Goal: Task Accomplishment & Management: Use online tool/utility

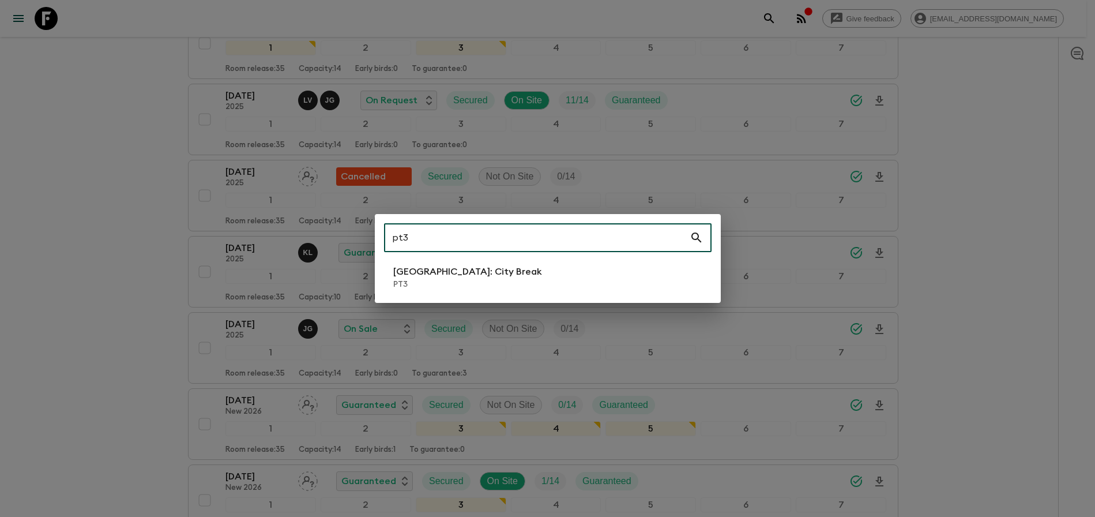
scroll to position [349, 0]
type input "pt3"
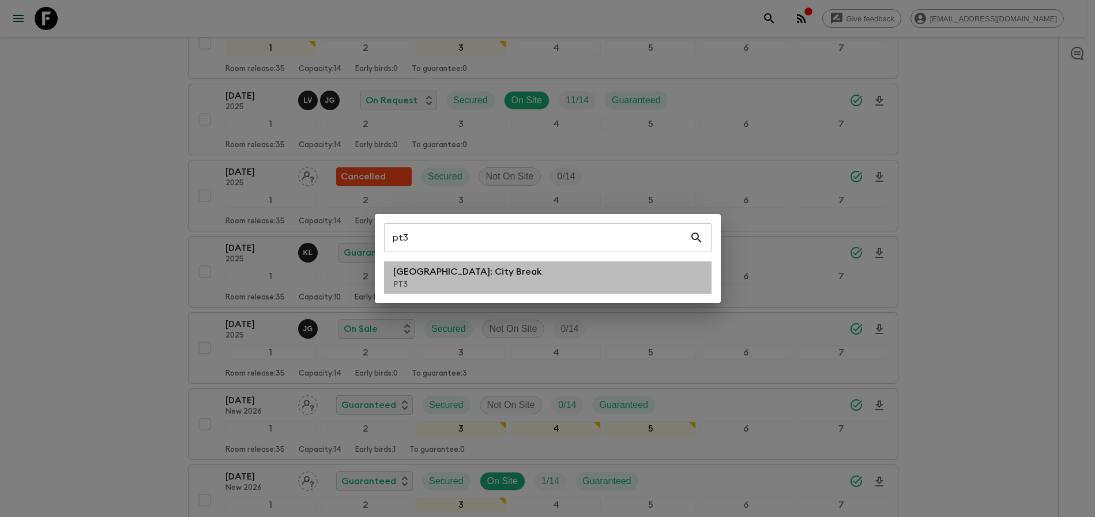
click at [503, 273] on li "[GEOGRAPHIC_DATA]: City Break PT3" at bounding box center [548, 277] width 328 height 32
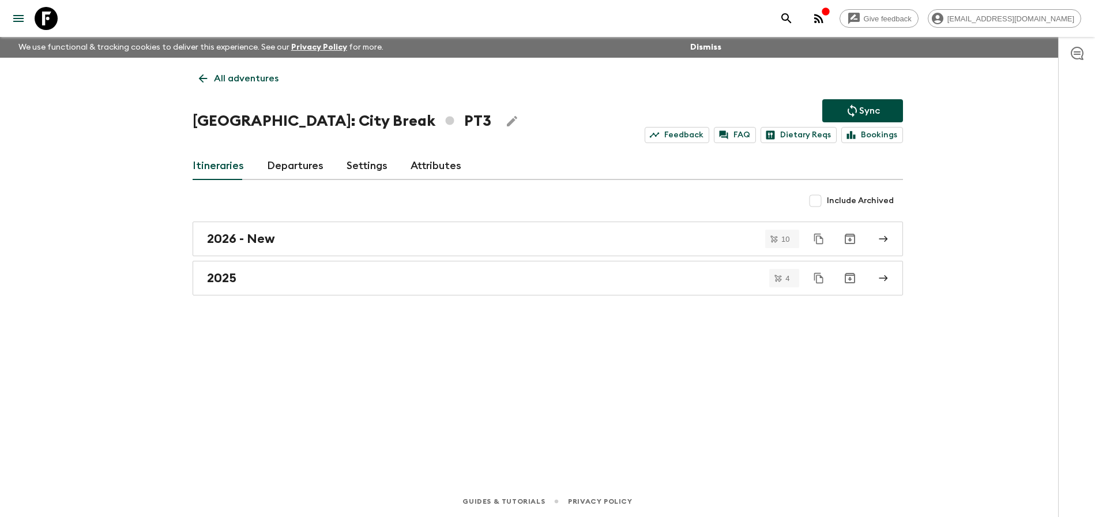
click at [318, 164] on link "Departures" at bounding box center [295, 166] width 57 height 28
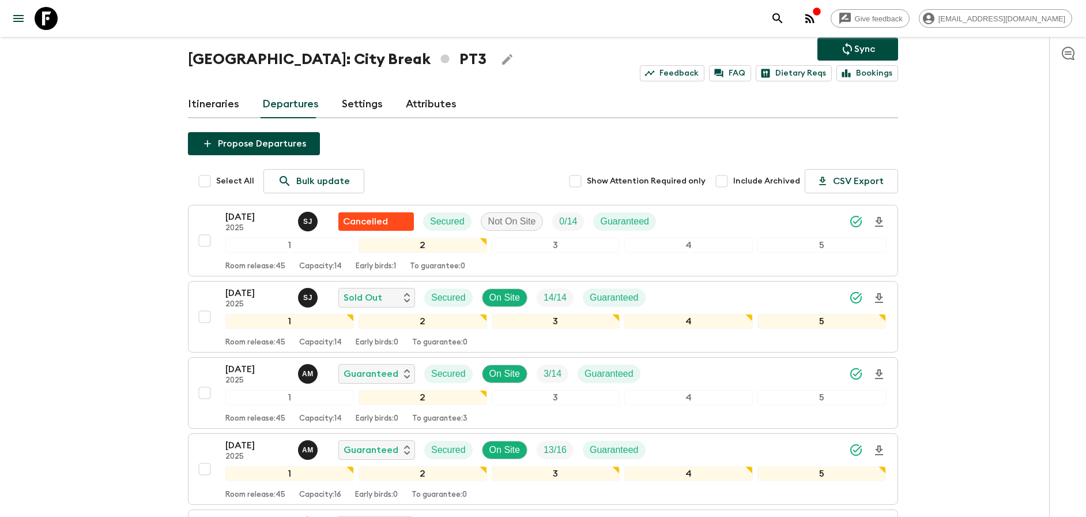
scroll to position [62, 0]
click at [776, 223] on div "[DATE] 2025 [PERSON_NAME] Cancelled Secured Not On Site 0 / 14 Guaranteed" at bounding box center [555, 220] width 661 height 23
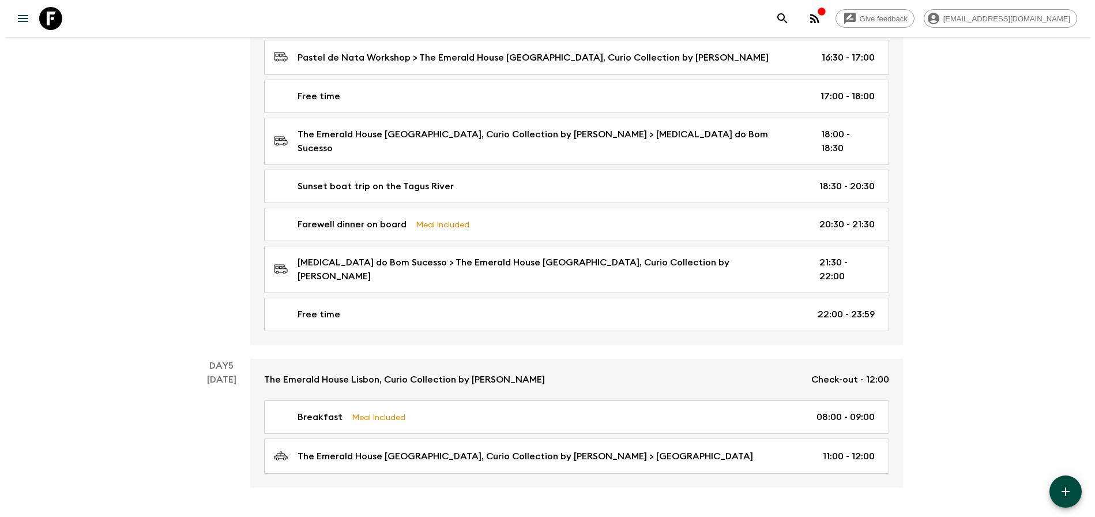
scroll to position [1603, 0]
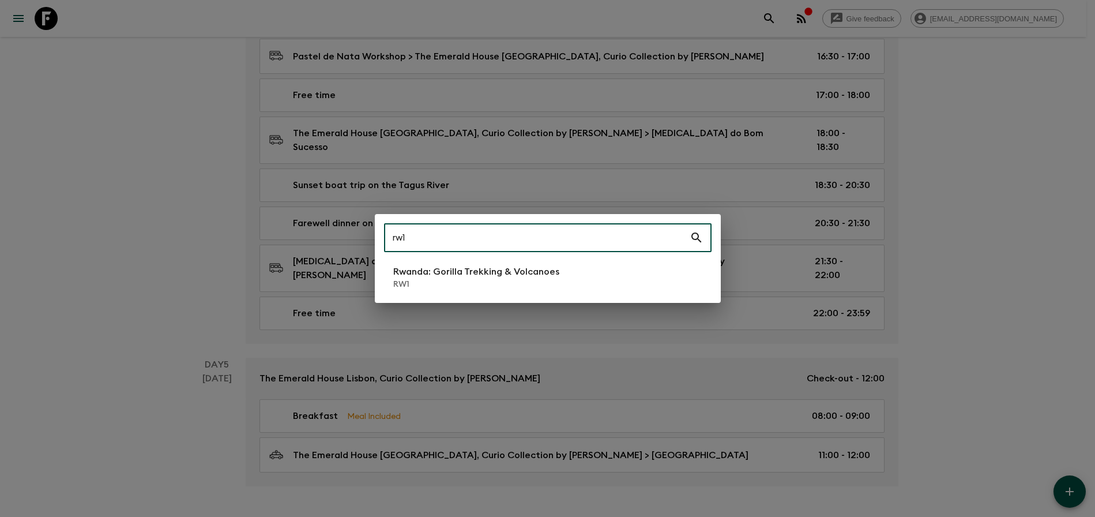
type input "rw1"
click at [506, 273] on p "Rwanda: Gorilla Trekking & Volcanoes" at bounding box center [476, 272] width 166 height 14
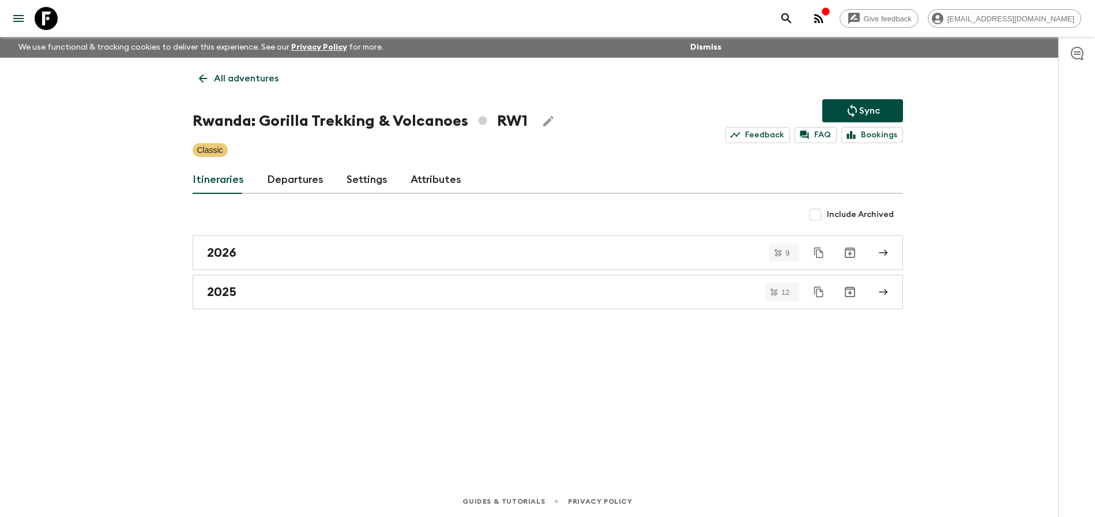
click at [310, 189] on link "Departures" at bounding box center [295, 180] width 57 height 28
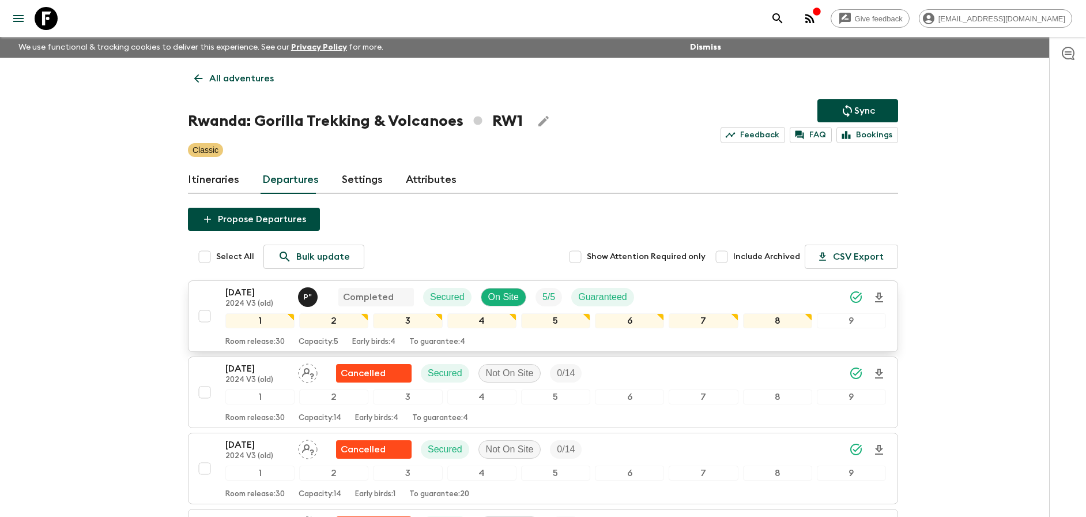
click at [719, 294] on div "[DATE] 2024 V3 (old) P " Completed Secured On Site 5 / 5 Guaranteed" at bounding box center [555, 296] width 661 height 23
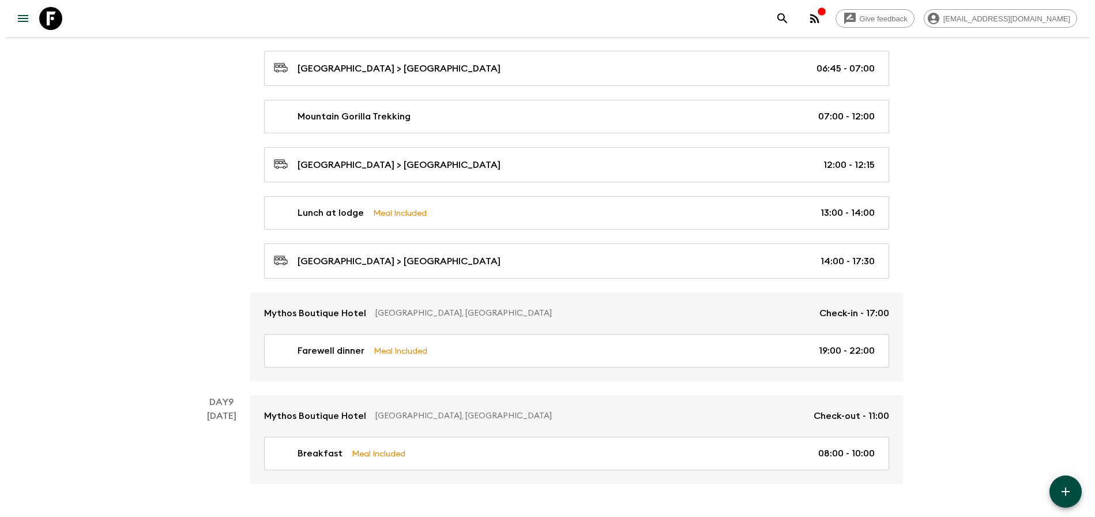
scroll to position [3214, 0]
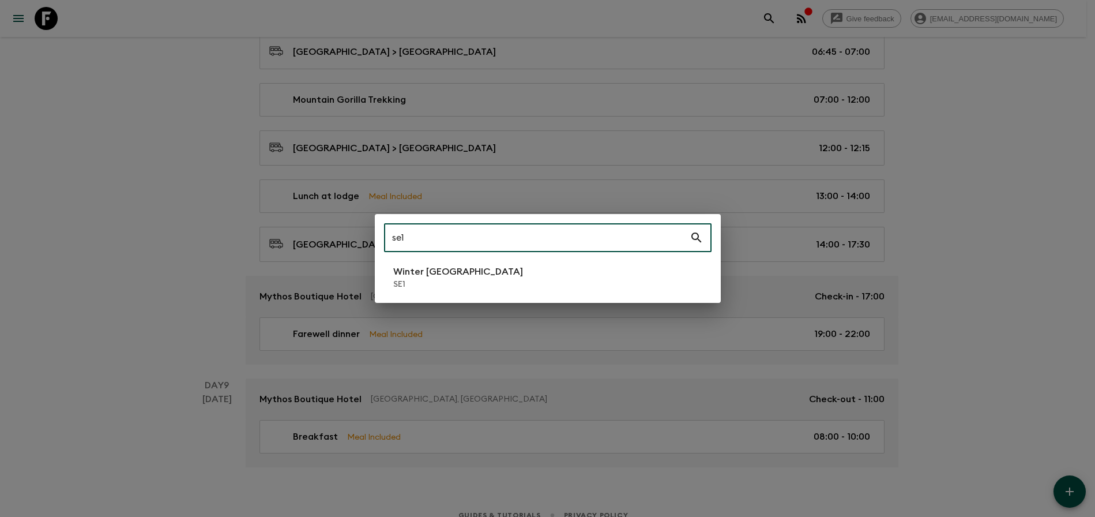
type input "se1"
click at [467, 263] on li "Winter [GEOGRAPHIC_DATA] SE1" at bounding box center [548, 277] width 328 height 32
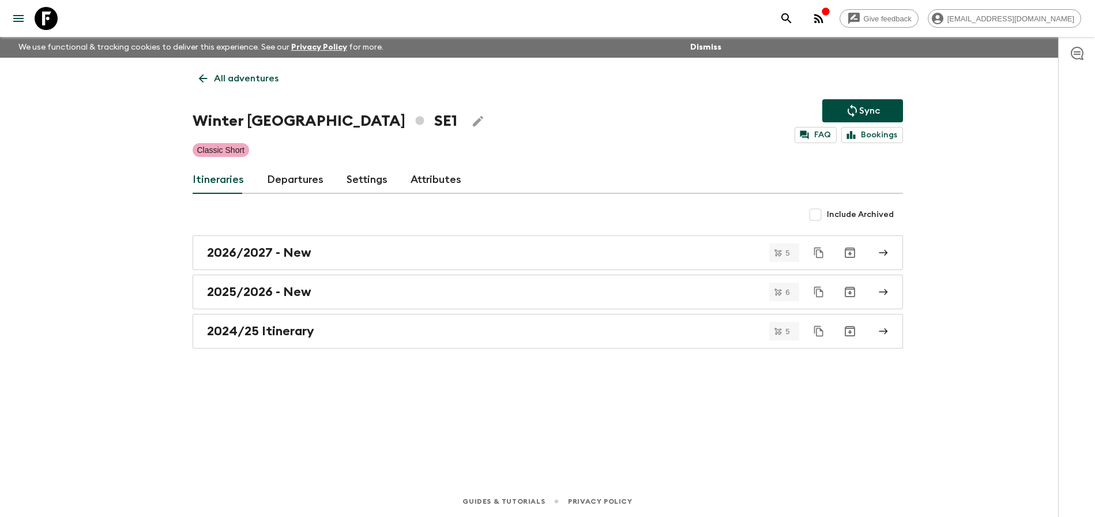
click at [297, 179] on link "Departures" at bounding box center [295, 180] width 57 height 28
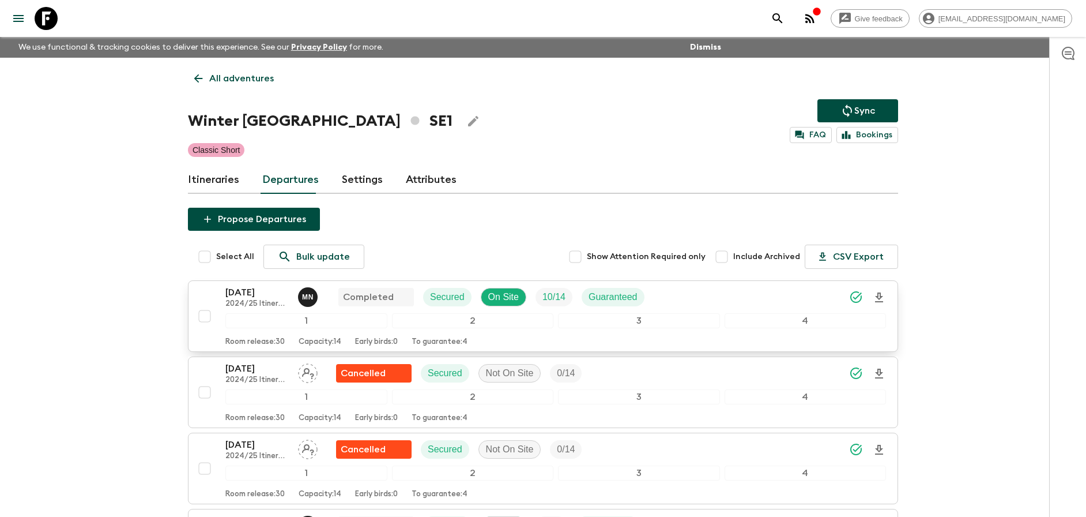
click at [732, 306] on div "[DATE] 2024/25 Itinerary M N Completed Secured On Site 10 / 14 Guaranteed" at bounding box center [555, 296] width 661 height 23
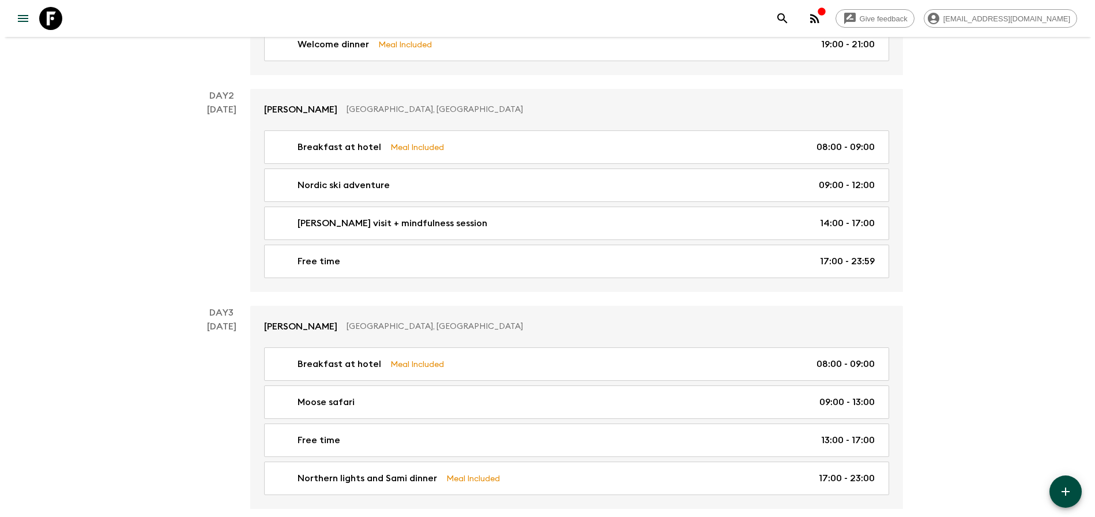
scroll to position [404, 0]
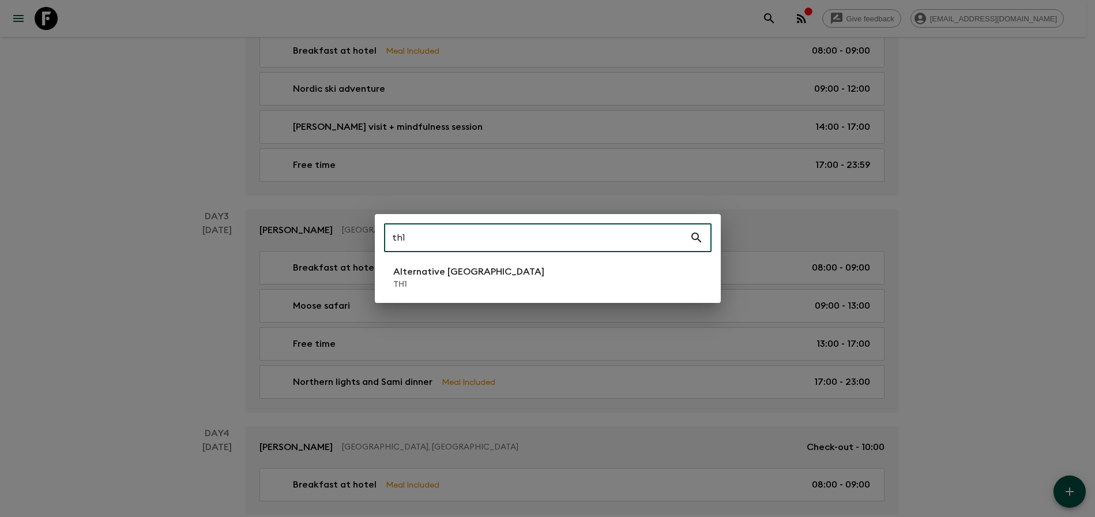
type input "th1"
click at [466, 276] on p "Alternative [GEOGRAPHIC_DATA]" at bounding box center [468, 272] width 151 height 14
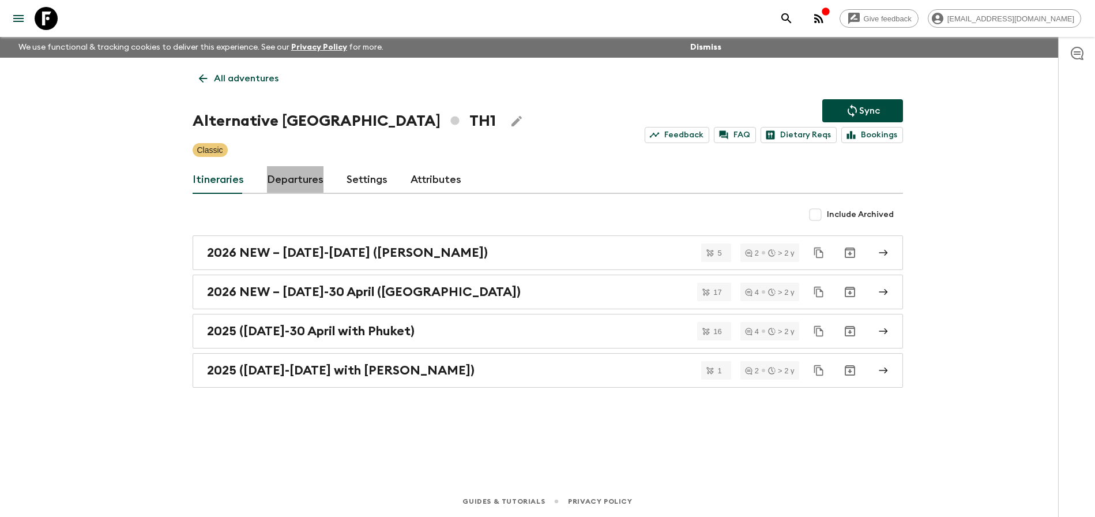
click at [311, 187] on link "Departures" at bounding box center [295, 180] width 57 height 28
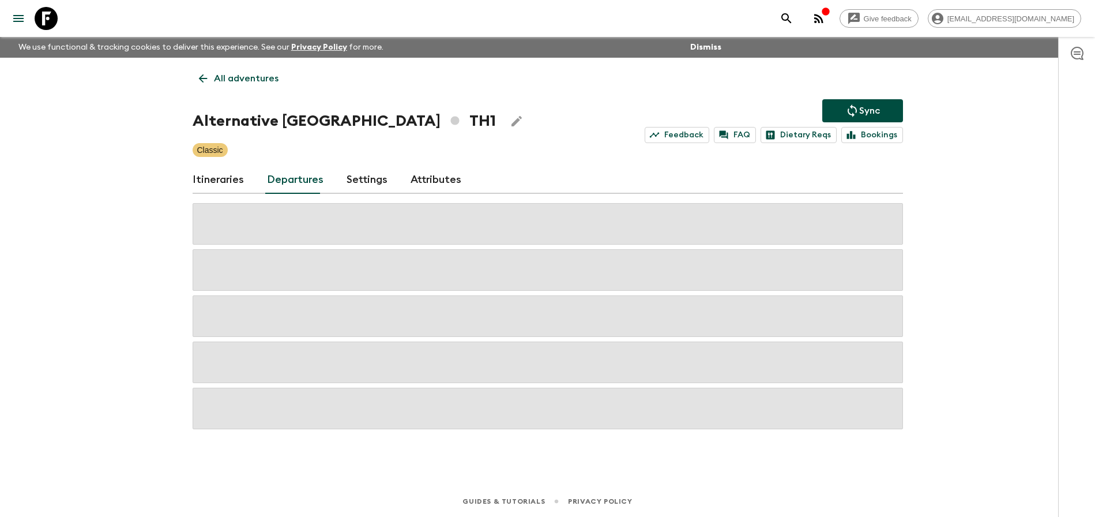
click at [960, 257] on div "Give feedback [PERSON_NAME][EMAIL_ADDRESS][DOMAIN_NAME] We use functional & tra…" at bounding box center [547, 258] width 1095 height 517
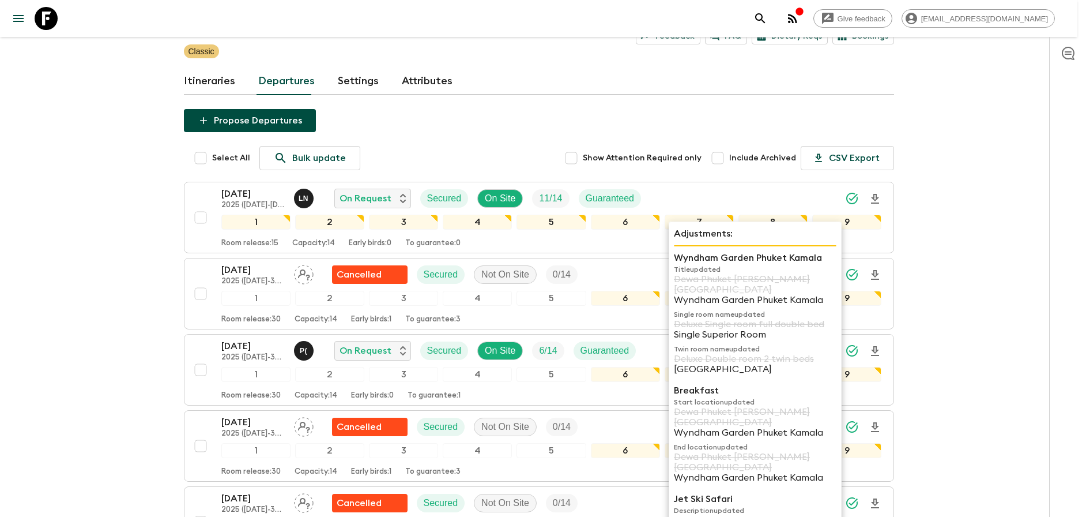
scroll to position [689, 0]
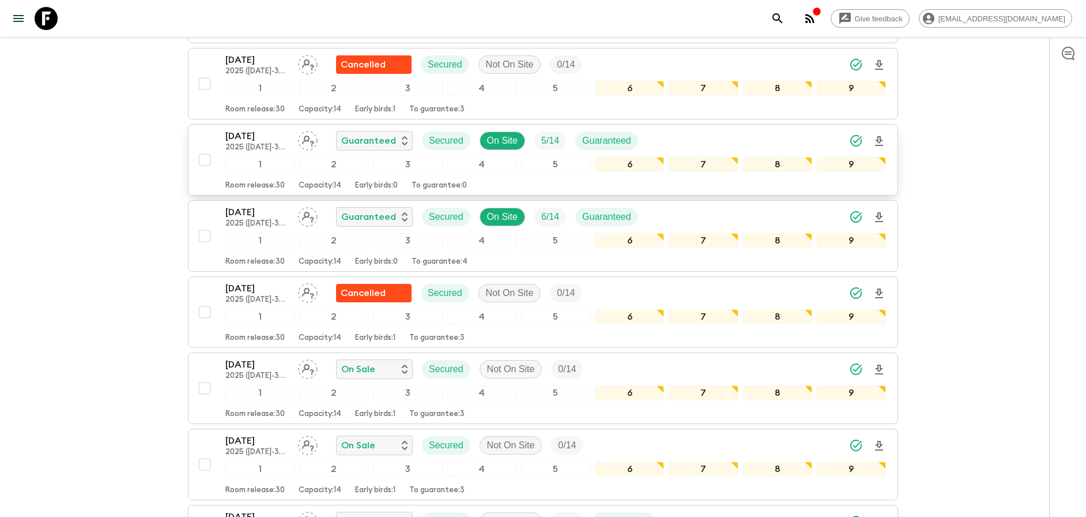
click at [762, 133] on div "[DATE] 2025 ([DATE]-30 April with Phuket) Guaranteed Secured On Site 5 / 14 Gua…" at bounding box center [555, 140] width 661 height 23
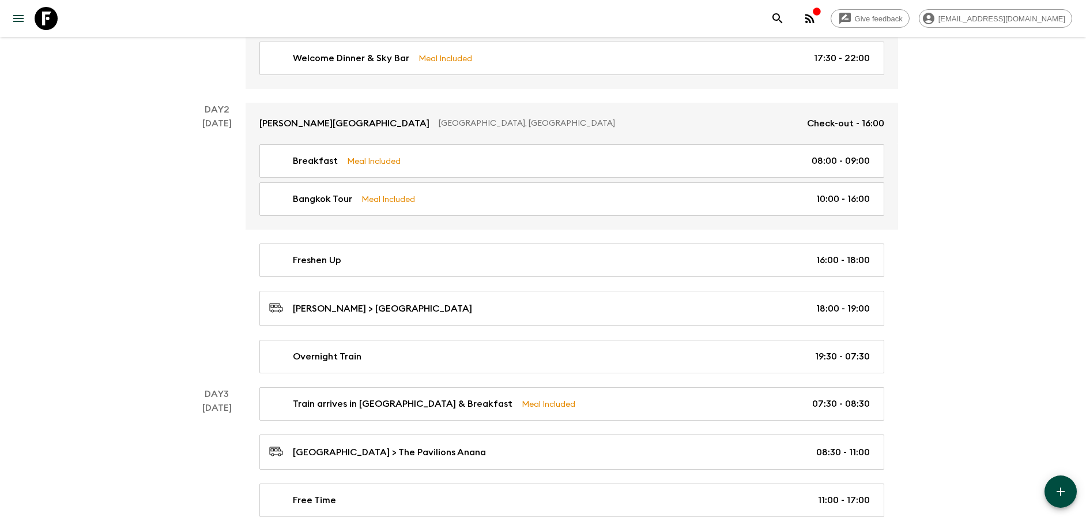
scroll to position [338, 0]
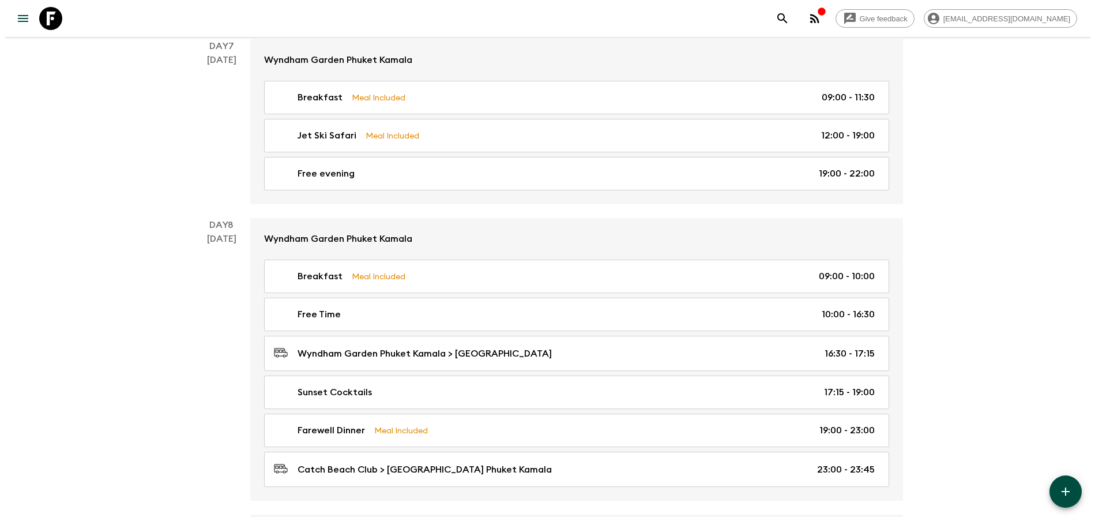
scroll to position [2124, 0]
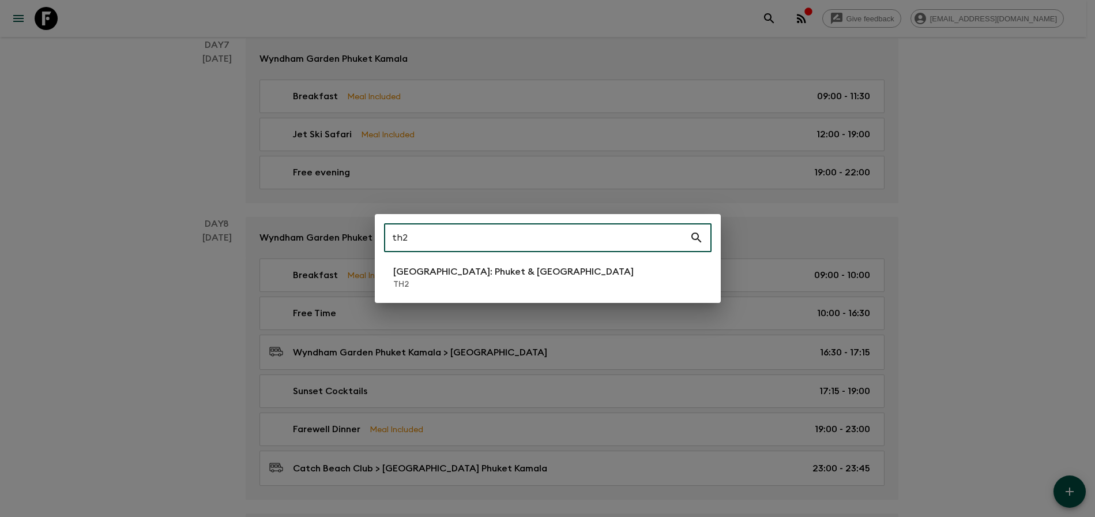
type input "th2"
click at [629, 280] on li "[GEOGRAPHIC_DATA]: Phuket & Andaman Coast TH2" at bounding box center [548, 277] width 328 height 32
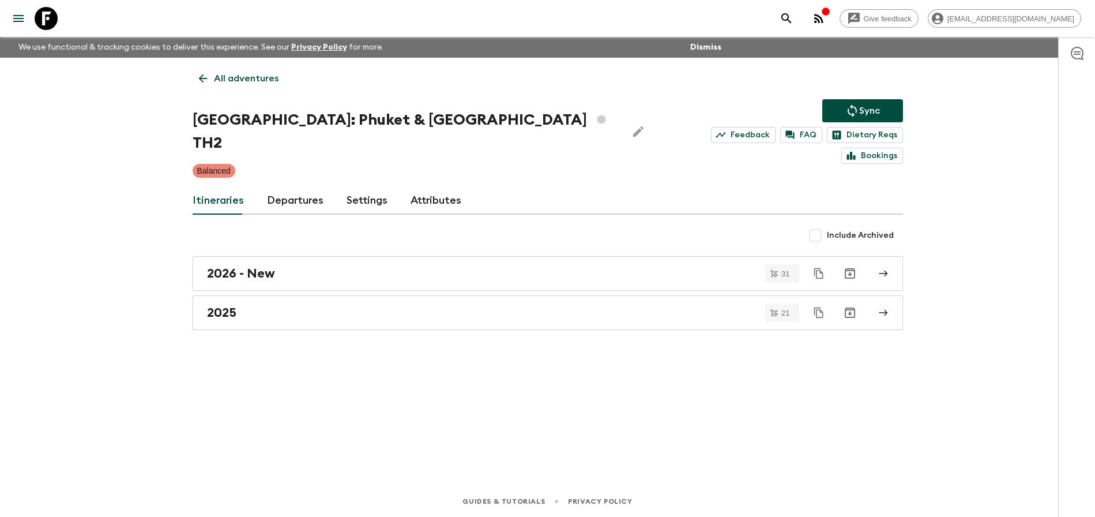
click at [291, 187] on link "Departures" at bounding box center [295, 201] width 57 height 28
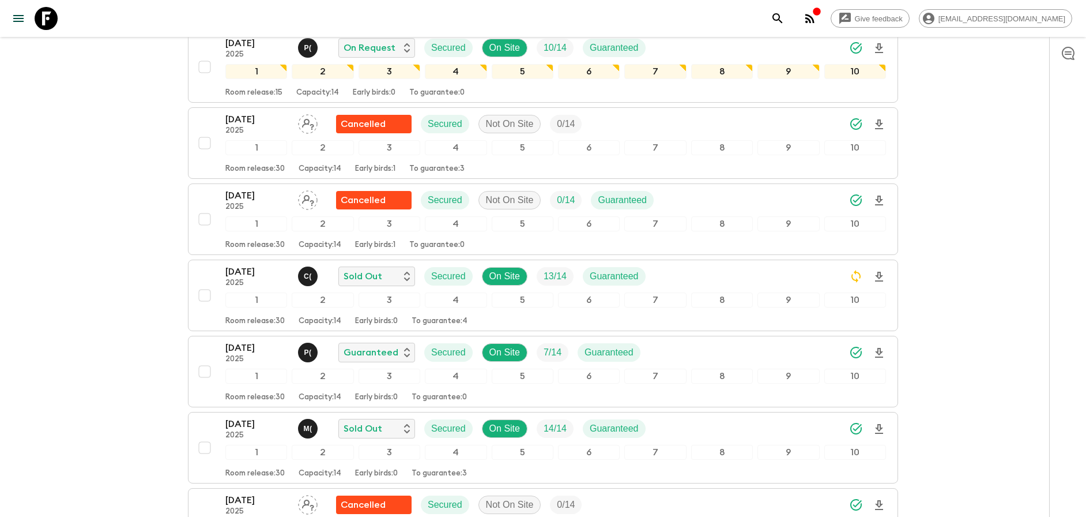
scroll to position [575, 0]
click at [740, 264] on div "[DATE] 2025 C ( Sold Out Secured On Site 13 / 14 Guaranteed" at bounding box center [555, 275] width 661 height 23
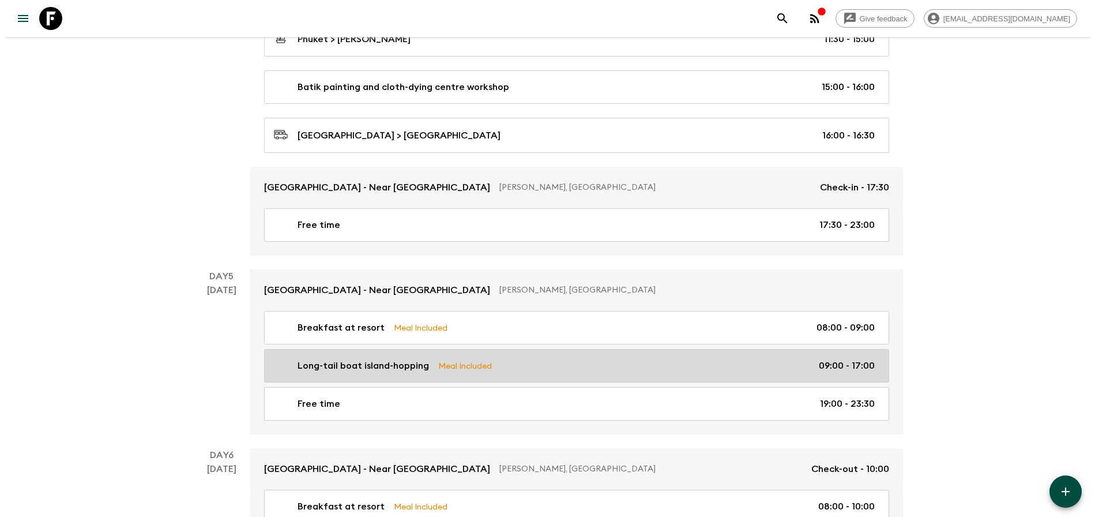
scroll to position [1300, 0]
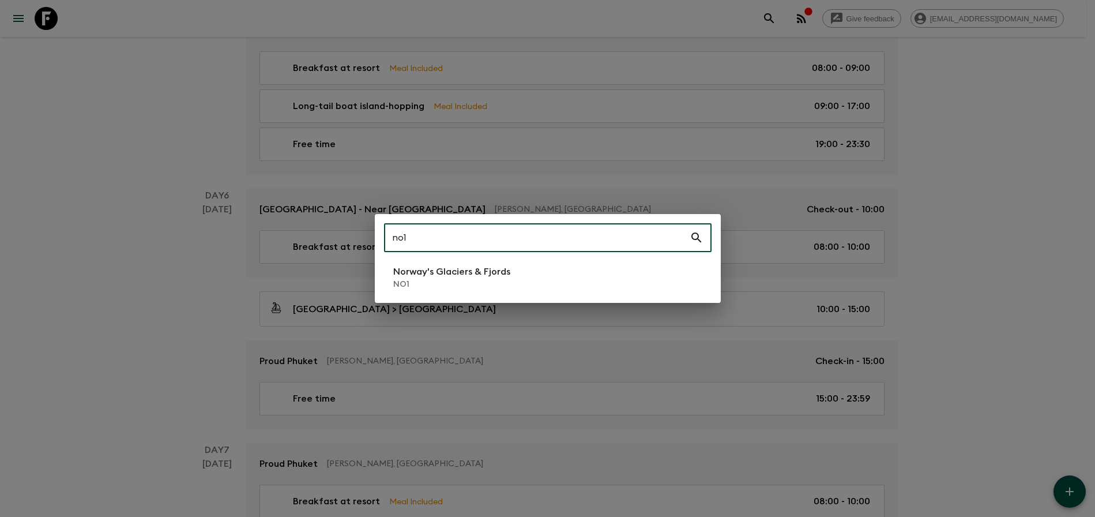
type input "no1"
click at [526, 276] on li "Norway's Glaciers & Fjords NO1" at bounding box center [548, 277] width 328 height 32
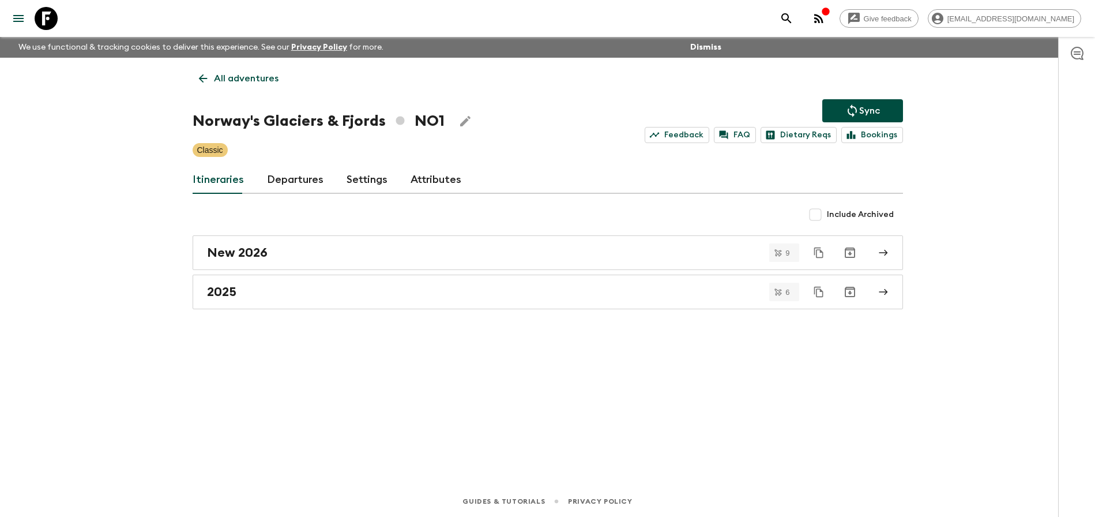
click at [307, 190] on link "Departures" at bounding box center [295, 180] width 57 height 28
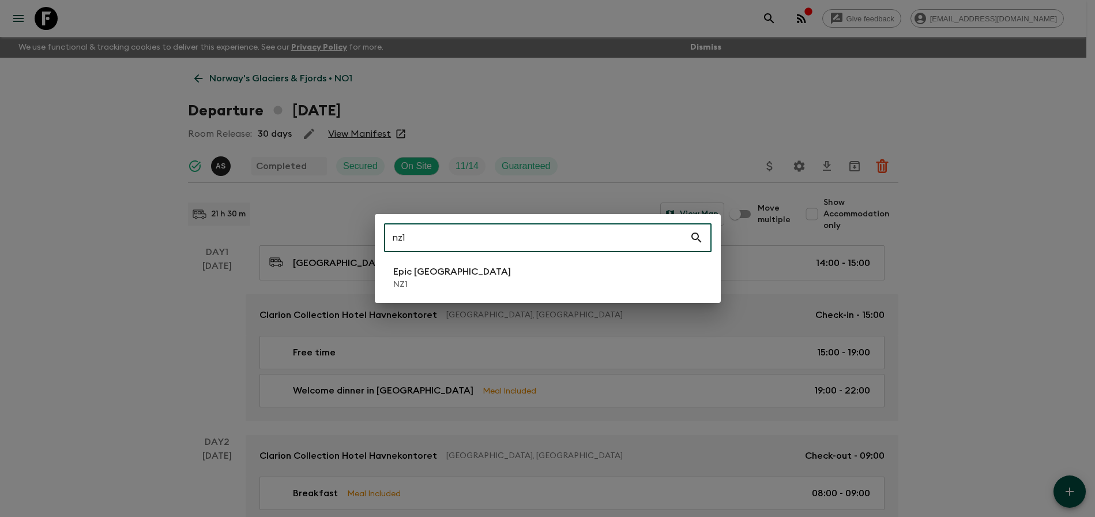
type input "nz1"
click at [567, 276] on li "Epic [GEOGRAPHIC_DATA] NZ1" at bounding box center [548, 277] width 328 height 32
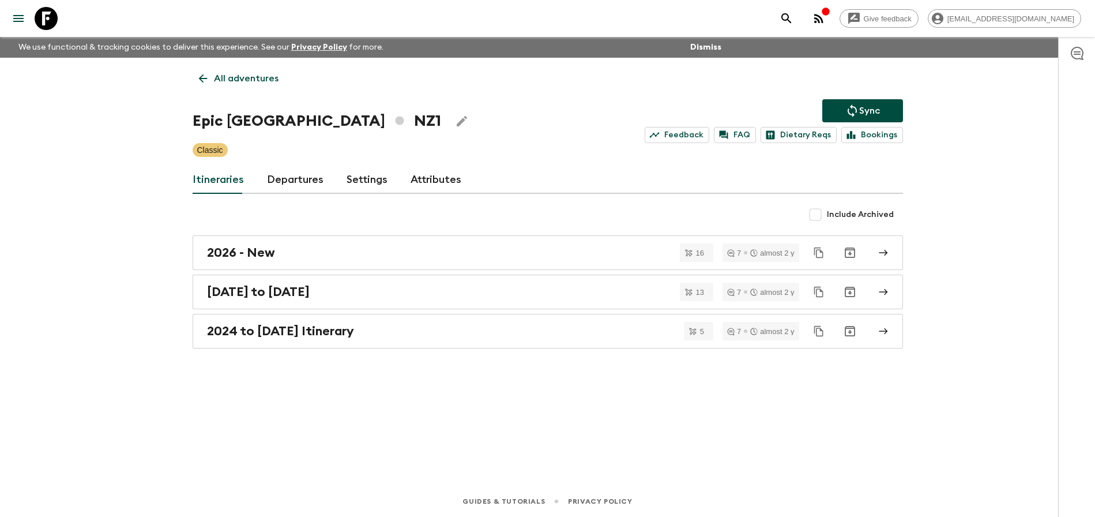
click at [317, 186] on link "Departures" at bounding box center [295, 180] width 57 height 28
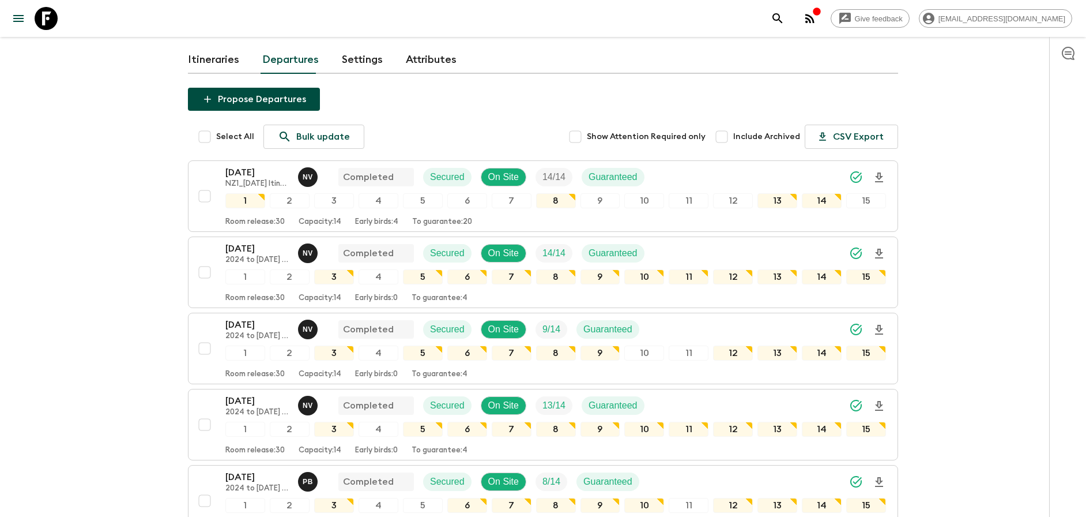
scroll to position [89, 0]
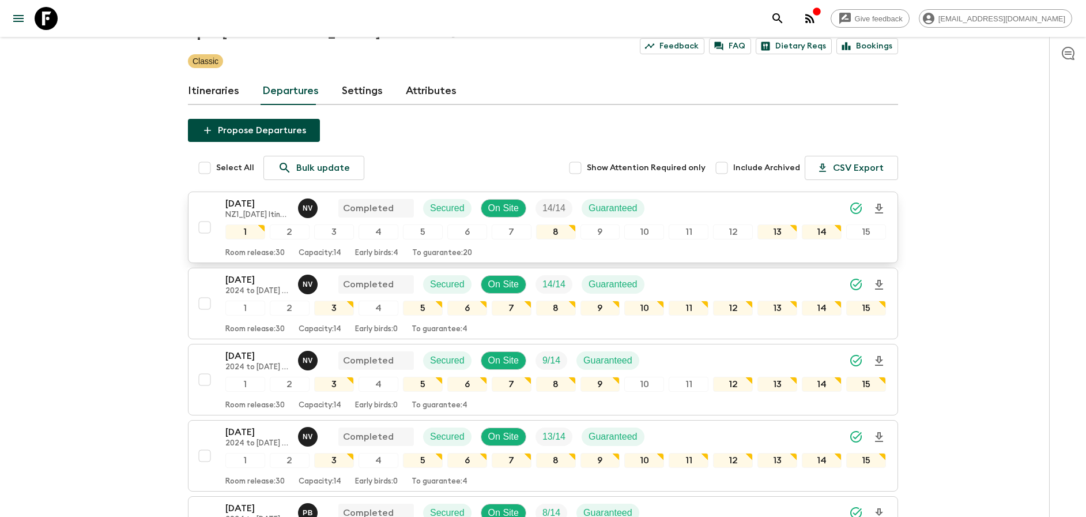
click at [206, 225] on input "checkbox" at bounding box center [204, 227] width 23 height 23
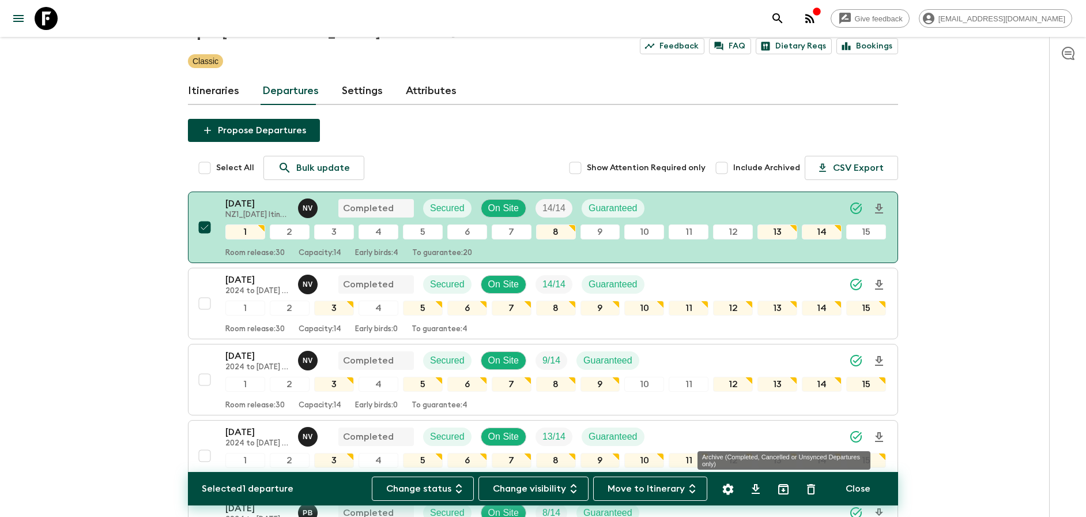
click at [785, 492] on icon "Archive (Completed, Cancelled or Unsynced Departures only)" at bounding box center [784, 489] width 14 height 14
checkbox input "false"
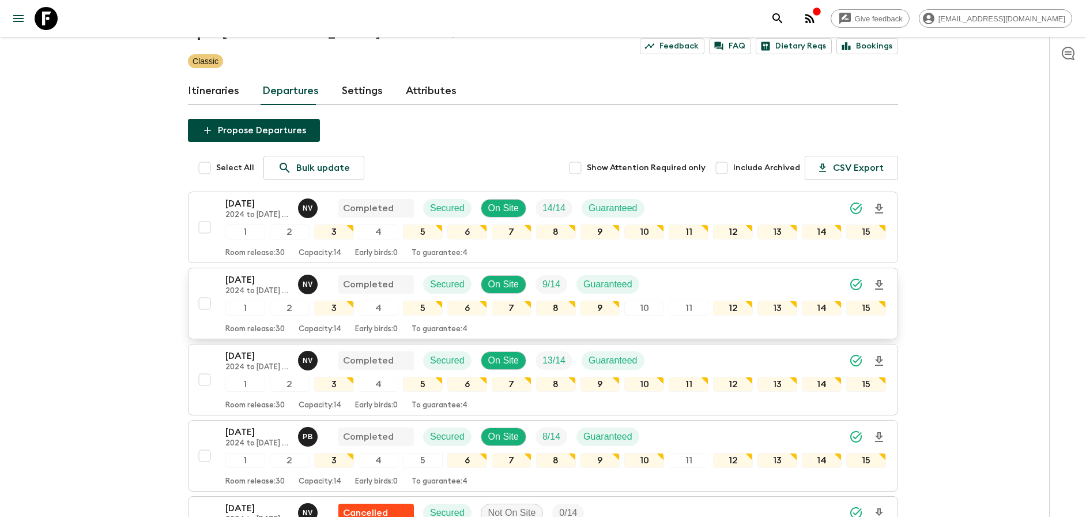
click at [792, 283] on div "[DATE] 2024 to [DATE] Itinerary N v Completed Secured On Site 9 / 14 Guaranteed" at bounding box center [555, 284] width 661 height 23
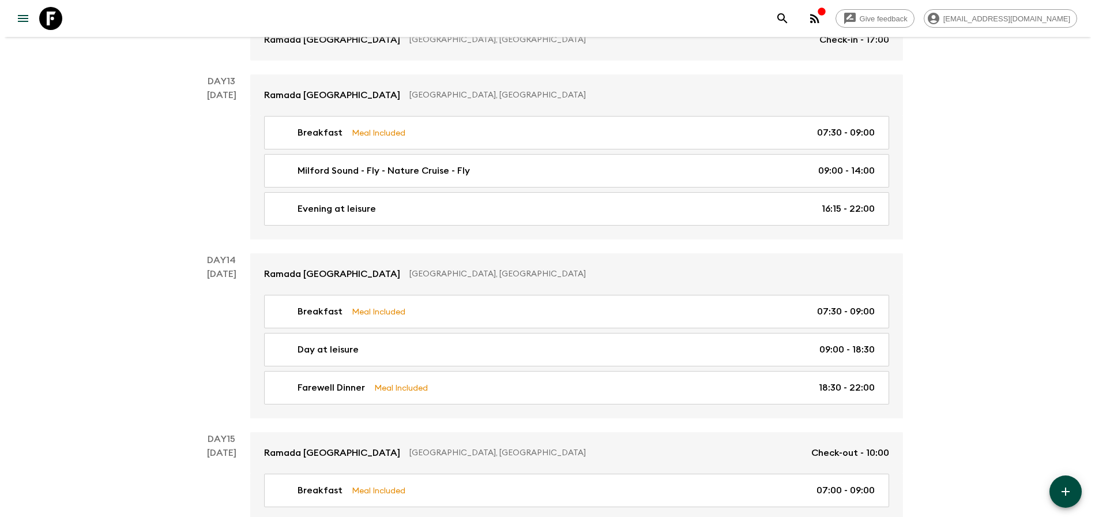
scroll to position [3604, 0]
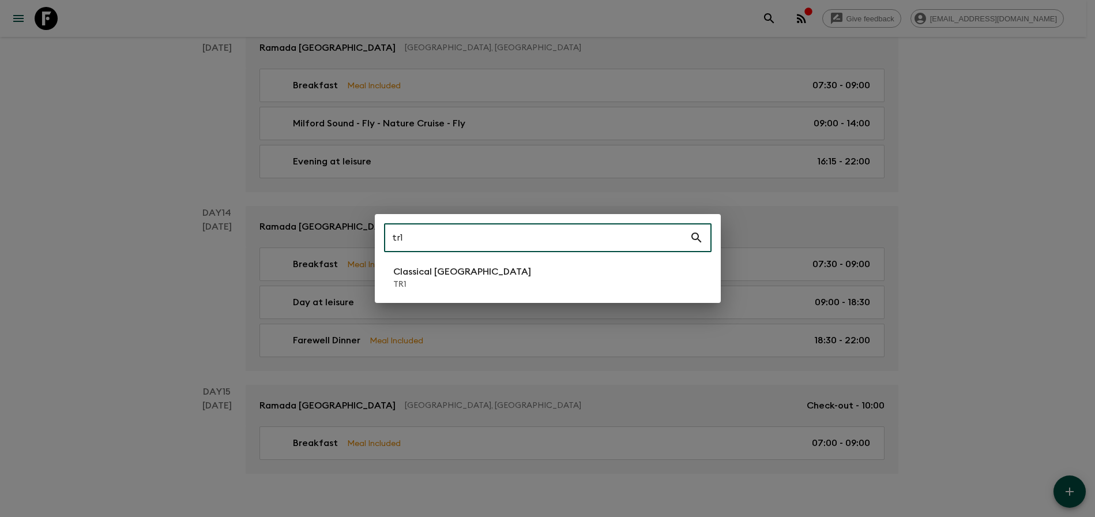
type input "tr1"
click at [501, 274] on li "Classical Türkiye TR1" at bounding box center [548, 277] width 328 height 32
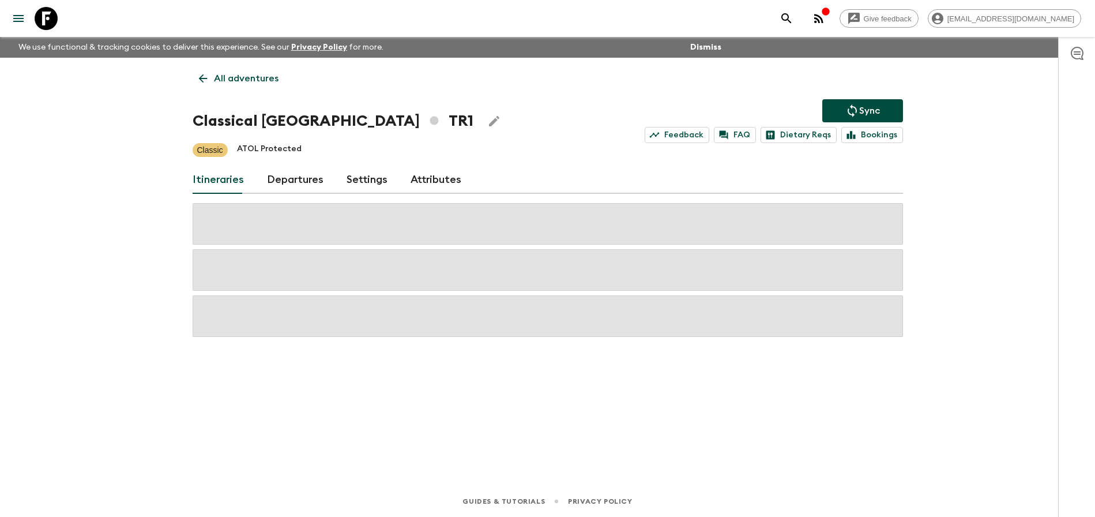
click at [287, 187] on link "Departures" at bounding box center [295, 180] width 57 height 28
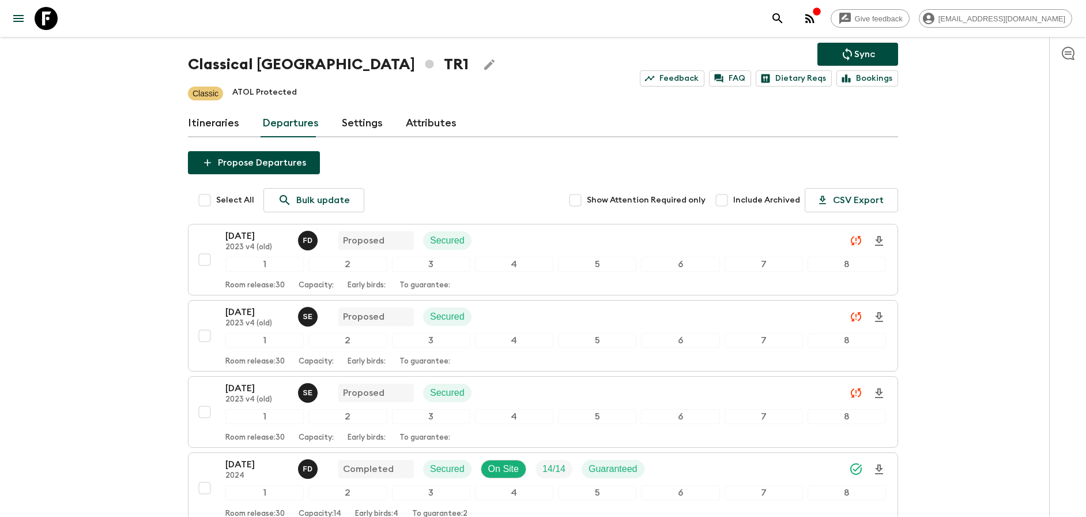
scroll to position [101, 0]
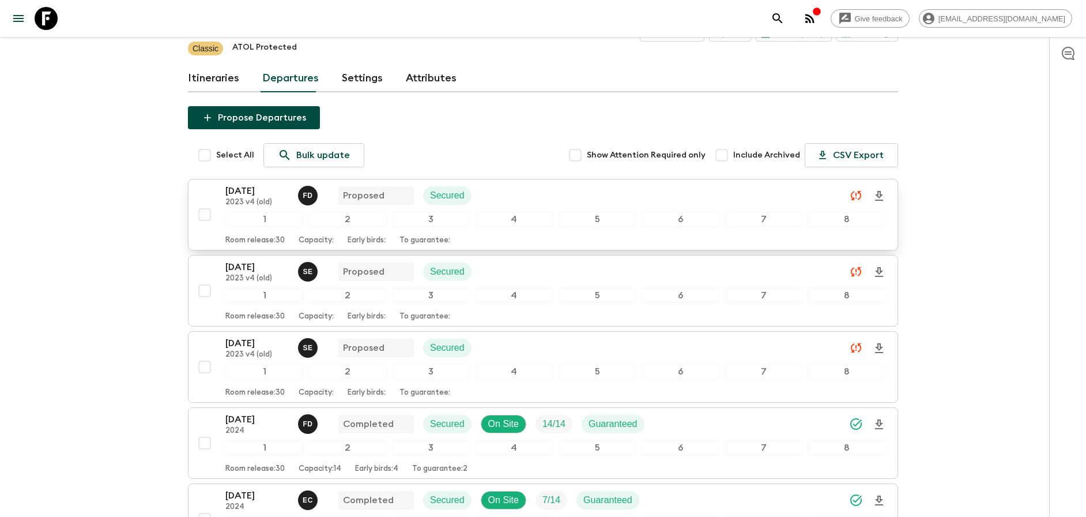
click at [205, 218] on input "checkbox" at bounding box center [204, 214] width 23 height 23
checkbox input "true"
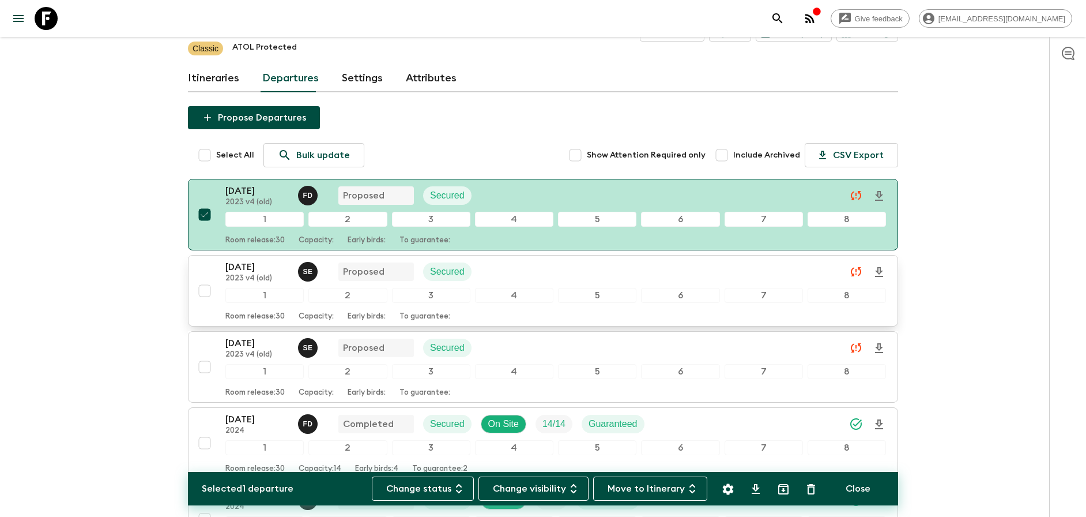
click at [204, 291] on input "checkbox" at bounding box center [204, 290] width 23 height 23
checkbox input "true"
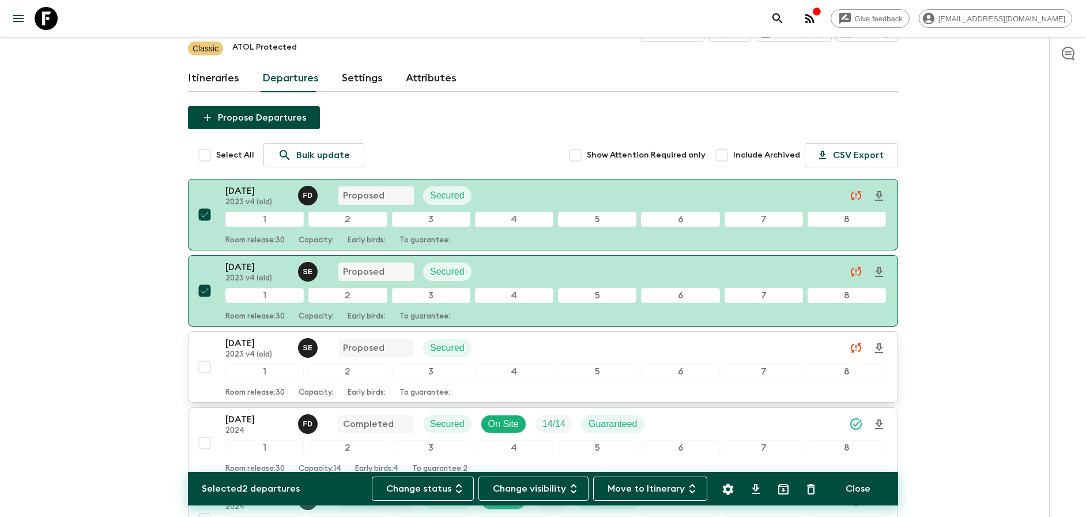
click at [204, 368] on input "checkbox" at bounding box center [204, 366] width 23 height 23
checkbox input "true"
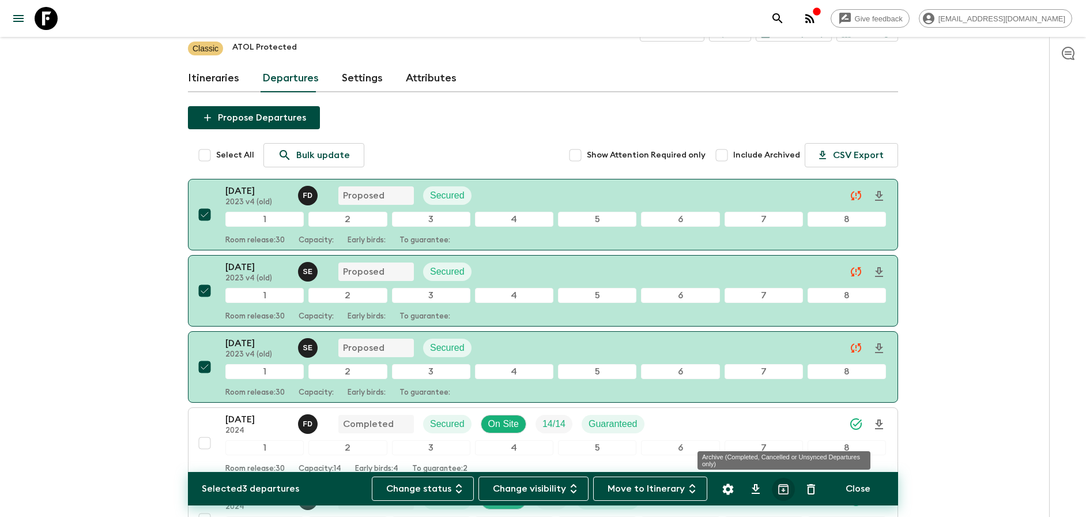
click at [782, 490] on icon "Archive (Completed, Cancelled or Unsynced Departures only)" at bounding box center [784, 489] width 14 height 14
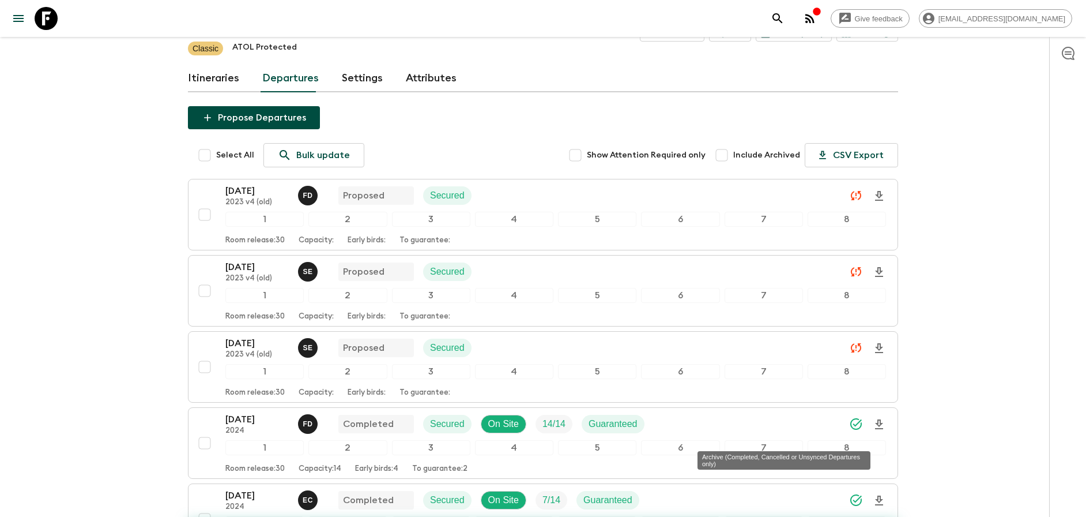
checkbox input "false"
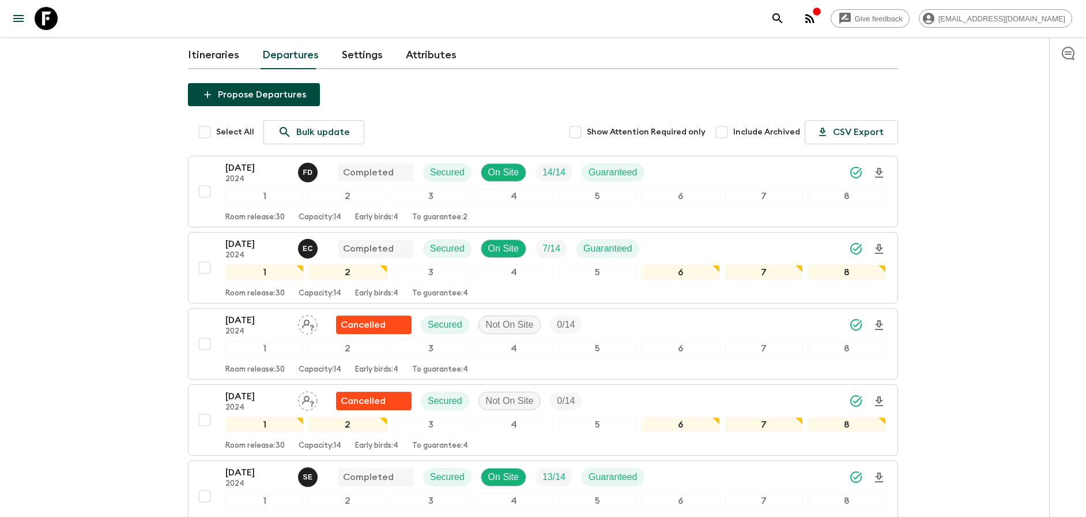
scroll to position [218, 0]
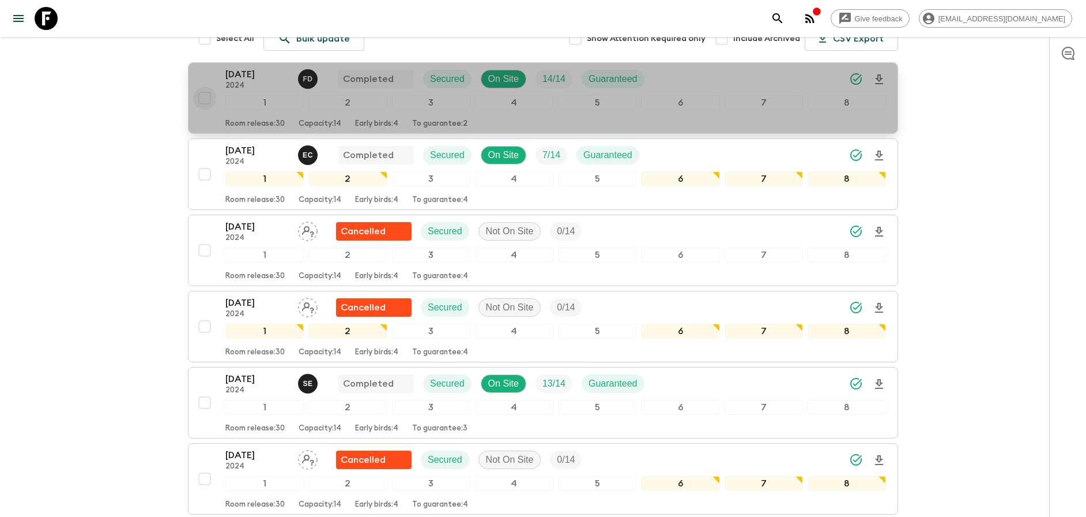
click at [202, 97] on input "checkbox" at bounding box center [204, 97] width 23 height 23
checkbox input "true"
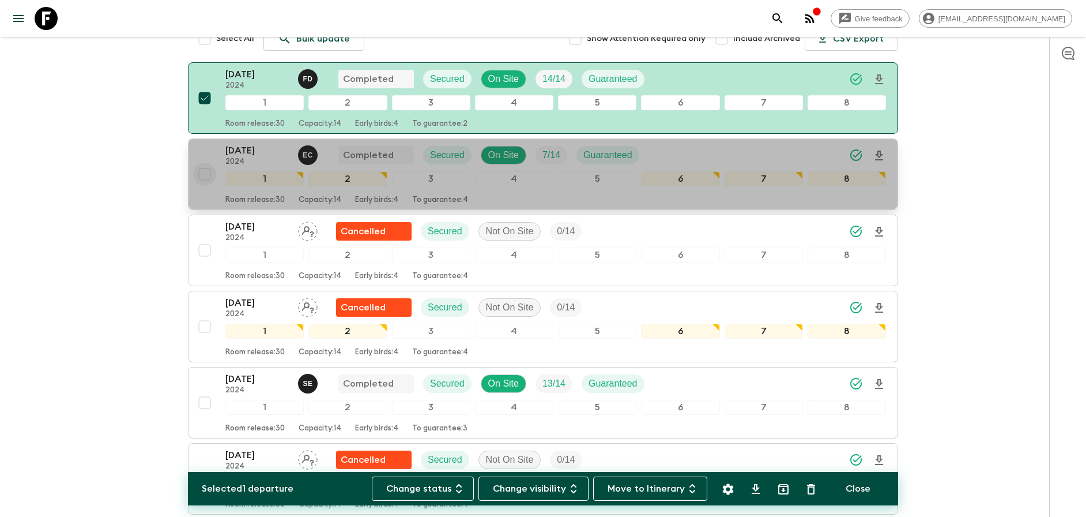
click at [206, 176] on input "checkbox" at bounding box center [204, 174] width 23 height 23
checkbox input "true"
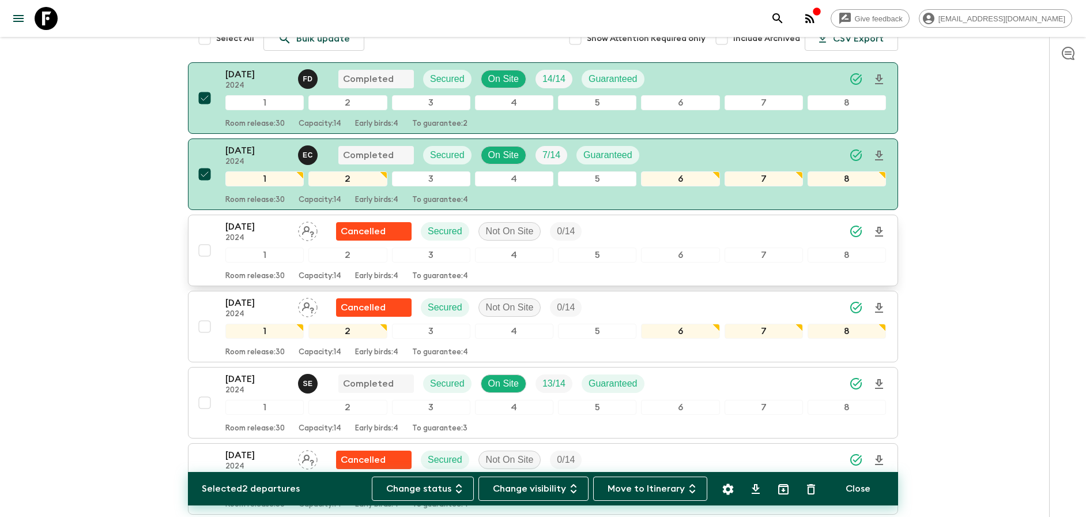
click at [202, 251] on input "checkbox" at bounding box center [204, 250] width 23 height 23
checkbox input "true"
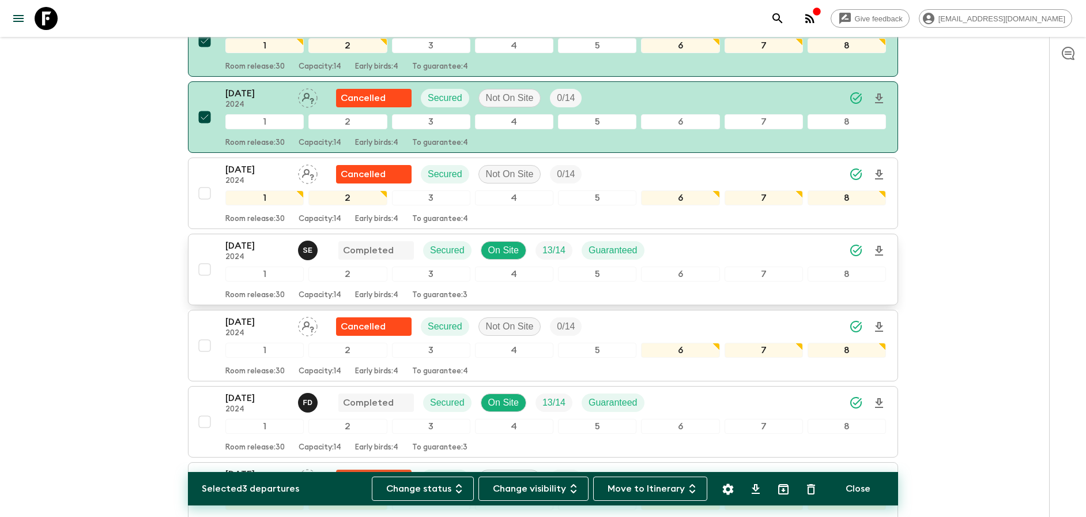
scroll to position [378, 0]
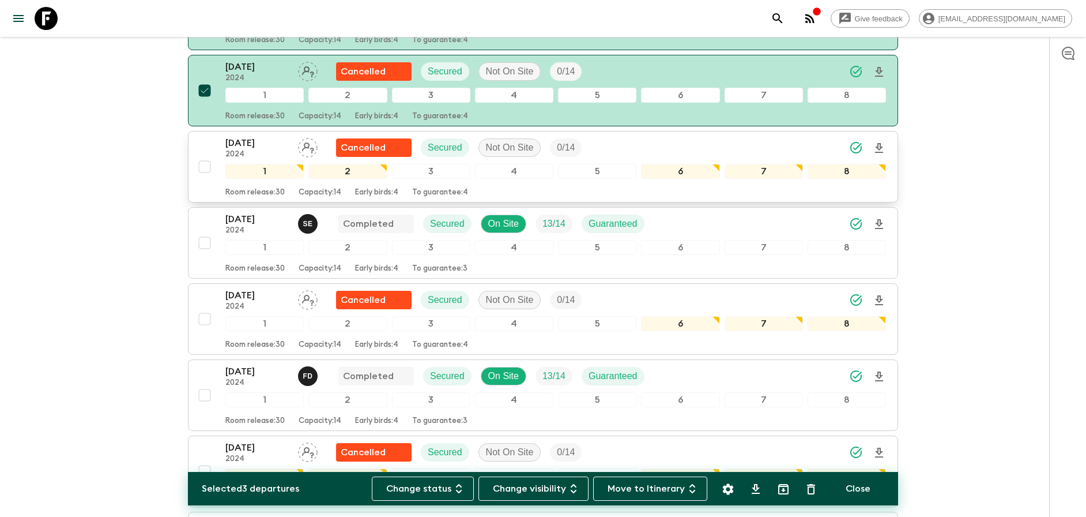
click at [202, 168] on input "checkbox" at bounding box center [204, 166] width 23 height 23
checkbox input "true"
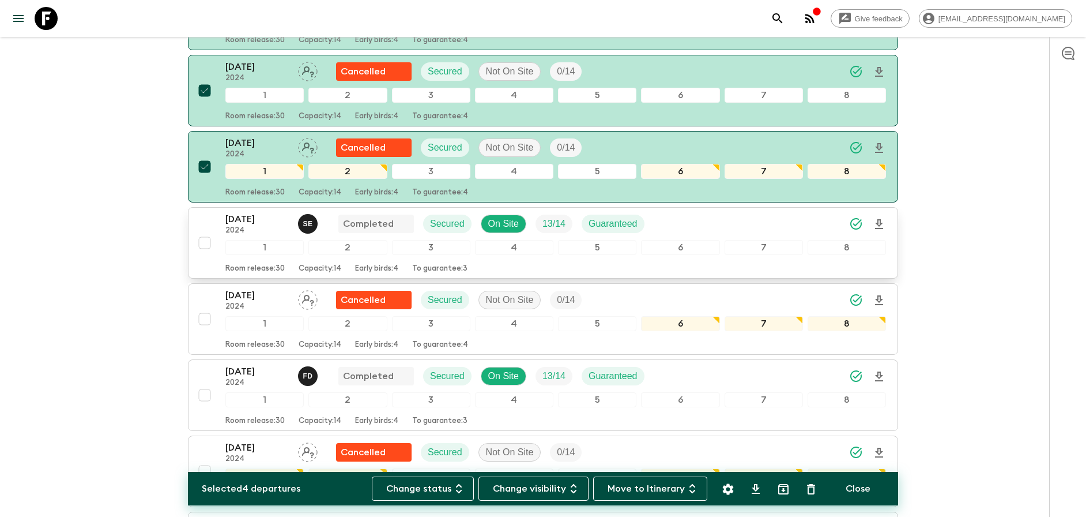
click at [202, 243] on input "checkbox" at bounding box center [204, 242] width 23 height 23
checkbox input "true"
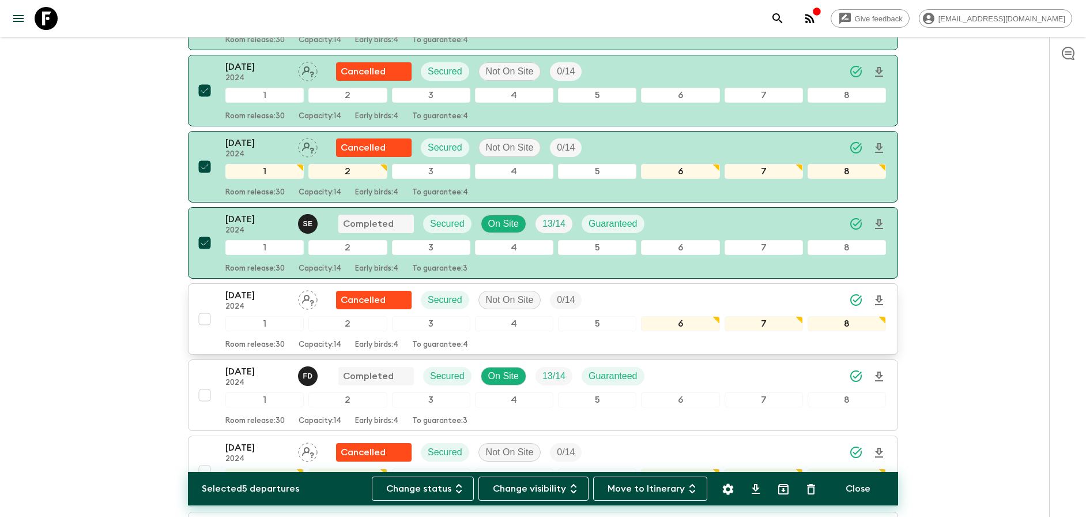
click at [202, 318] on input "checkbox" at bounding box center [204, 318] width 23 height 23
checkbox input "true"
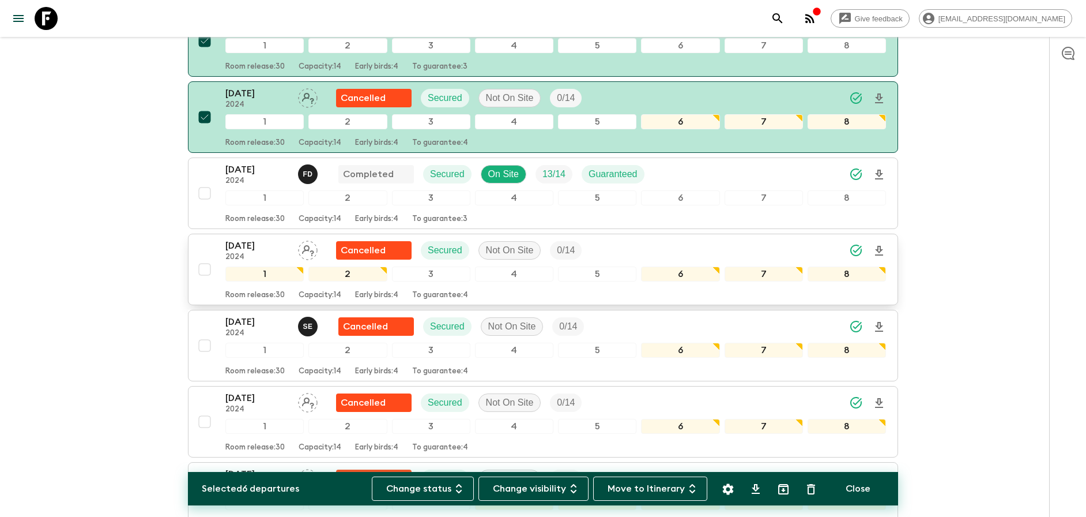
scroll to position [605, 0]
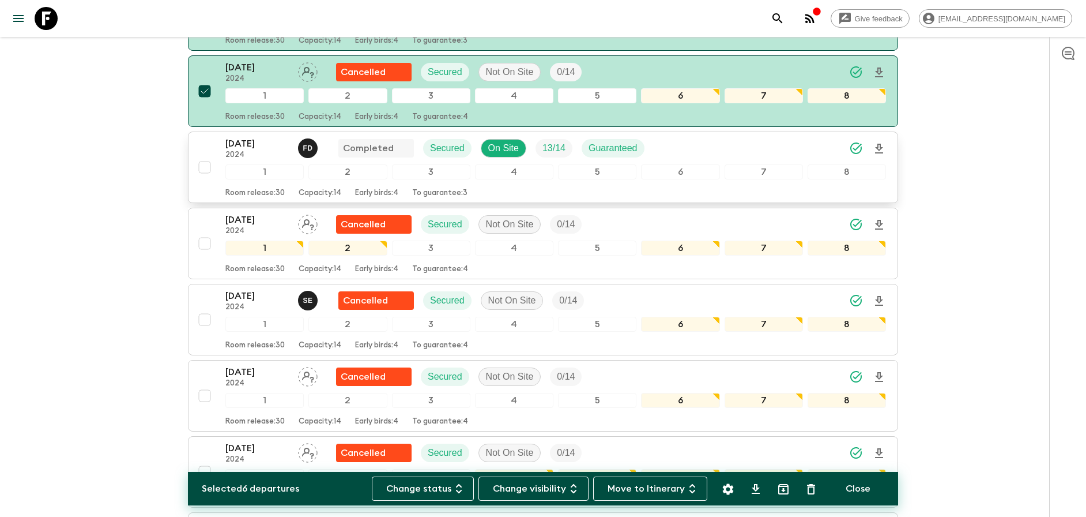
drag, startPoint x: 204, startPoint y: 168, endPoint x: 203, endPoint y: 190, distance: 21.9
click at [204, 168] on input "checkbox" at bounding box center [204, 167] width 23 height 23
checkbox input "true"
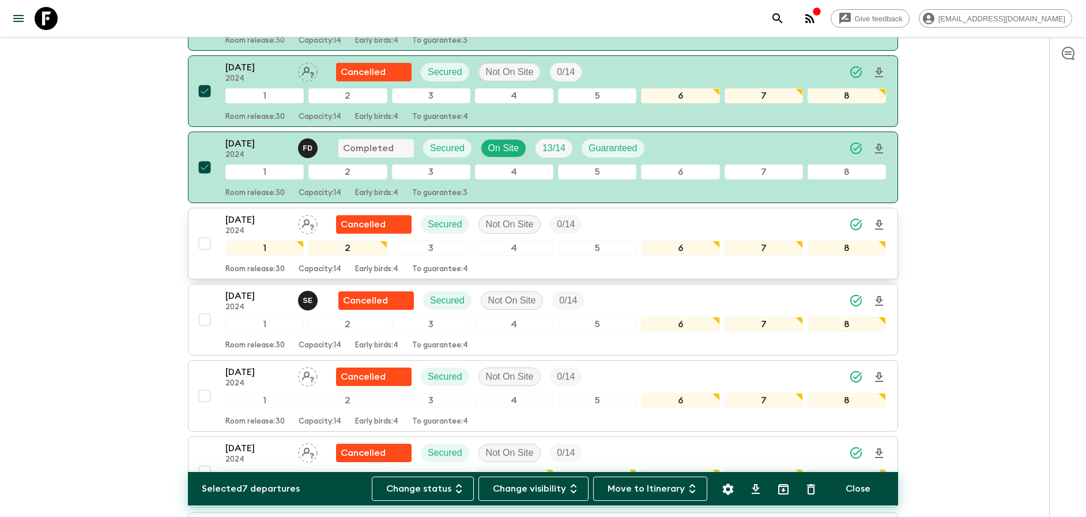
click at [204, 241] on input "checkbox" at bounding box center [204, 243] width 23 height 23
checkbox input "true"
click at [201, 319] on input "checkbox" at bounding box center [204, 319] width 23 height 23
checkbox input "true"
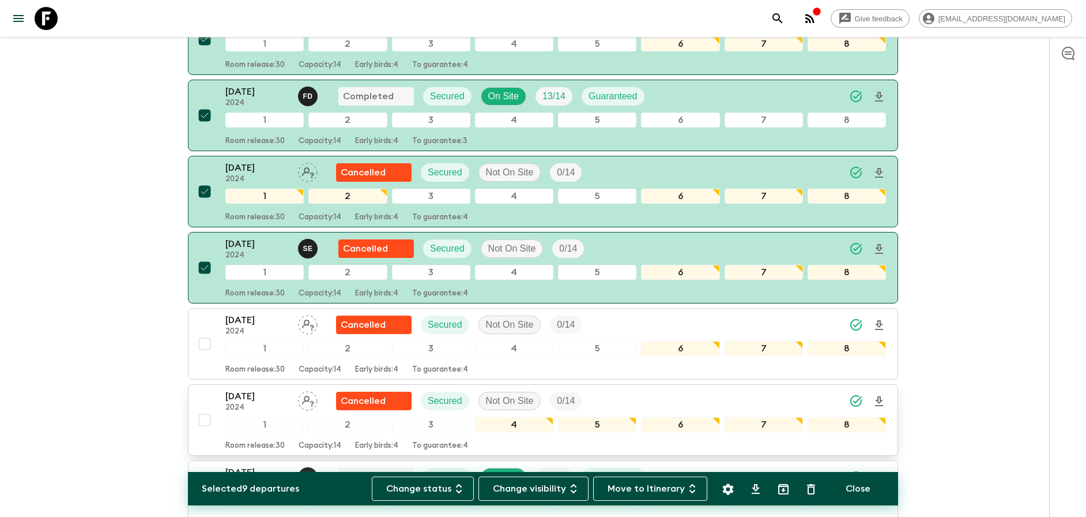
scroll to position [794, 0]
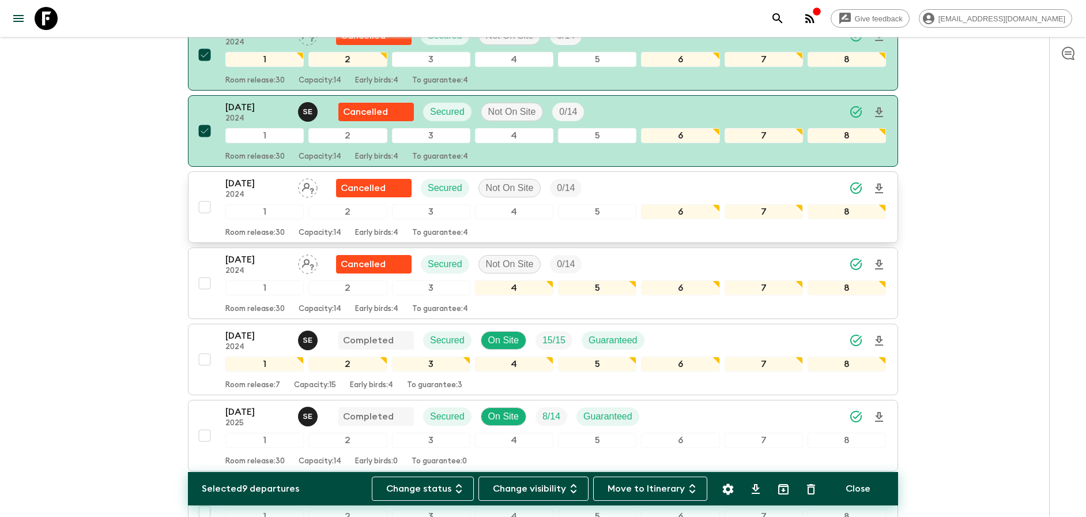
click at [207, 204] on input "checkbox" at bounding box center [204, 206] width 23 height 23
checkbox input "true"
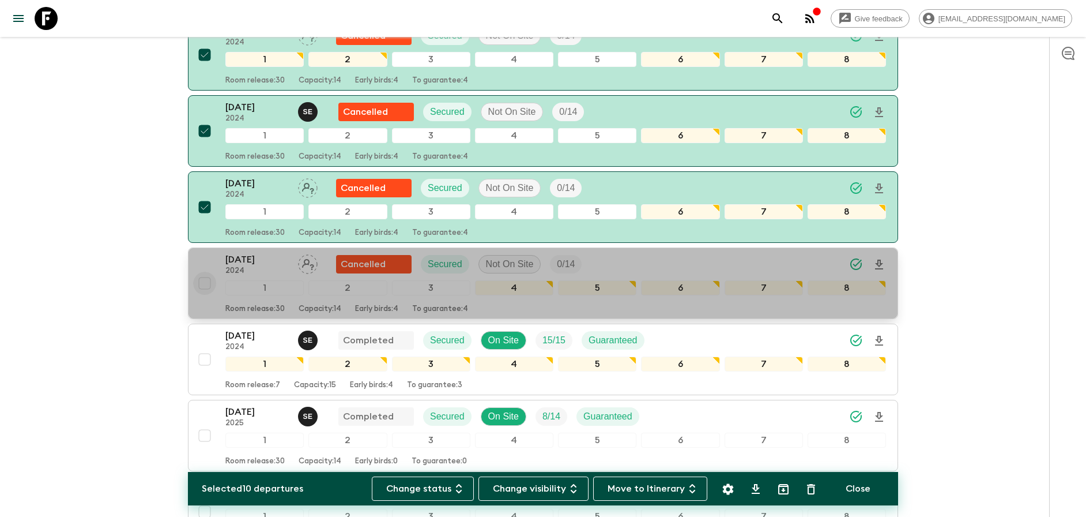
click at [209, 281] on input "checkbox" at bounding box center [204, 283] width 23 height 23
checkbox input "true"
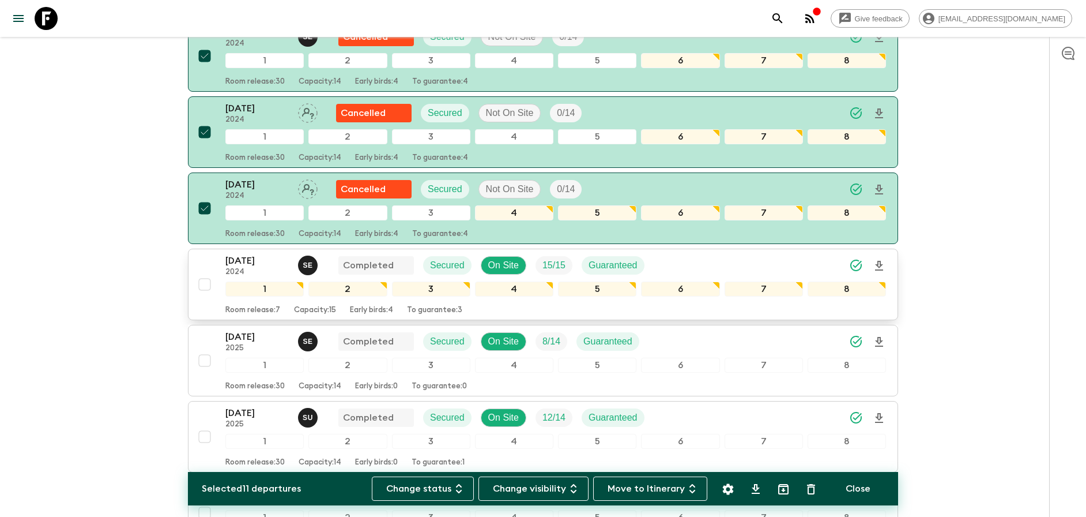
scroll to position [870, 0]
click at [207, 284] on input "checkbox" at bounding box center [204, 283] width 23 height 23
checkbox input "true"
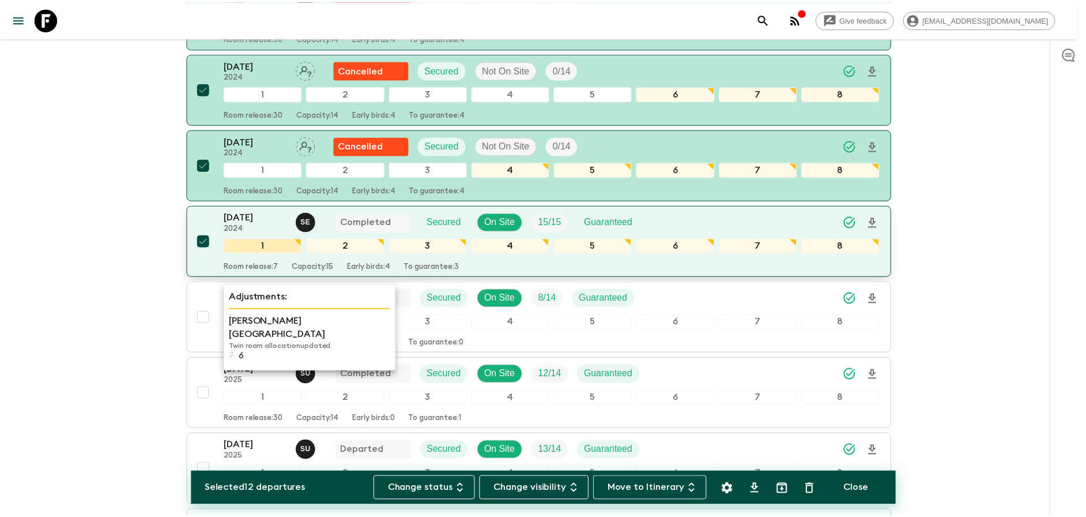
scroll to position [946, 0]
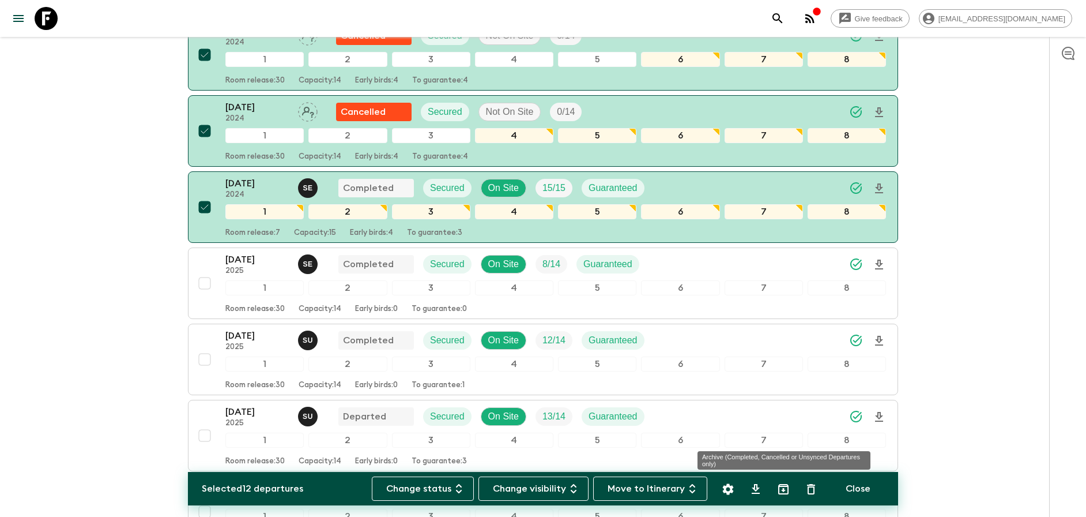
click at [783, 491] on icon "Archive (Completed, Cancelled or Unsynced Departures only)" at bounding box center [783, 489] width 10 height 10
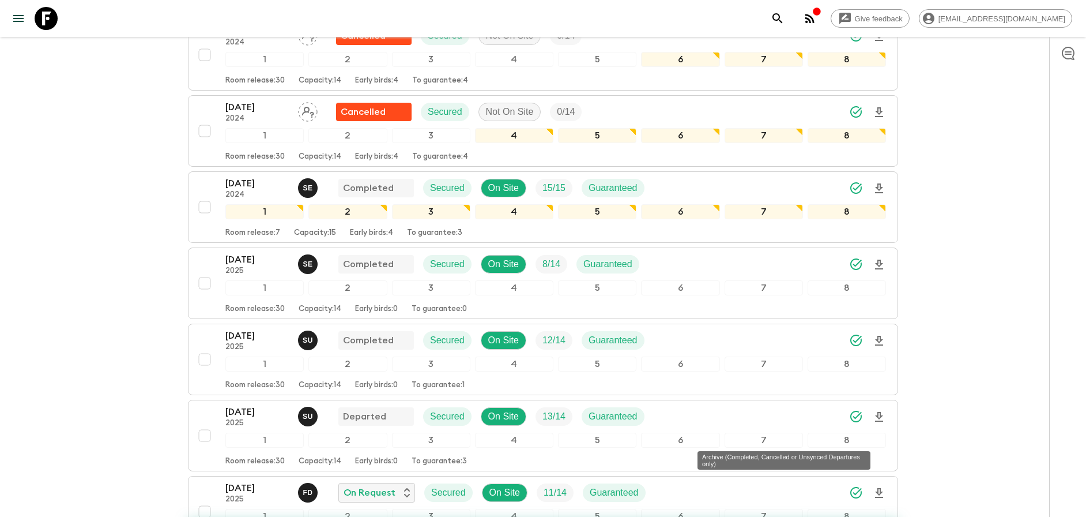
checkbox input "false"
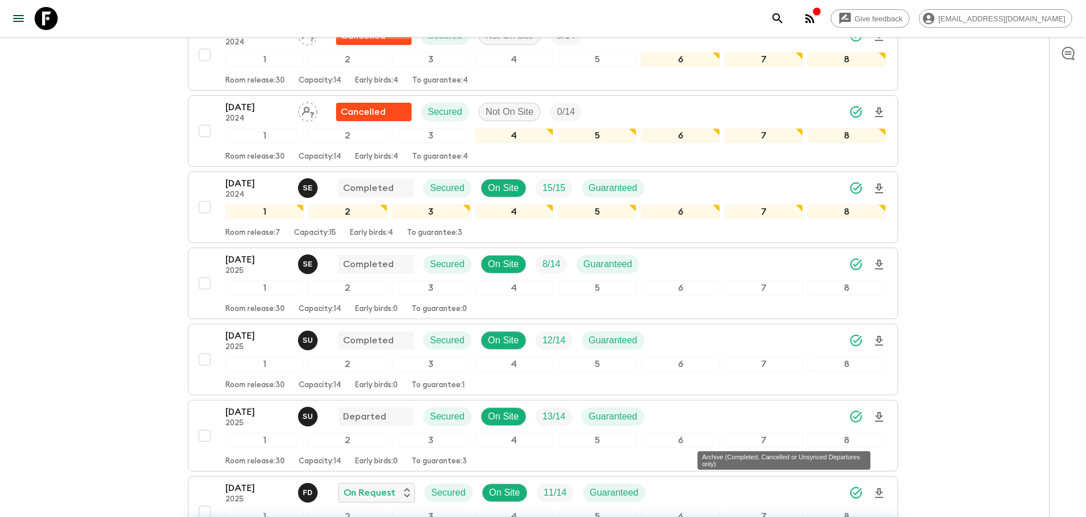
checkbox input "false"
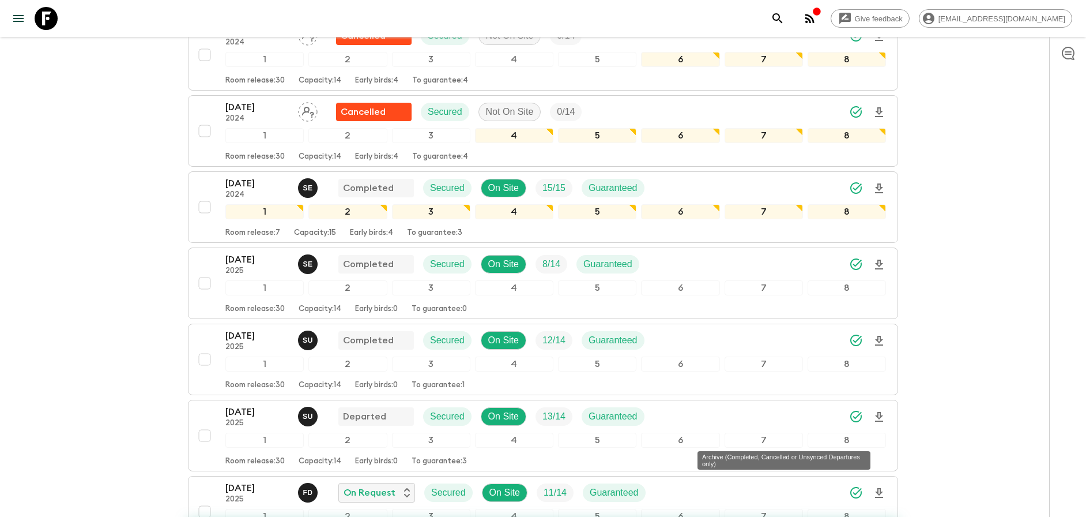
checkbox input "false"
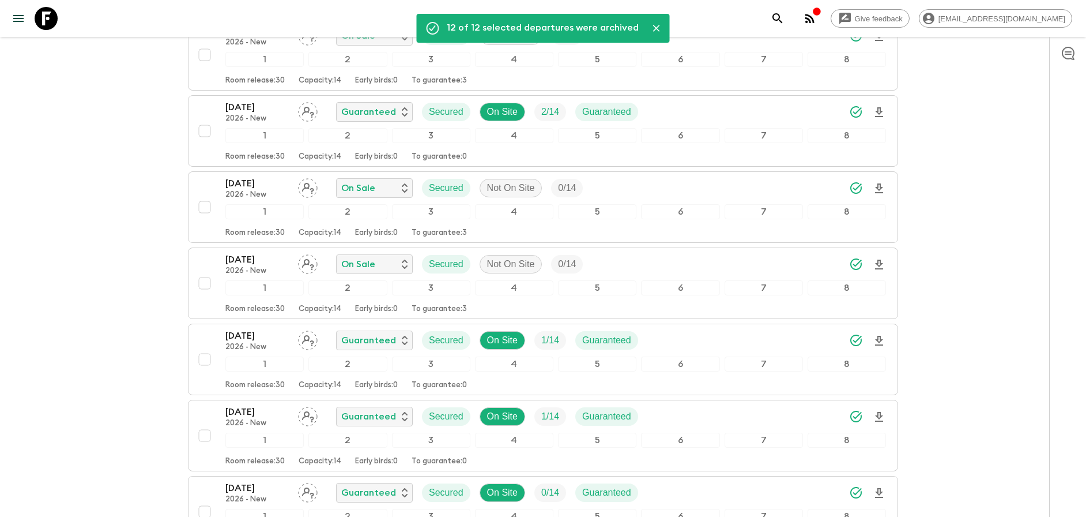
scroll to position [33, 0]
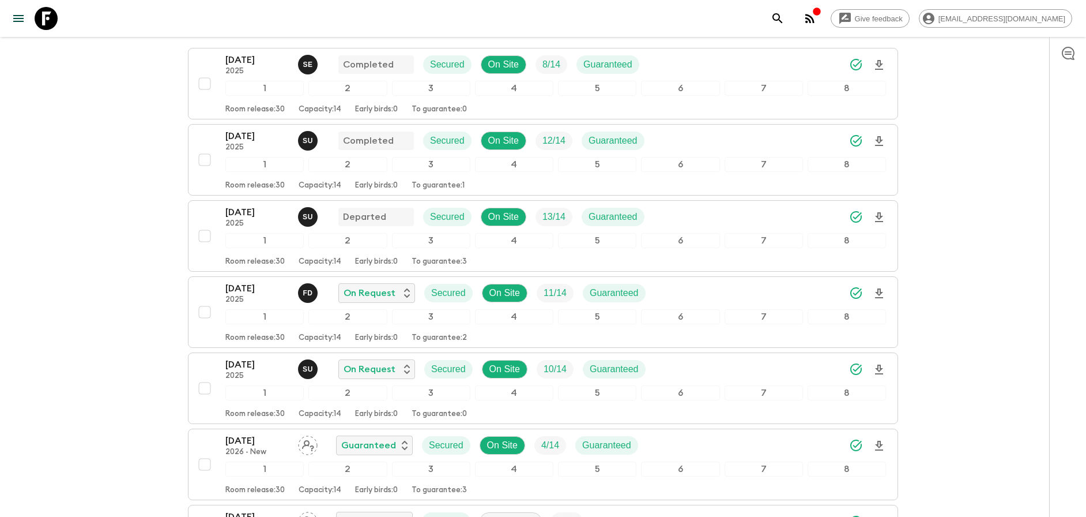
scroll to position [260, 0]
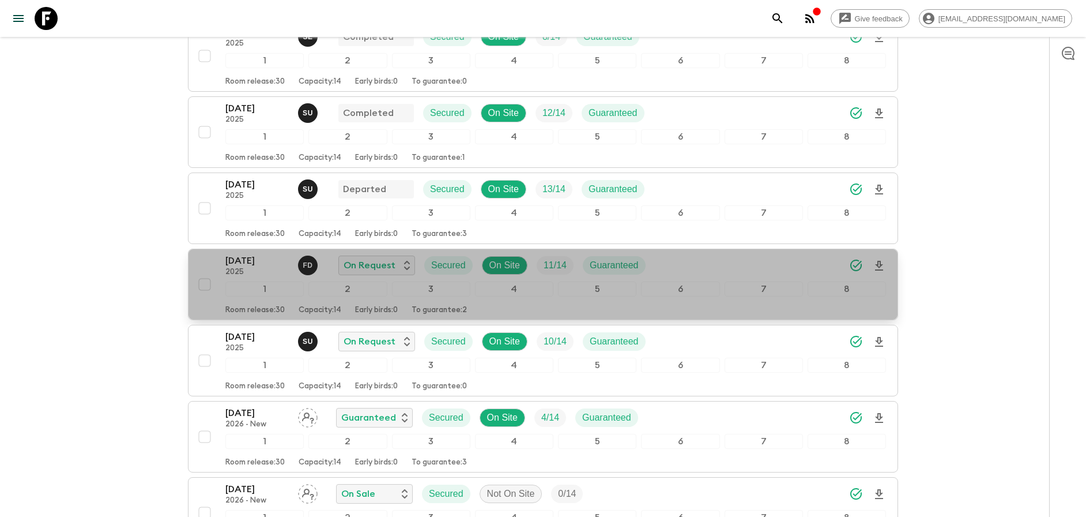
click at [707, 266] on div "[DATE] 2025 F D On Request Secured On Site 11 / 14 Guaranteed" at bounding box center [555, 265] width 661 height 23
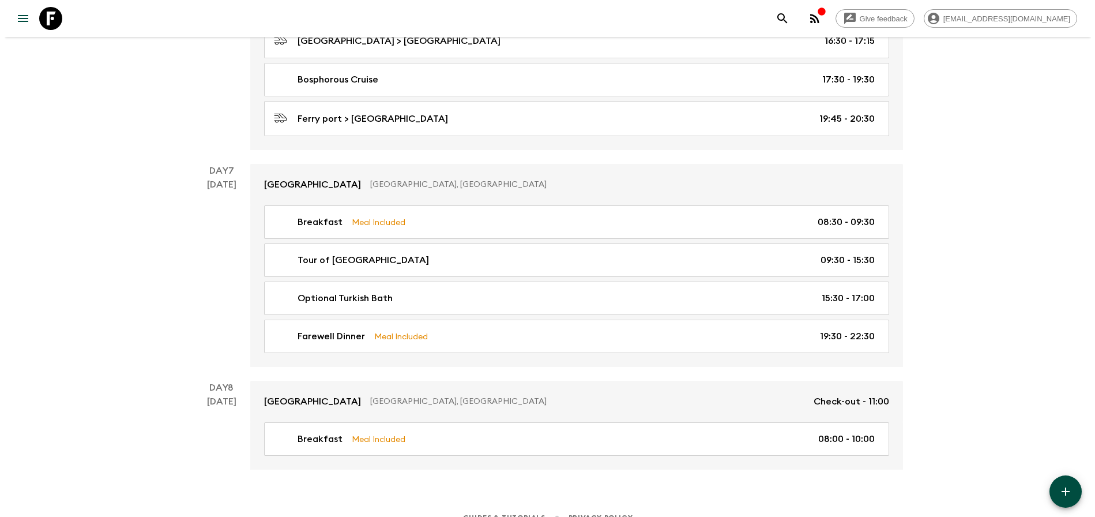
scroll to position [2186, 0]
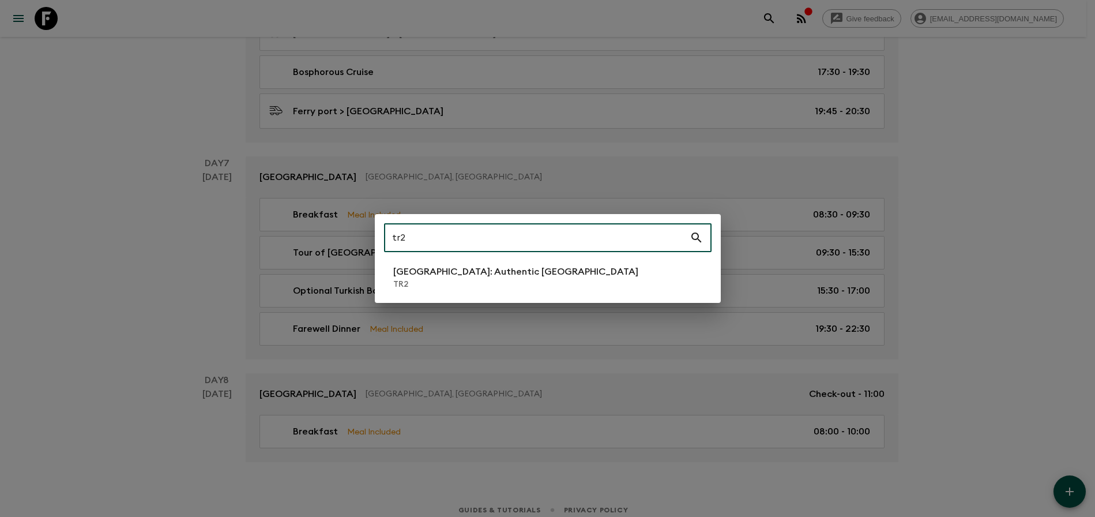
type input "tr2"
click at [500, 273] on p "[GEOGRAPHIC_DATA]: Authentic [GEOGRAPHIC_DATA]" at bounding box center [515, 272] width 245 height 14
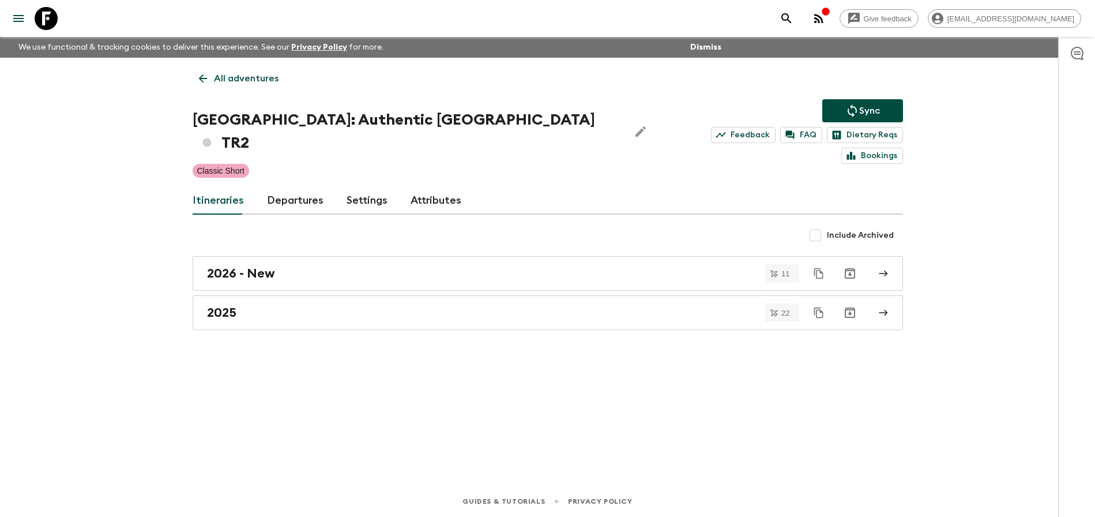
click at [304, 187] on link "Departures" at bounding box center [295, 201] width 57 height 28
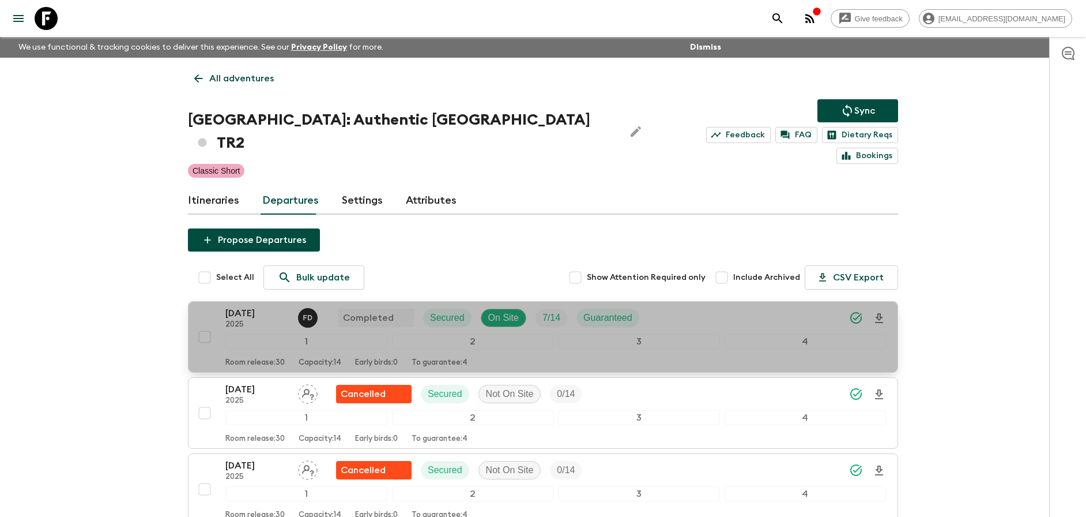
click at [709, 306] on div "[DATE] 2025 F D Completed Secured On Site 7 / 14 Guaranteed" at bounding box center [555, 317] width 661 height 23
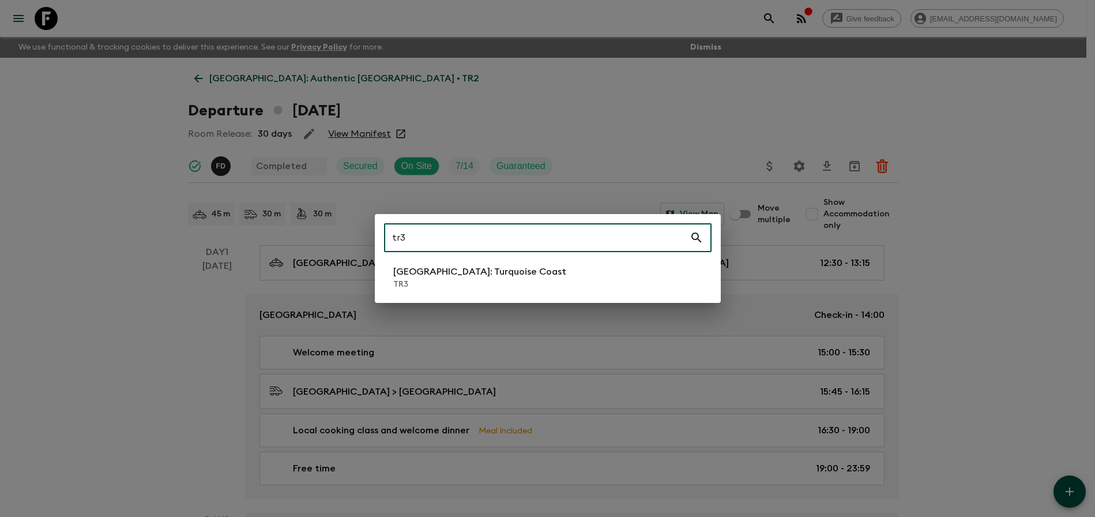
type input "tr3"
click at [582, 283] on li "[GEOGRAPHIC_DATA]: Turquoise Coast TR3" at bounding box center [548, 277] width 328 height 32
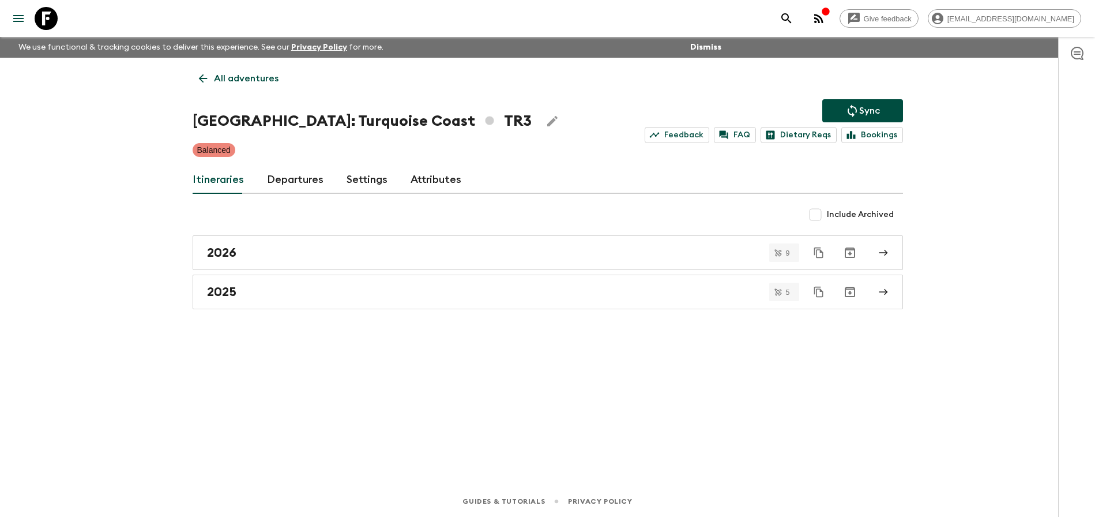
click at [267, 183] on link "Departures" at bounding box center [295, 180] width 57 height 28
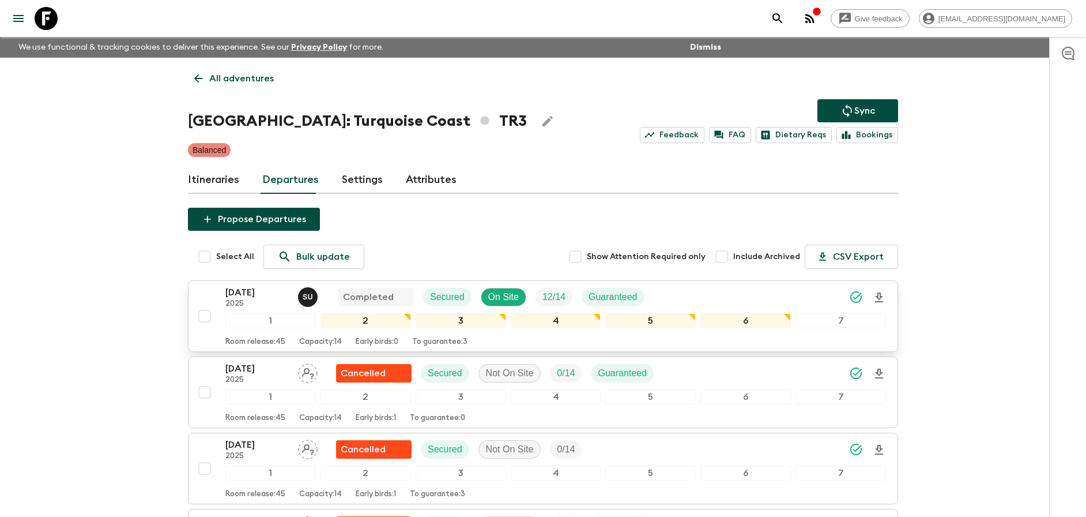
click at [735, 286] on div "[DATE] 2025 S U Completed Secured On Site 12 / 14 Guaranteed" at bounding box center [555, 296] width 661 height 23
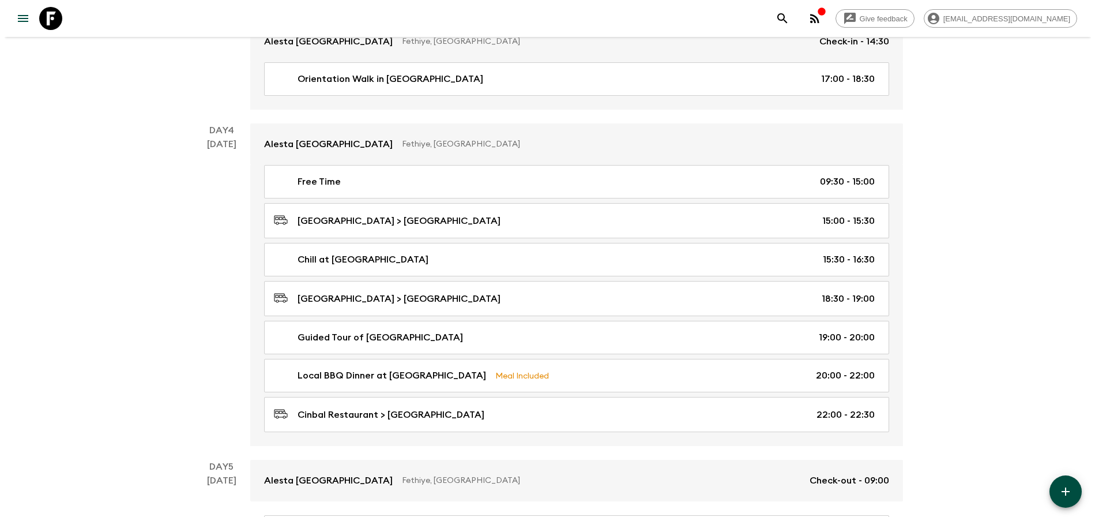
scroll to position [877, 0]
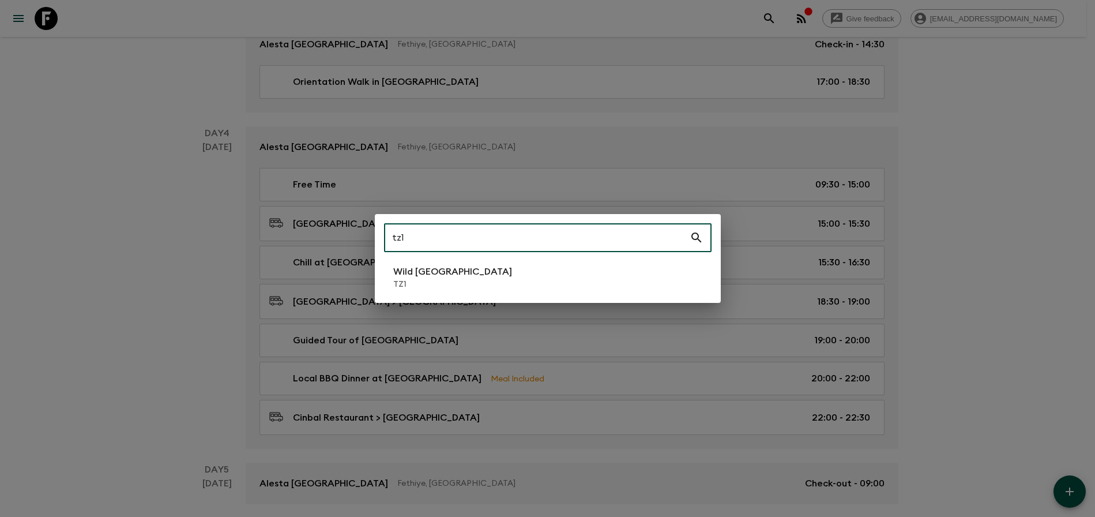
type input "tz1"
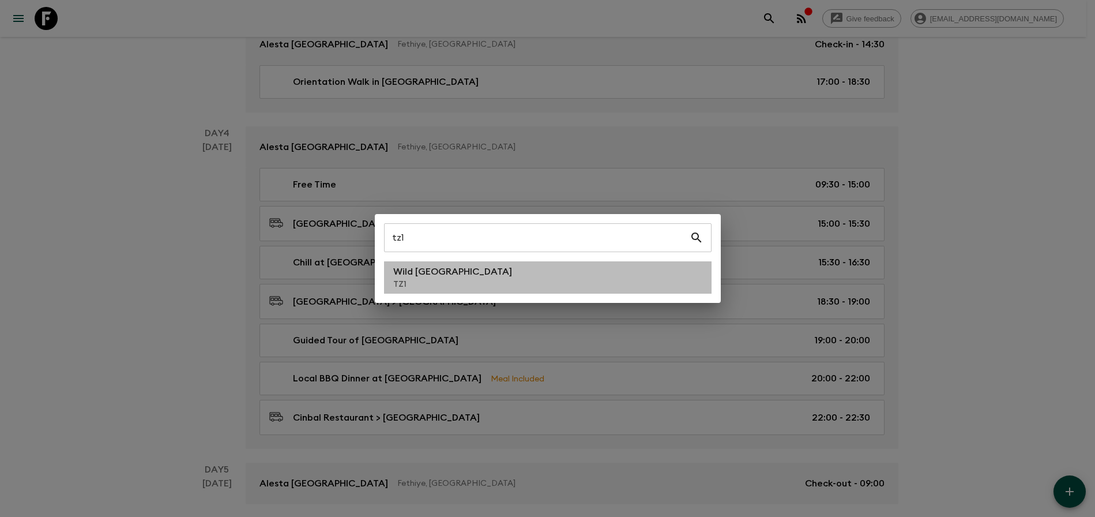
click at [423, 276] on p "Wild [GEOGRAPHIC_DATA]" at bounding box center [452, 272] width 119 height 14
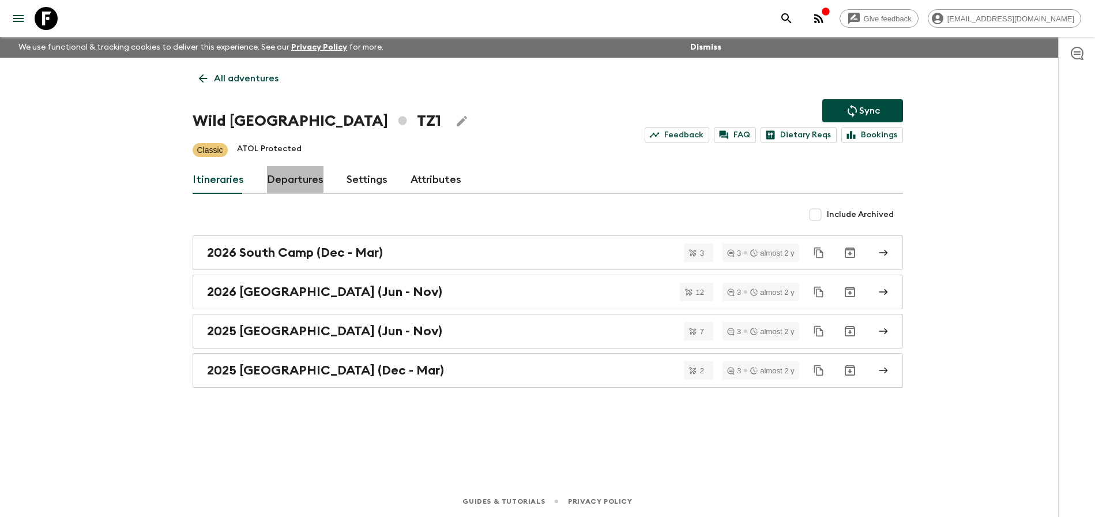
click at [285, 168] on link "Departures" at bounding box center [295, 180] width 57 height 28
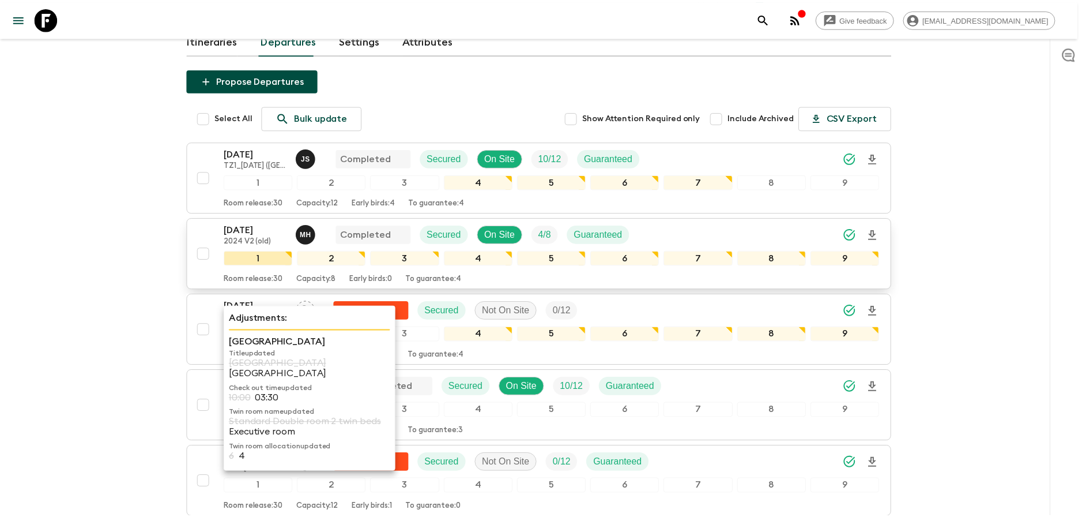
scroll to position [145, 0]
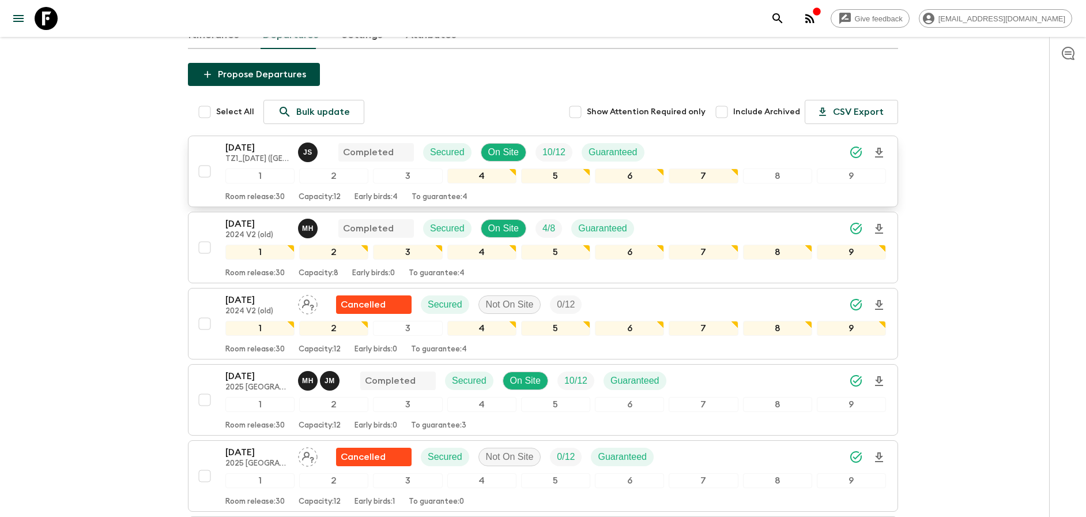
click at [206, 175] on input "checkbox" at bounding box center [204, 171] width 23 height 23
checkbox input "true"
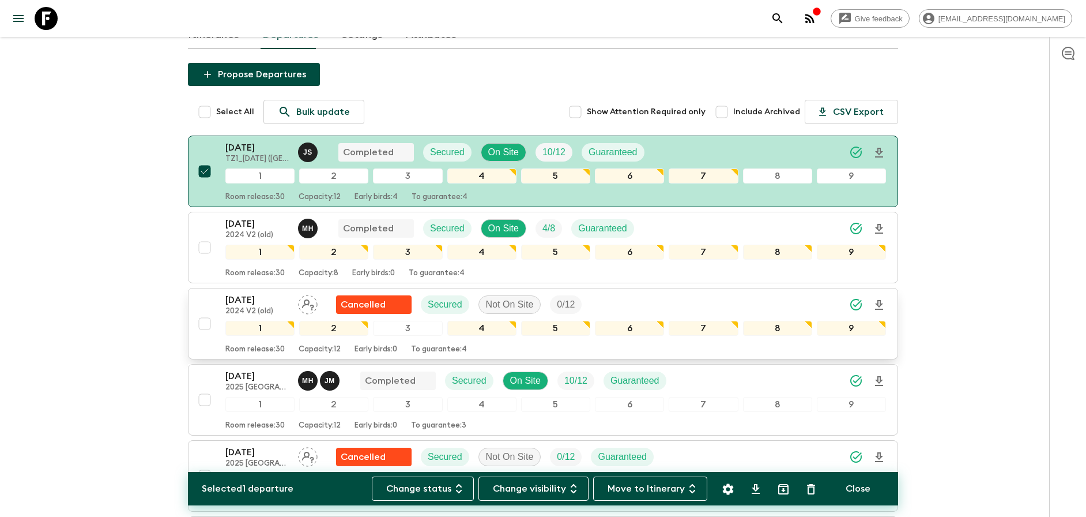
drag, startPoint x: 205, startPoint y: 247, endPoint x: 212, endPoint y: 293, distance: 46.7
click at [205, 247] on input "checkbox" at bounding box center [204, 247] width 23 height 23
checkbox input "true"
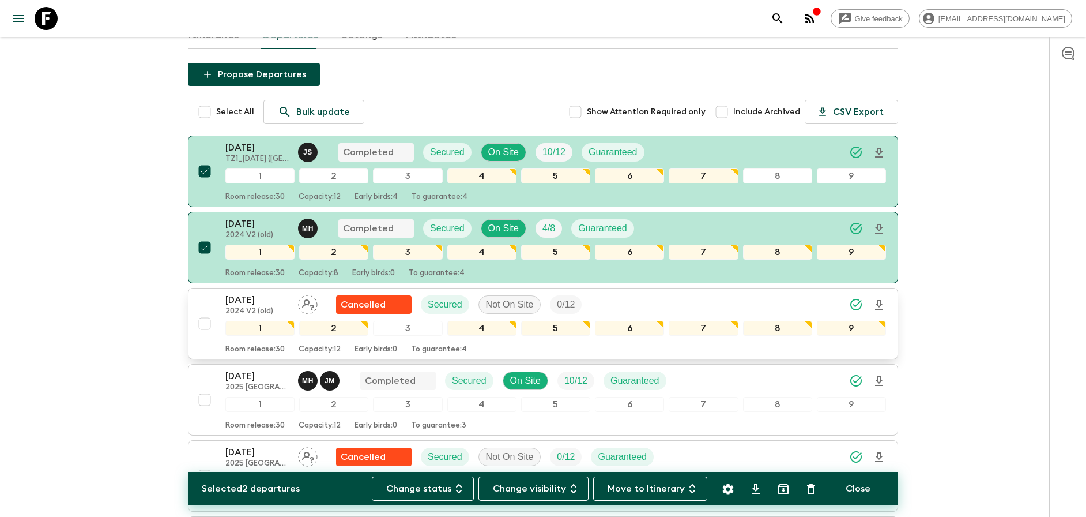
click at [207, 324] on input "checkbox" at bounding box center [204, 323] width 23 height 23
checkbox input "true"
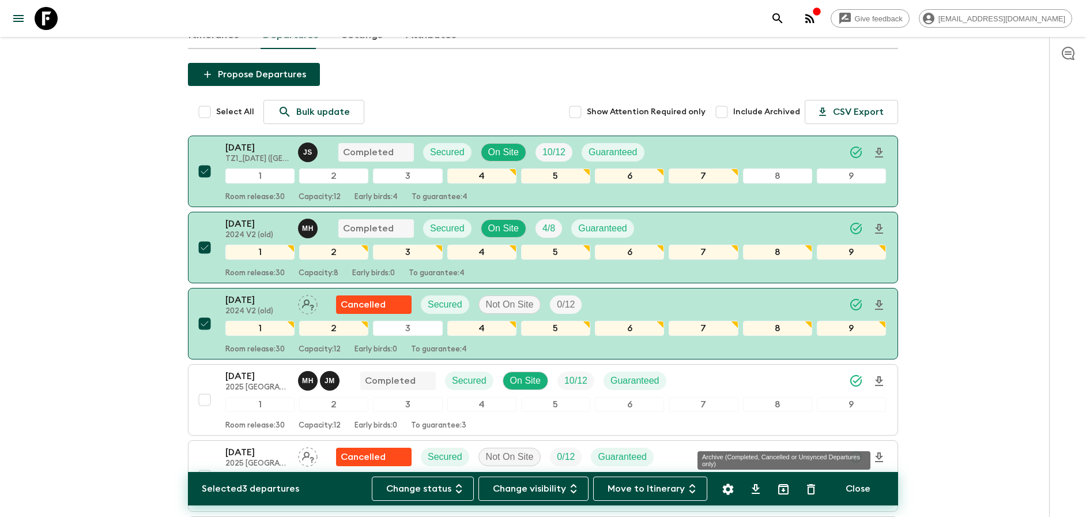
click at [788, 490] on icon "Archive (Completed, Cancelled or Unsynced Departures only)" at bounding box center [783, 489] width 10 height 10
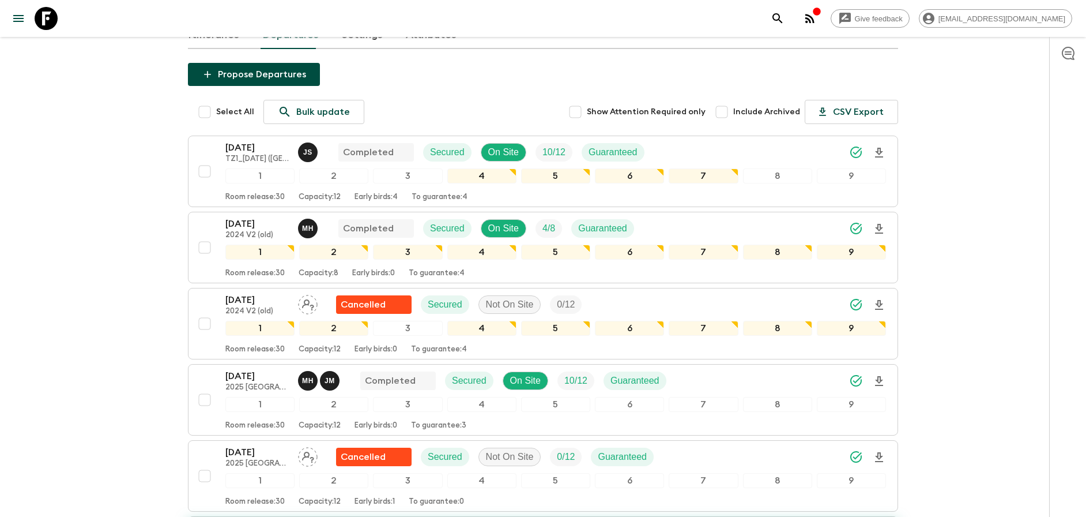
checkbox input "false"
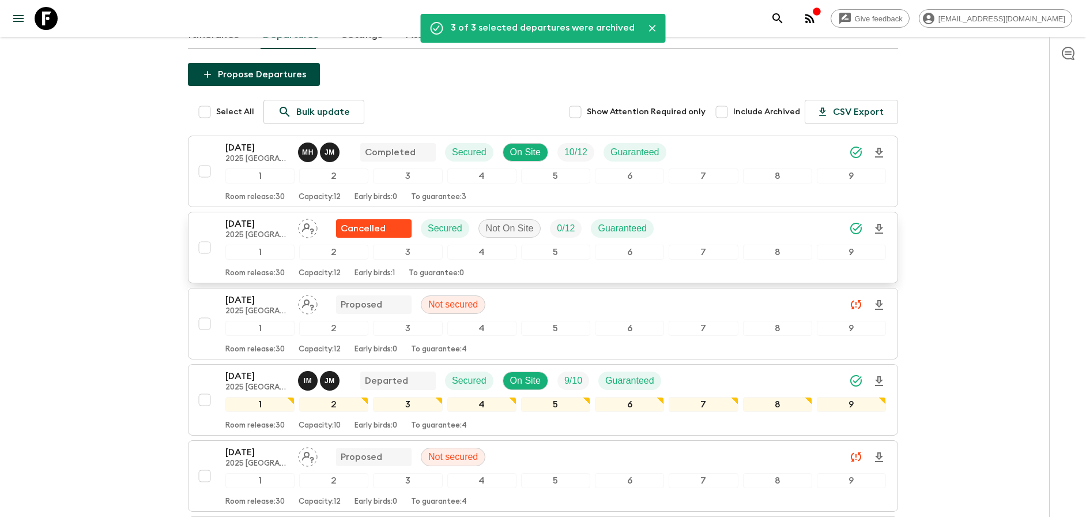
click at [762, 227] on div "[DATE] 2025 [GEOGRAPHIC_DATA] (Jun - Nov) Cancelled Secured Not On Site 0 / 12 …" at bounding box center [555, 228] width 661 height 23
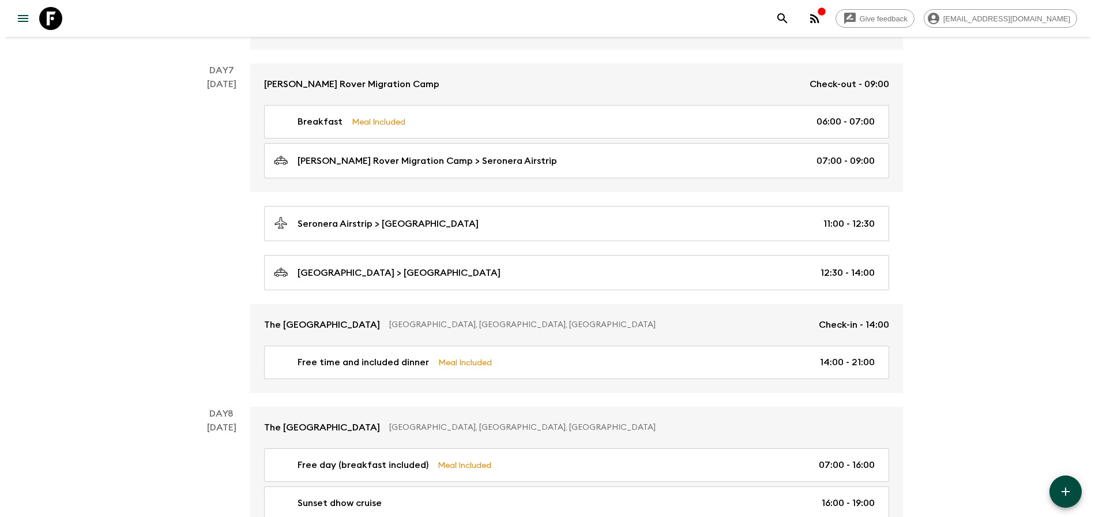
scroll to position [1444, 0]
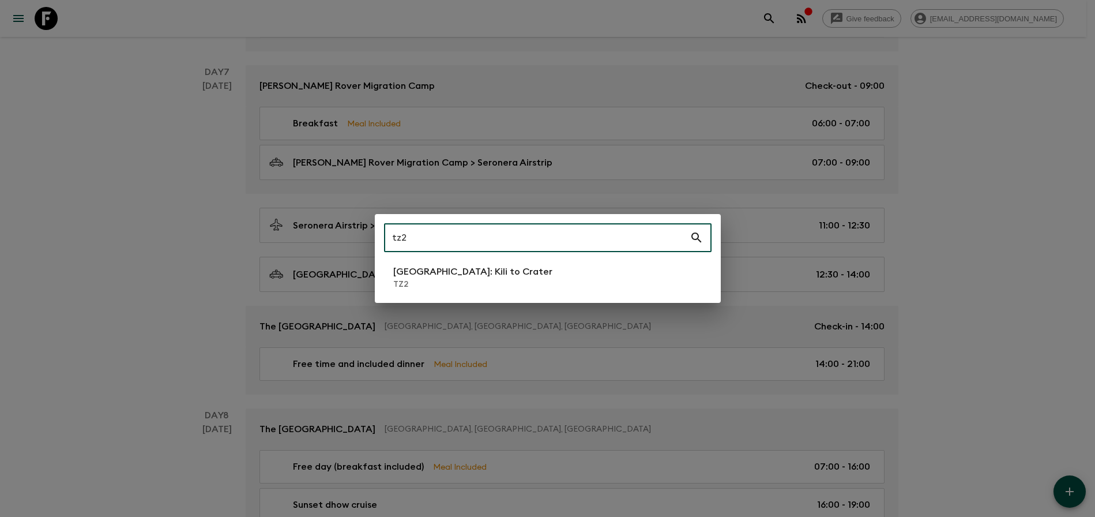
type input "tz2"
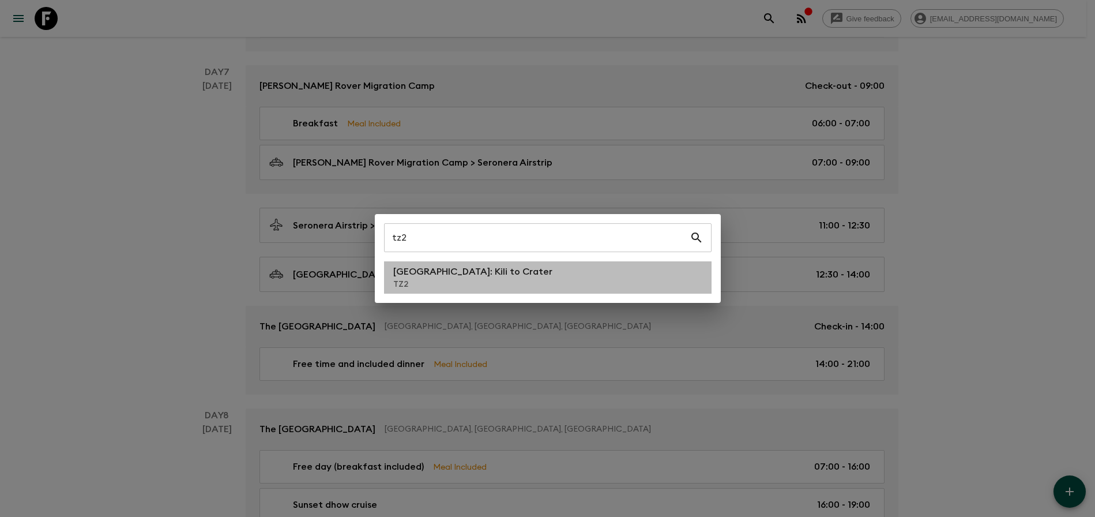
click at [626, 283] on li "[GEOGRAPHIC_DATA]: Kili to Crater TZ2" at bounding box center [548, 277] width 328 height 32
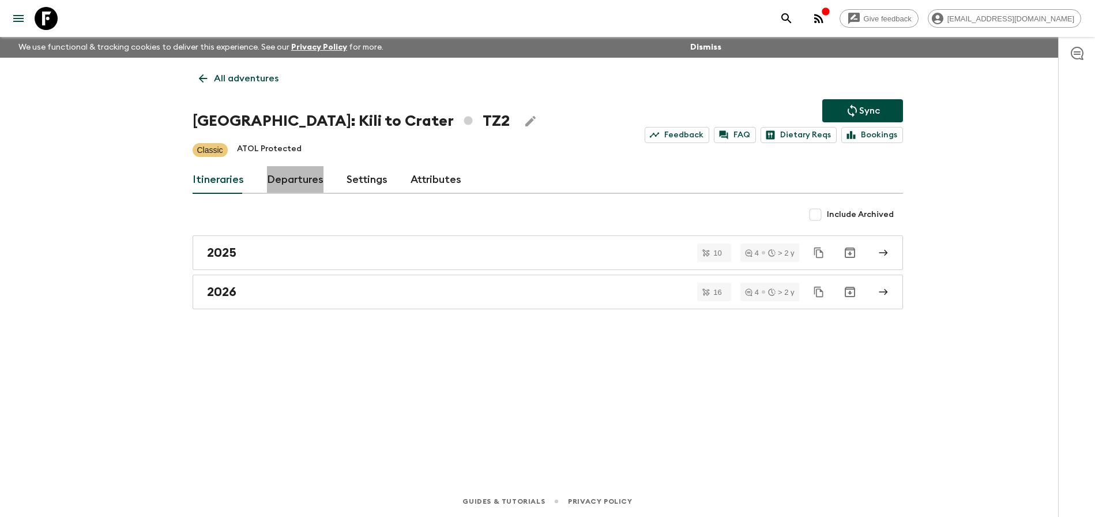
click at [300, 176] on link "Departures" at bounding box center [295, 180] width 57 height 28
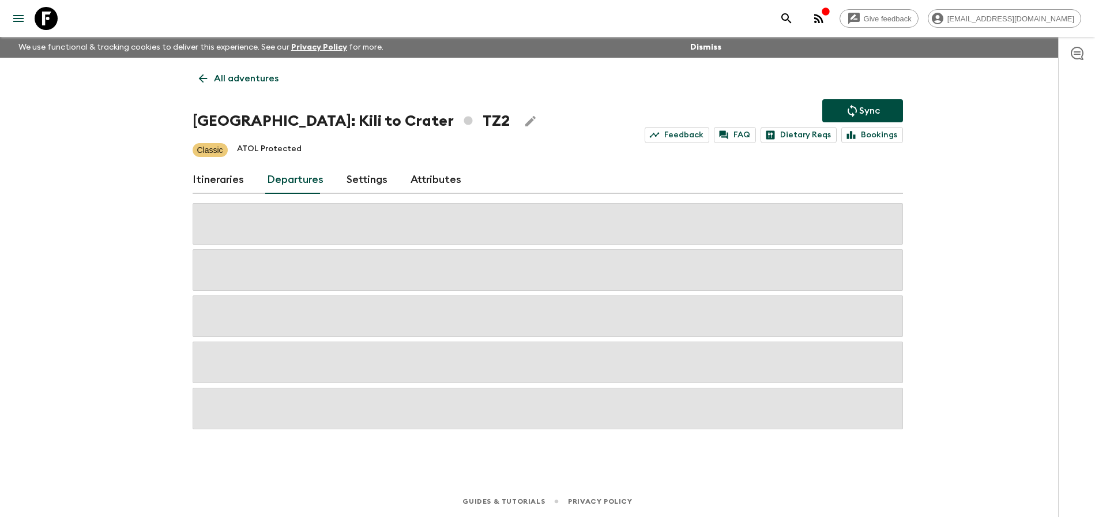
click at [980, 225] on div "Give feedback [PERSON_NAME][EMAIL_ADDRESS][DOMAIN_NAME] We use functional & tra…" at bounding box center [547, 258] width 1095 height 517
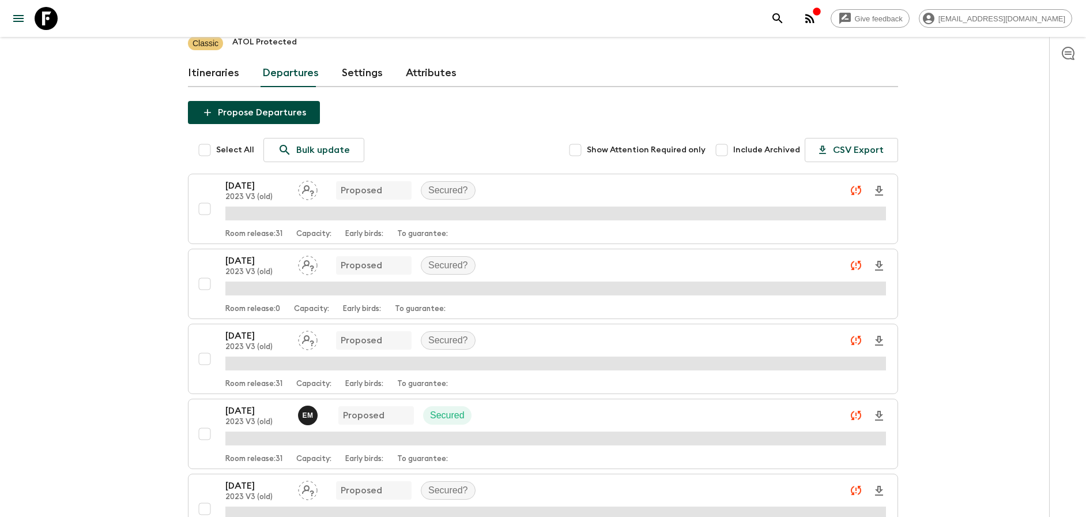
scroll to position [113, 0]
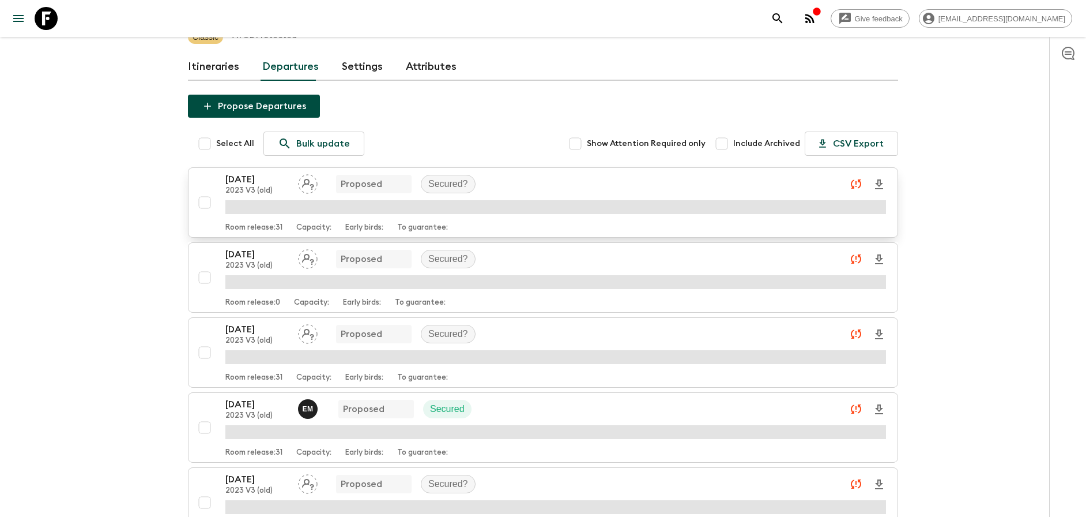
click at [208, 201] on input "checkbox" at bounding box center [204, 202] width 23 height 23
checkbox input "true"
click at [209, 277] on input "checkbox" at bounding box center [204, 277] width 23 height 23
checkbox input "true"
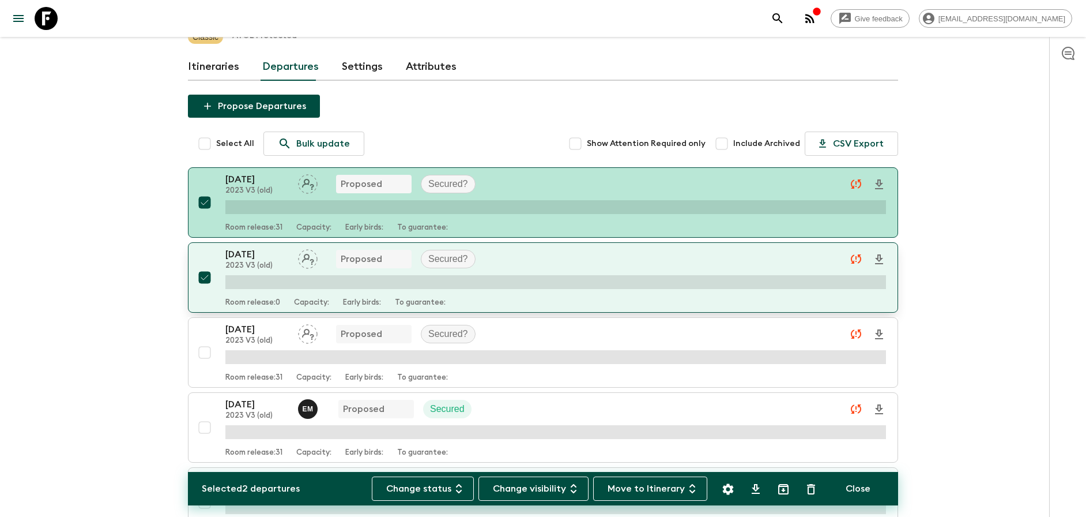
click at [208, 351] on input "checkbox" at bounding box center [204, 352] width 23 height 23
checkbox input "true"
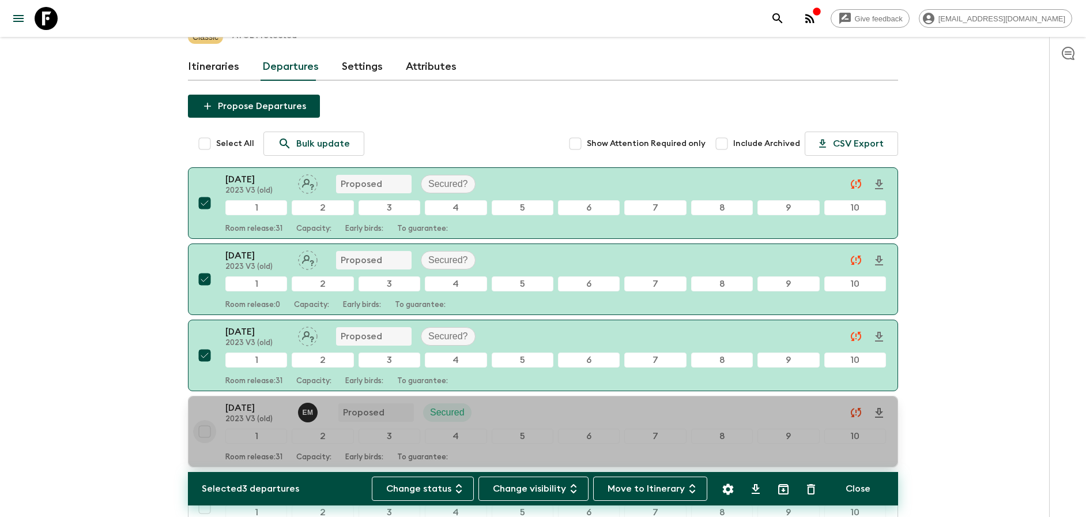
click at [204, 420] on input "checkbox" at bounding box center [204, 431] width 23 height 23
checkbox input "true"
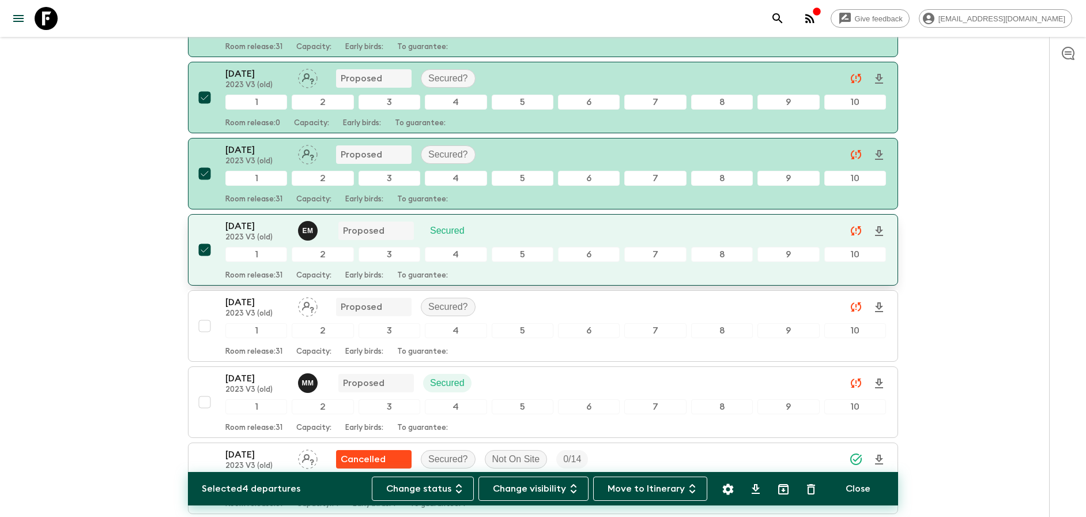
scroll to position [433, 0]
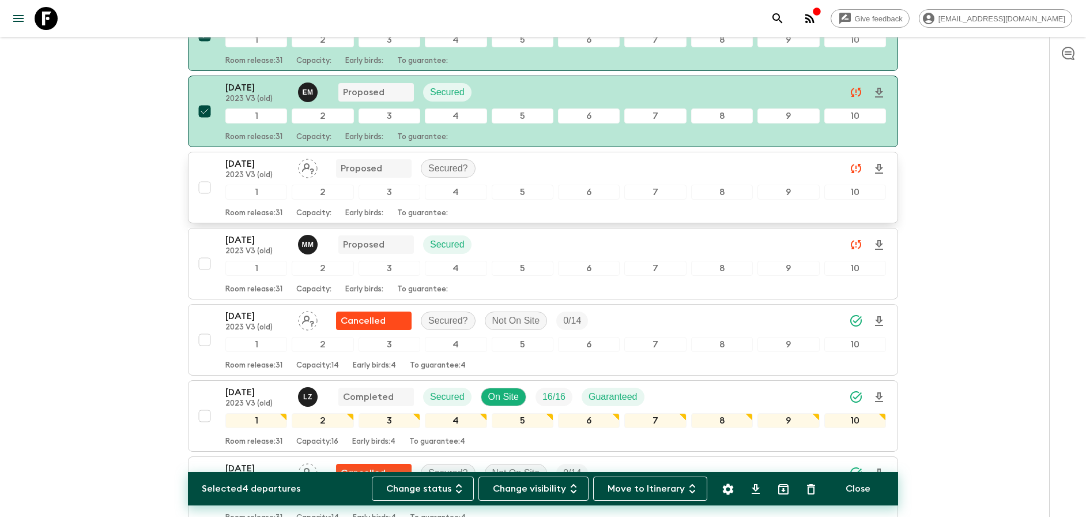
click at [202, 186] on input "checkbox" at bounding box center [204, 187] width 23 height 23
checkbox input "true"
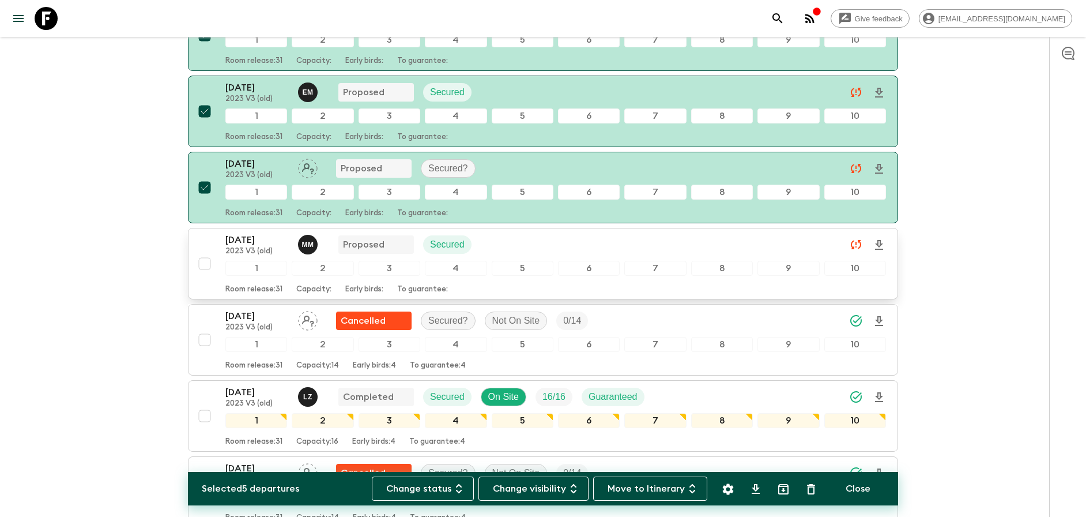
click at [201, 266] on input "checkbox" at bounding box center [204, 263] width 23 height 23
checkbox input "true"
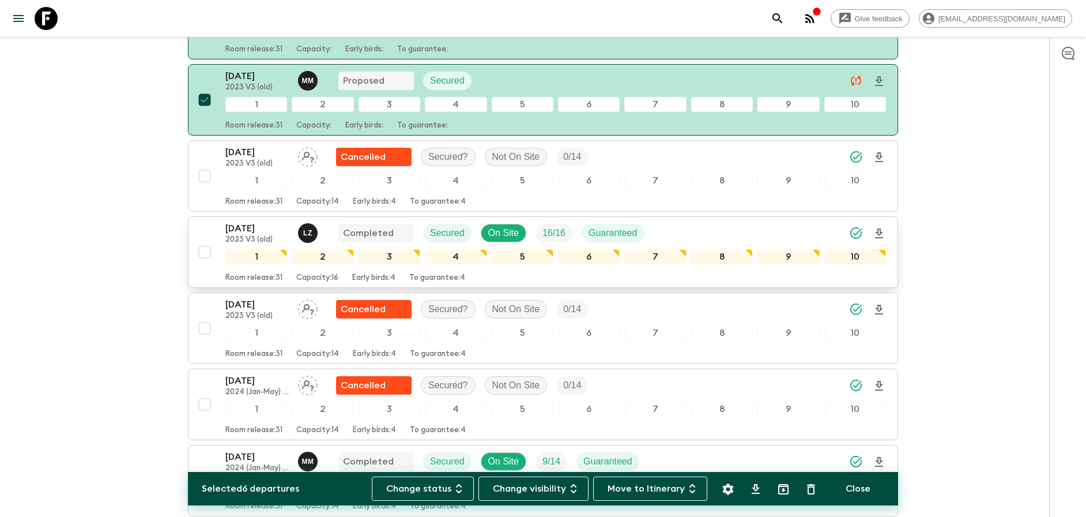
scroll to position [601, 0]
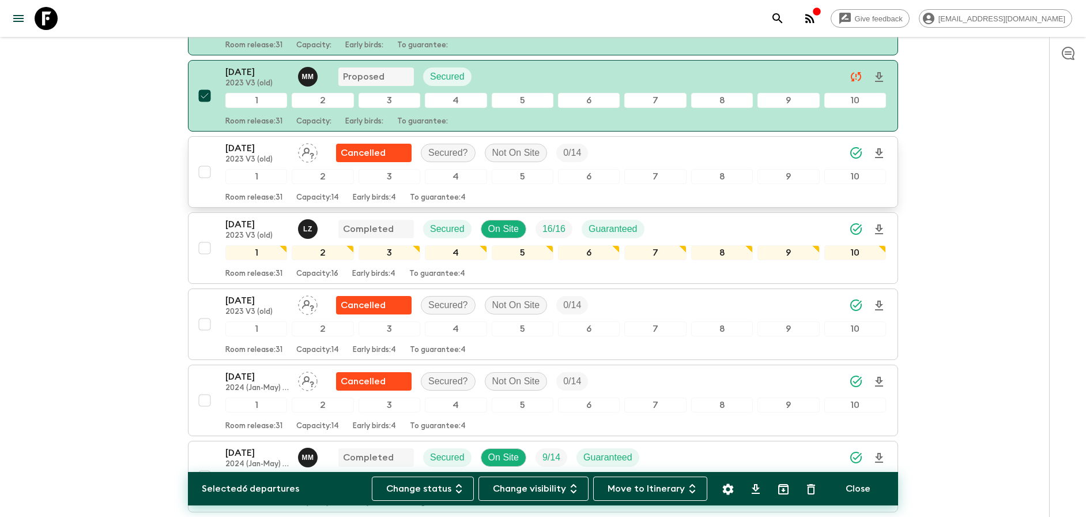
click at [200, 171] on input "checkbox" at bounding box center [204, 171] width 23 height 23
checkbox input "true"
click at [206, 249] on input "checkbox" at bounding box center [204, 247] width 23 height 23
checkbox input "true"
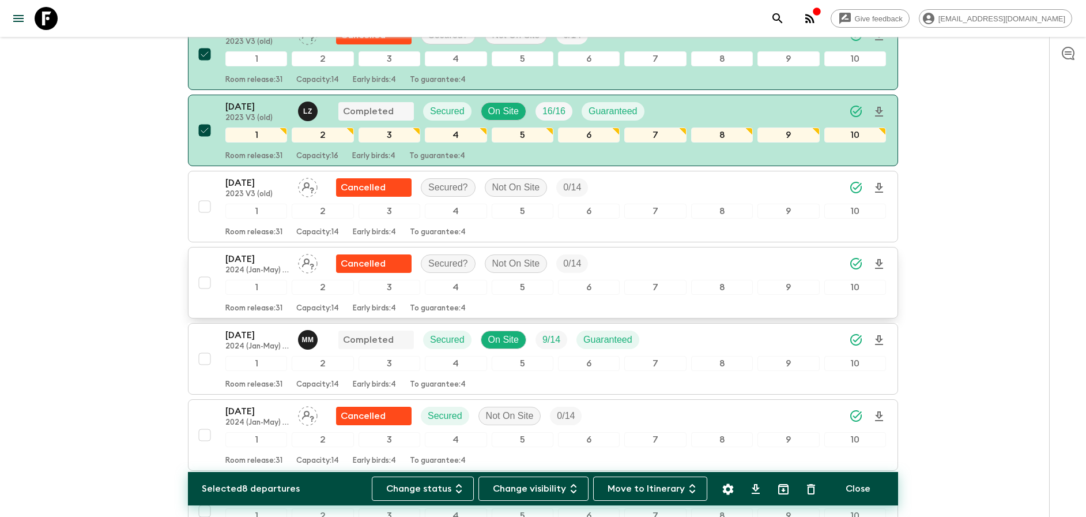
scroll to position [721, 0]
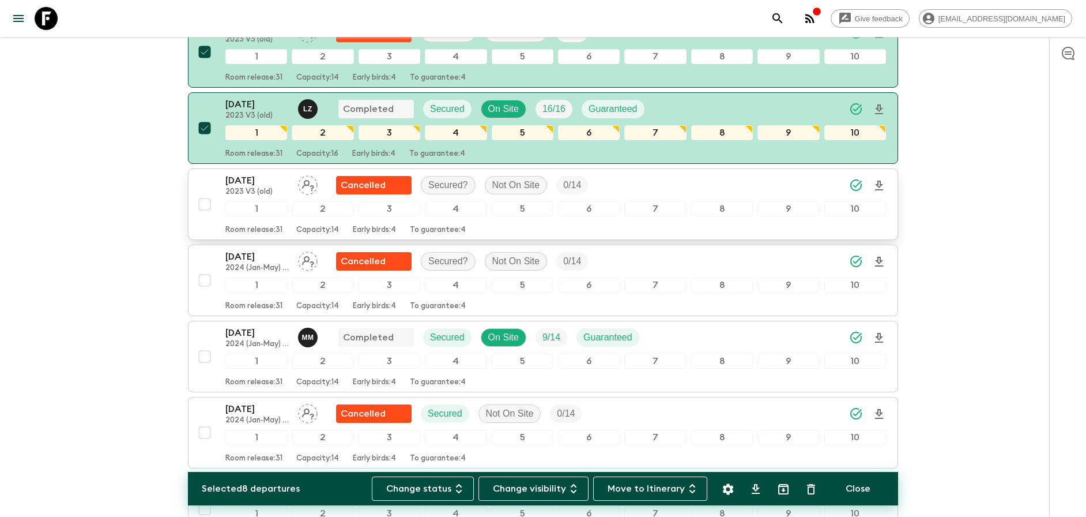
click at [206, 202] on input "checkbox" at bounding box center [204, 204] width 23 height 23
checkbox input "true"
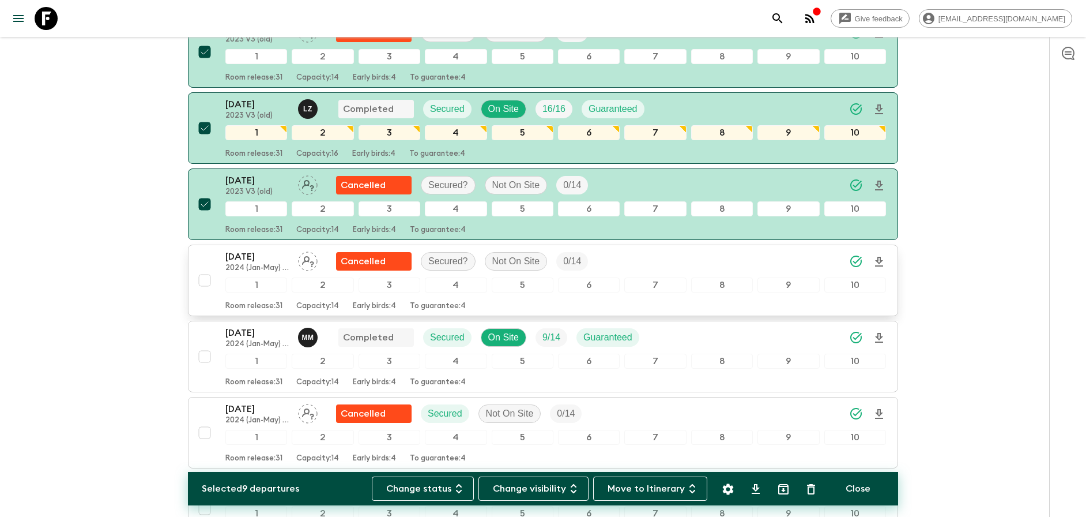
click at [208, 277] on input "checkbox" at bounding box center [204, 280] width 23 height 23
checkbox input "true"
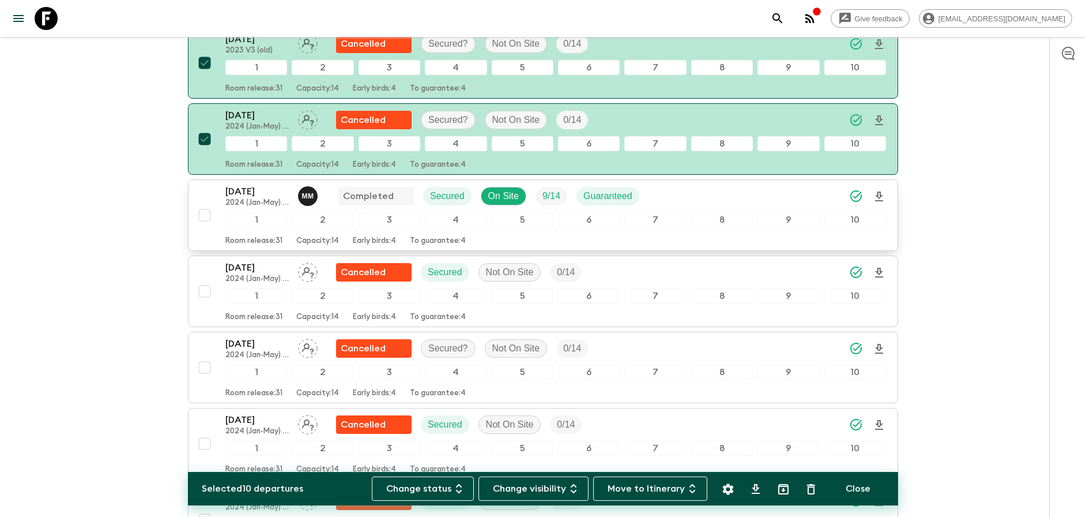
scroll to position [863, 0]
click at [208, 215] on input "checkbox" at bounding box center [204, 214] width 23 height 23
checkbox input "true"
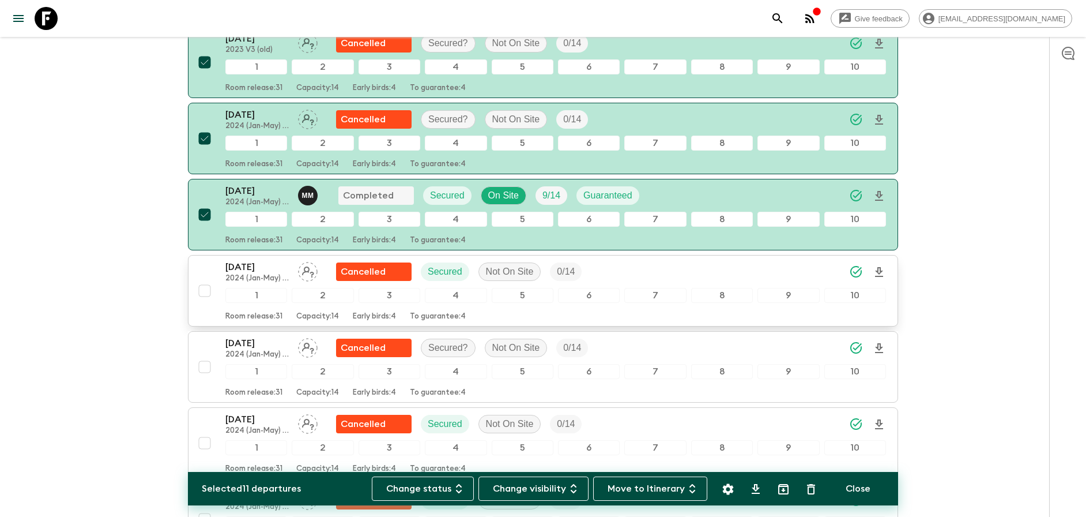
click at [204, 288] on input "checkbox" at bounding box center [204, 290] width 23 height 23
checkbox input "true"
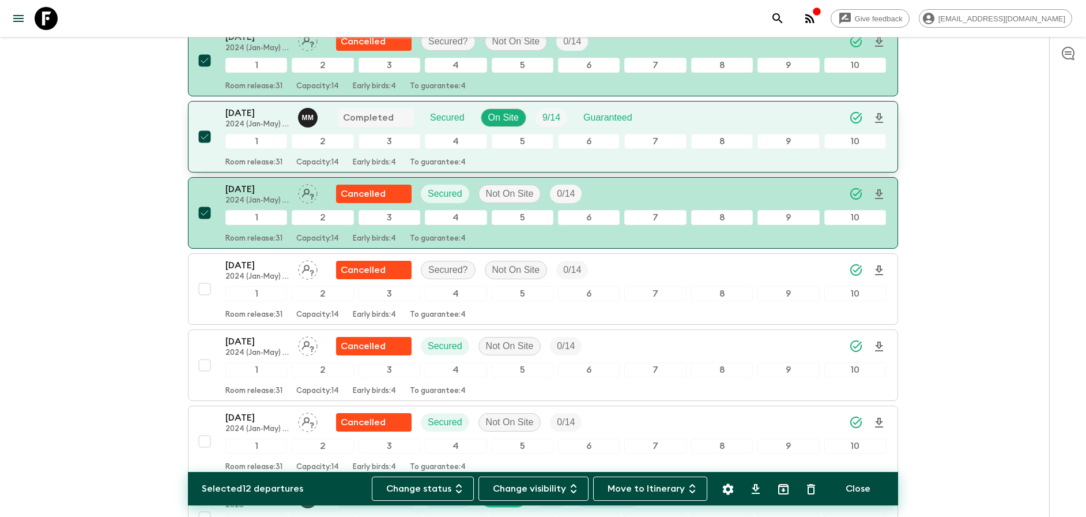
scroll to position [1065, 0]
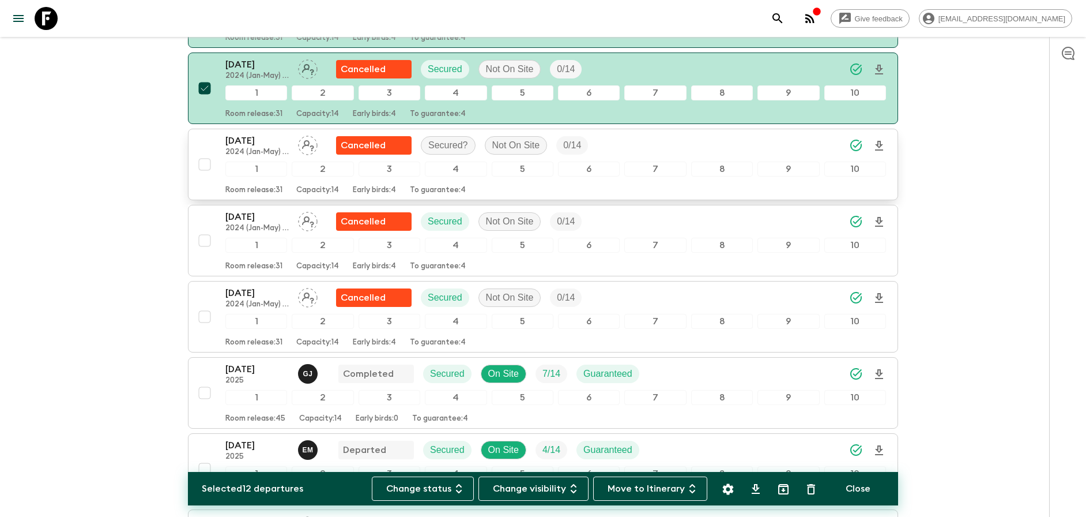
drag, startPoint x: 202, startPoint y: 163, endPoint x: 203, endPoint y: 170, distance: 6.4
click at [202, 163] on input "checkbox" at bounding box center [204, 164] width 23 height 23
checkbox input "true"
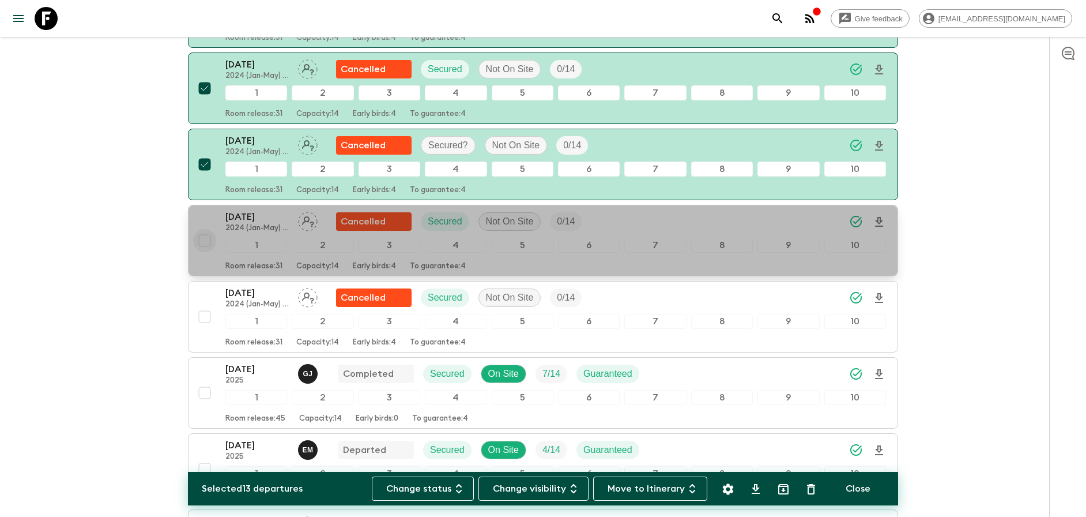
click at [201, 238] on input "checkbox" at bounding box center [204, 240] width 23 height 23
checkbox input "true"
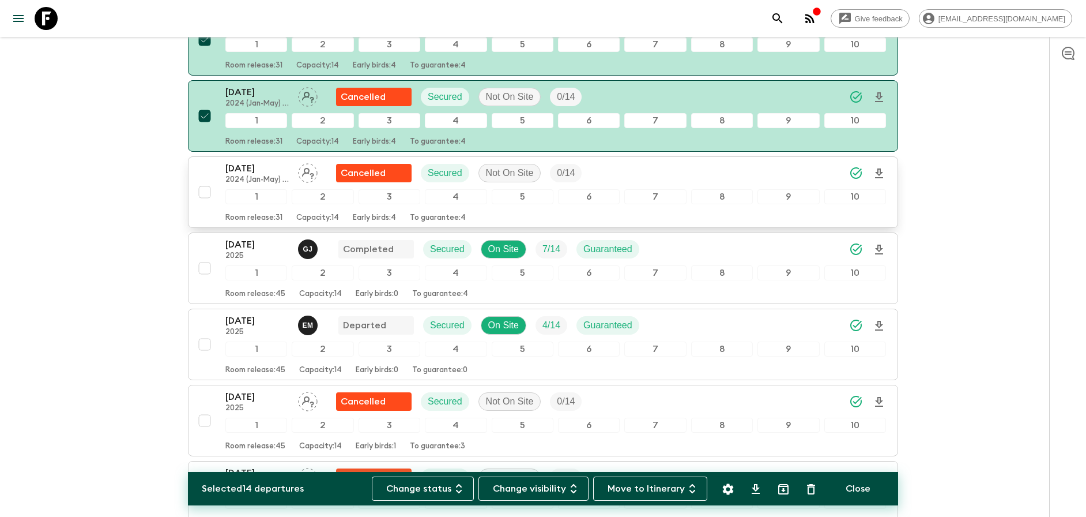
scroll to position [1253, 0]
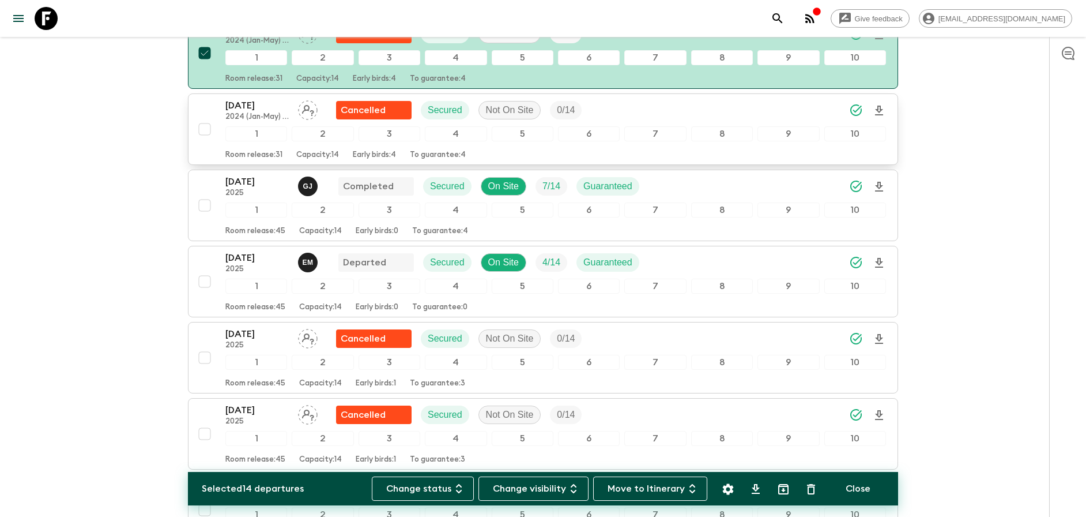
click at [206, 131] on input "checkbox" at bounding box center [204, 129] width 23 height 23
checkbox input "true"
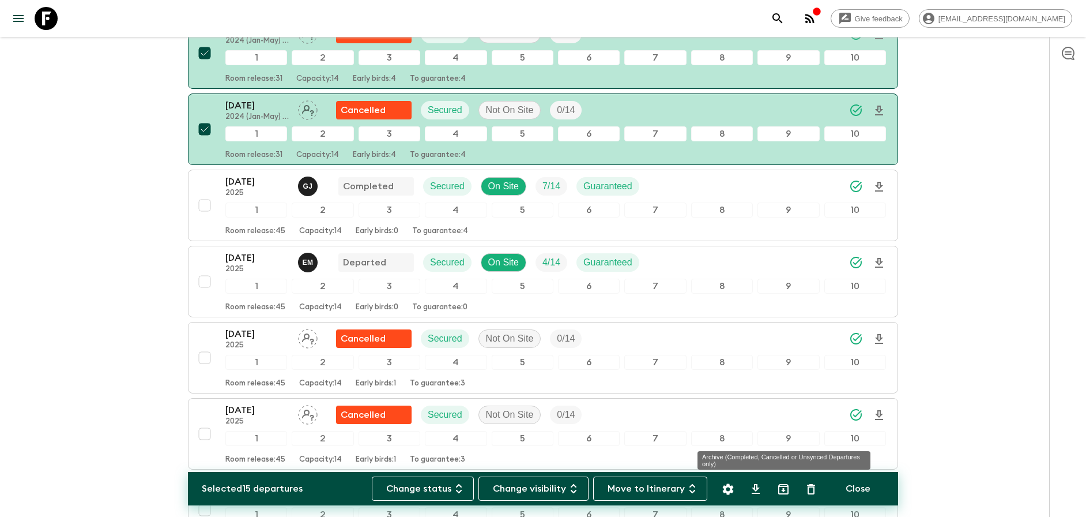
click at [783, 487] on icon "Archive (Completed, Cancelled or Unsynced Departures only)" at bounding box center [784, 489] width 14 height 14
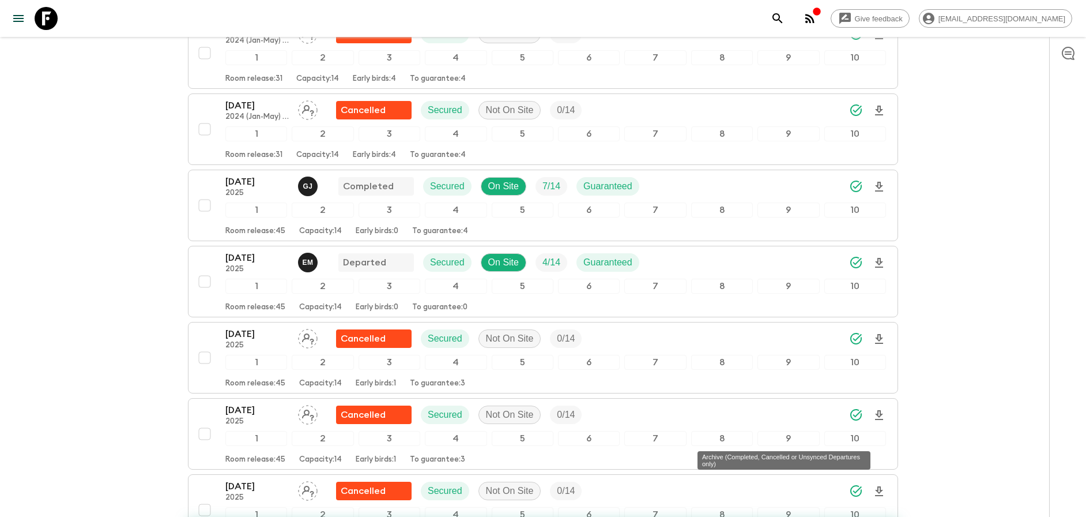
checkbox input "false"
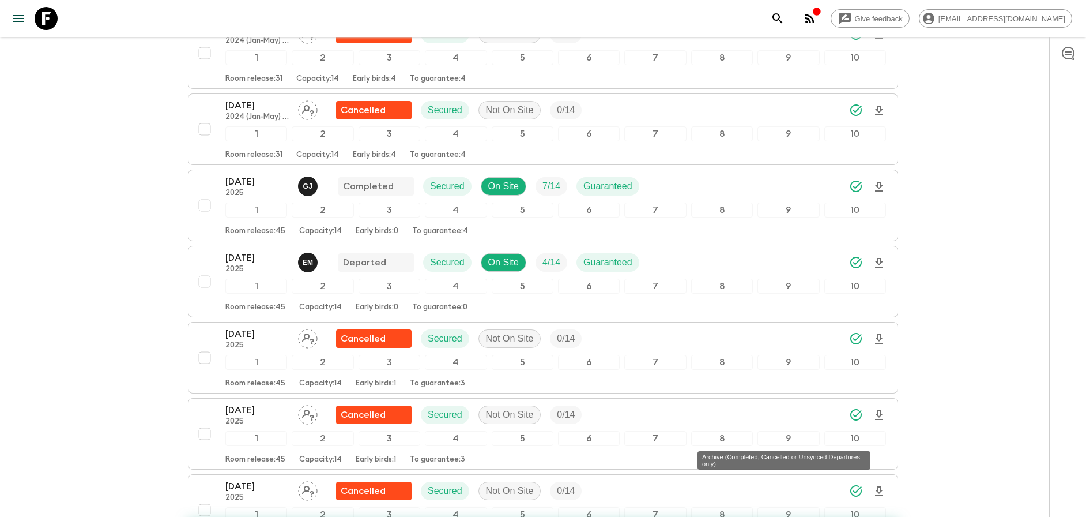
checkbox input "false"
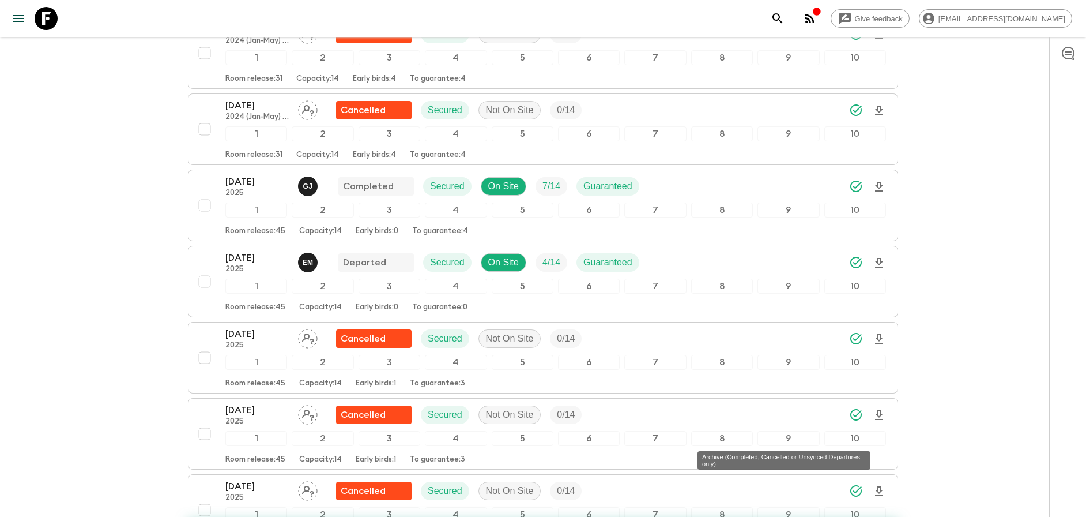
checkbox input "false"
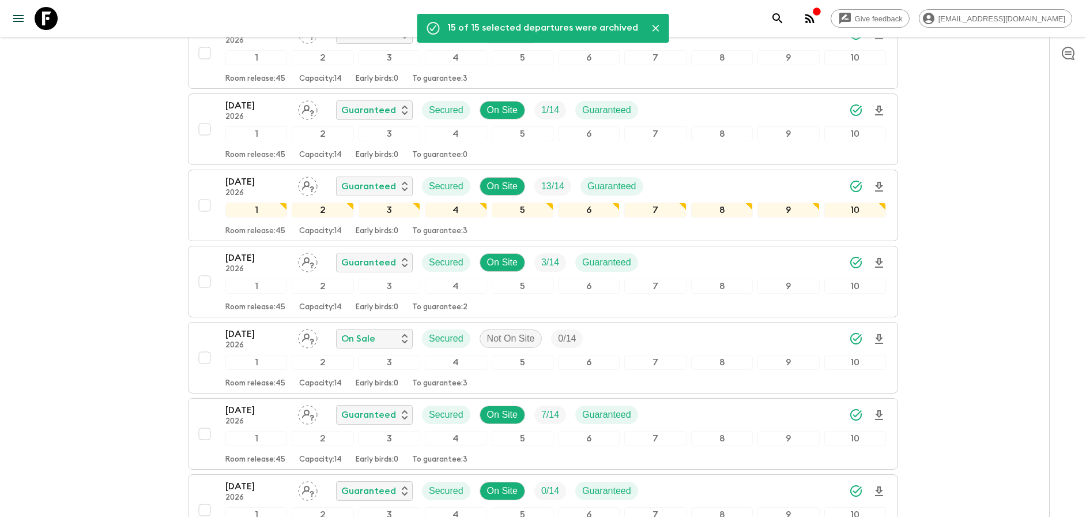
scroll to position [111, 0]
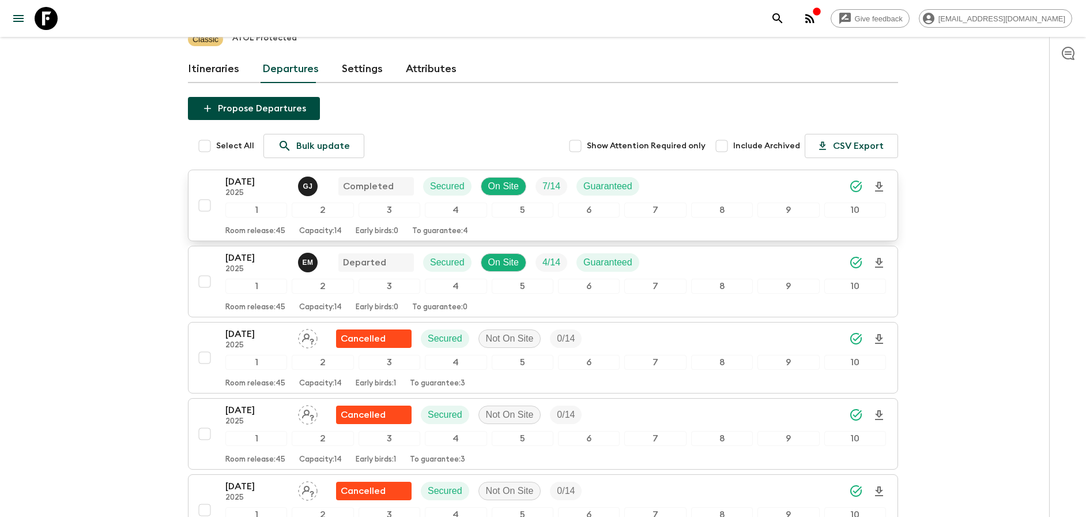
click at [711, 186] on div "[DATE] 2025 [PERSON_NAME] Completed Secured On Site 7 / 14 Guaranteed" at bounding box center [555, 186] width 661 height 23
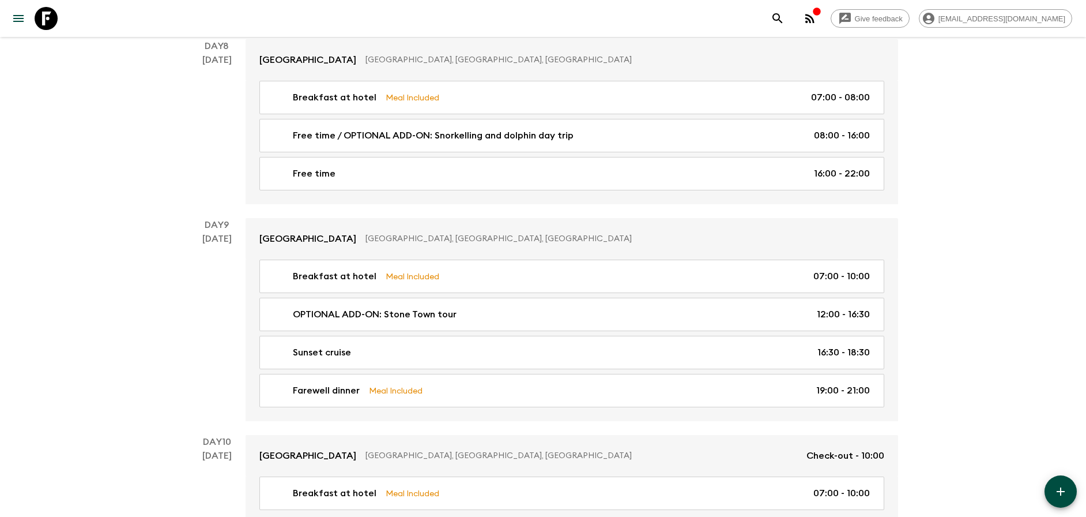
scroll to position [2817, 0]
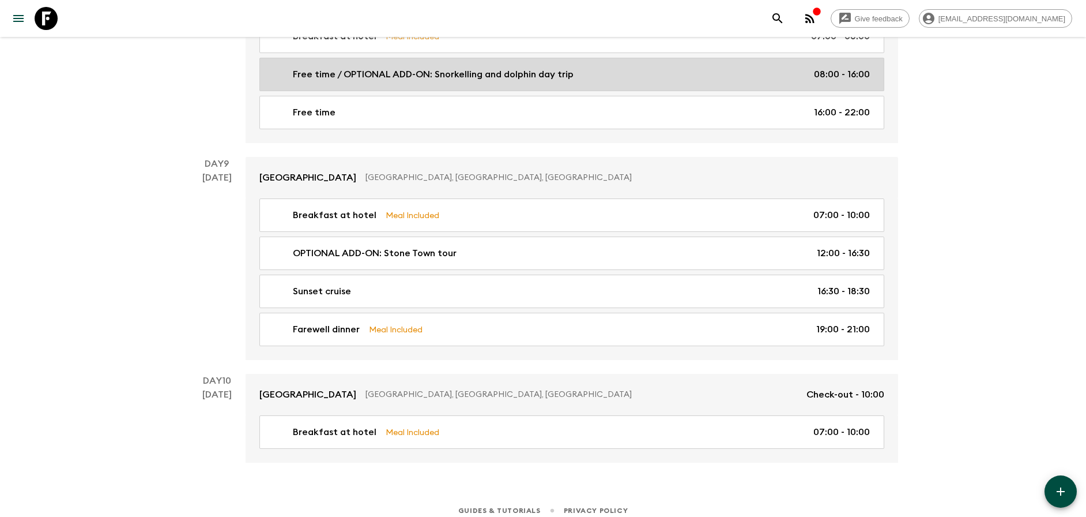
click at [807, 81] on link "Free time / OPTIONAL ADD-ON: Snorkelling and dolphin day trip 08:00 - 16:00" at bounding box center [571, 74] width 625 height 33
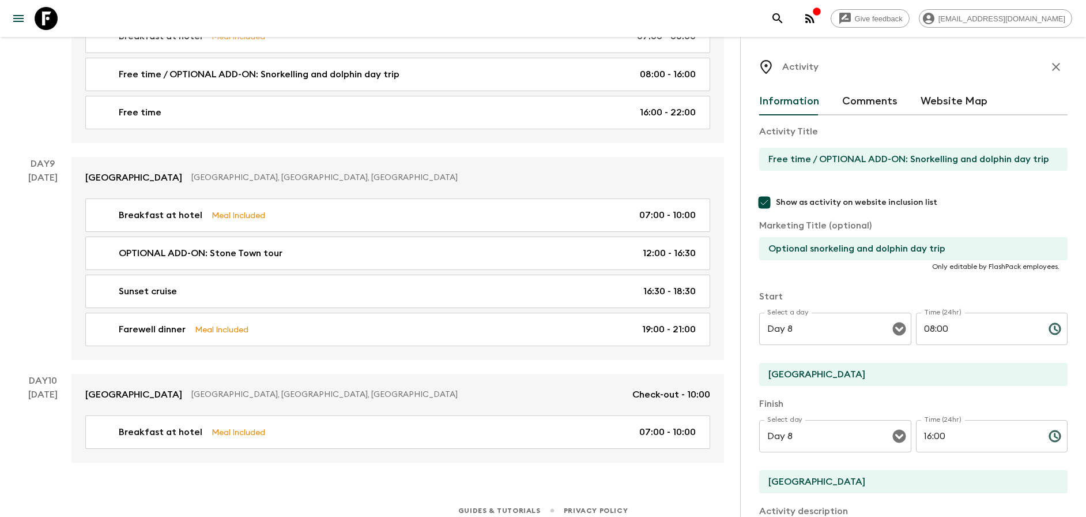
click at [1050, 63] on icon "button" at bounding box center [1057, 67] width 14 height 14
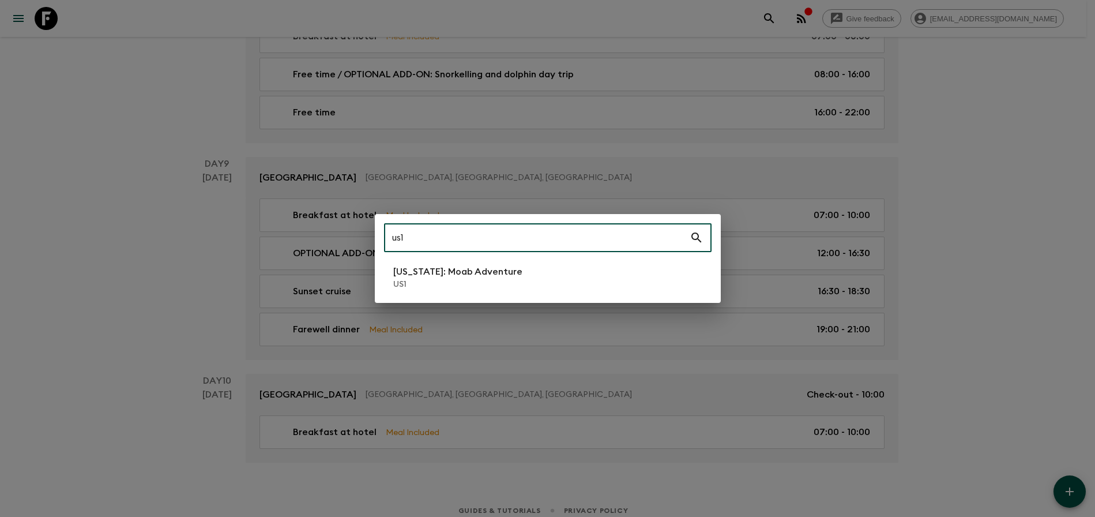
type input "us1"
click at [633, 278] on li "[US_STATE]: Moab Adventure US1" at bounding box center [548, 277] width 328 height 32
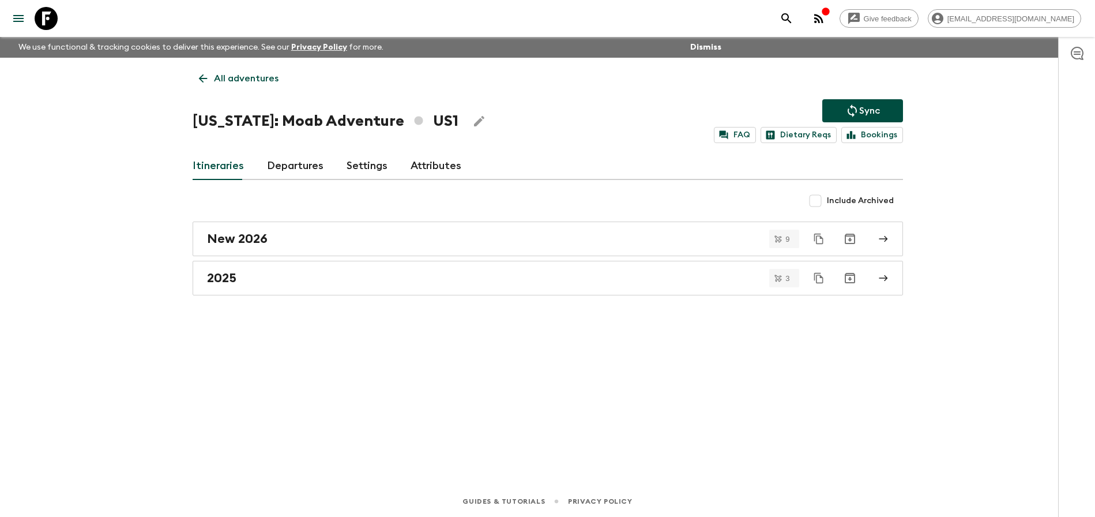
click at [308, 168] on link "Departures" at bounding box center [295, 166] width 57 height 28
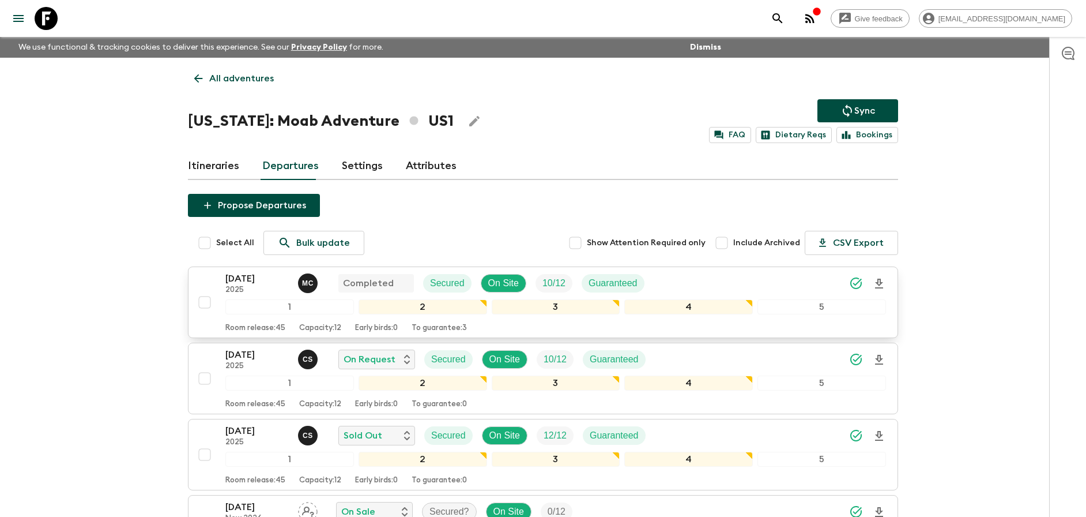
click at [777, 276] on div "[DATE] 2025 M C Completed Secured On Site 10 / 12 Guaranteed" at bounding box center [555, 283] width 661 height 23
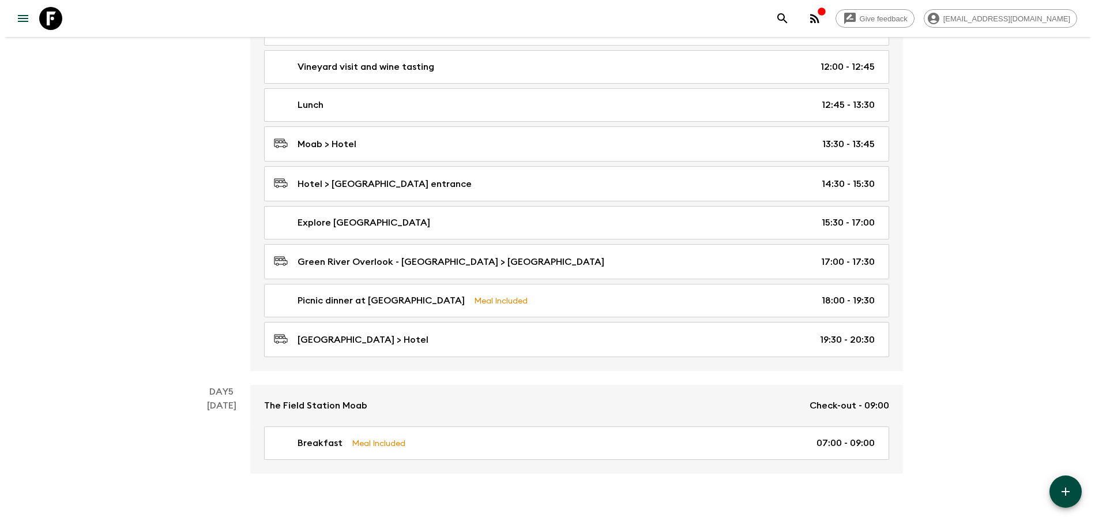
scroll to position [1262, 0]
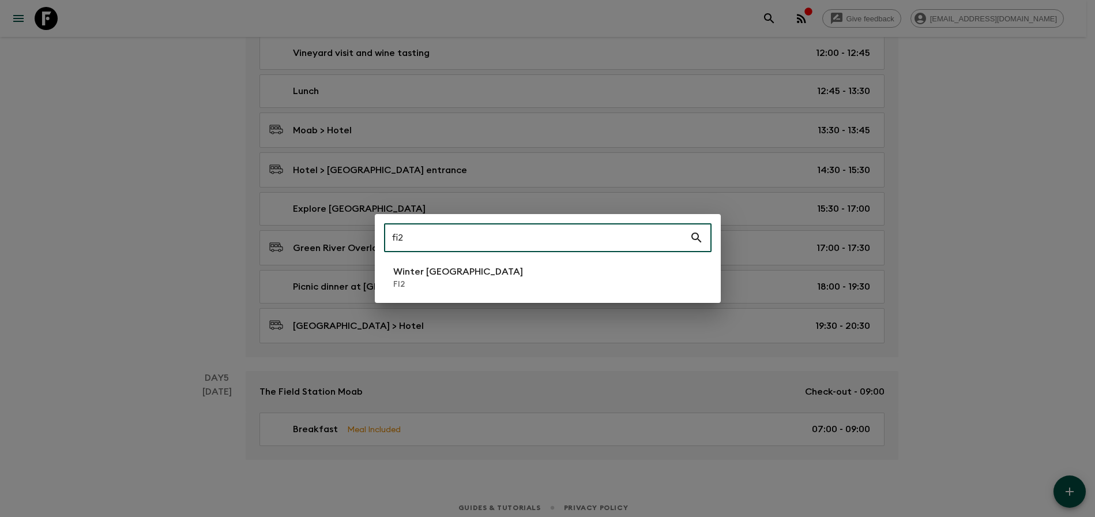
type input "fi2"
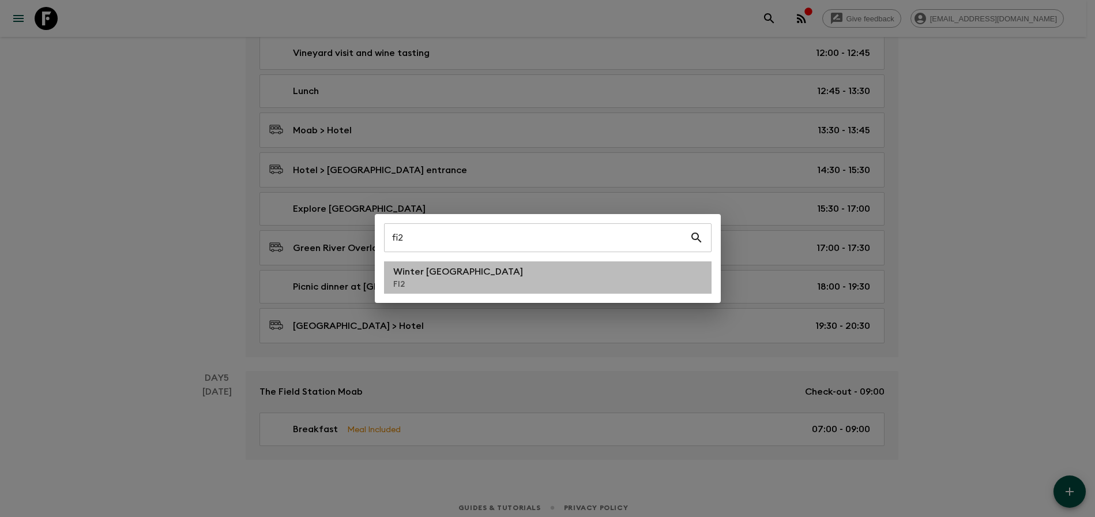
click at [520, 284] on li "Winter [GEOGRAPHIC_DATA] FI2" at bounding box center [548, 277] width 328 height 32
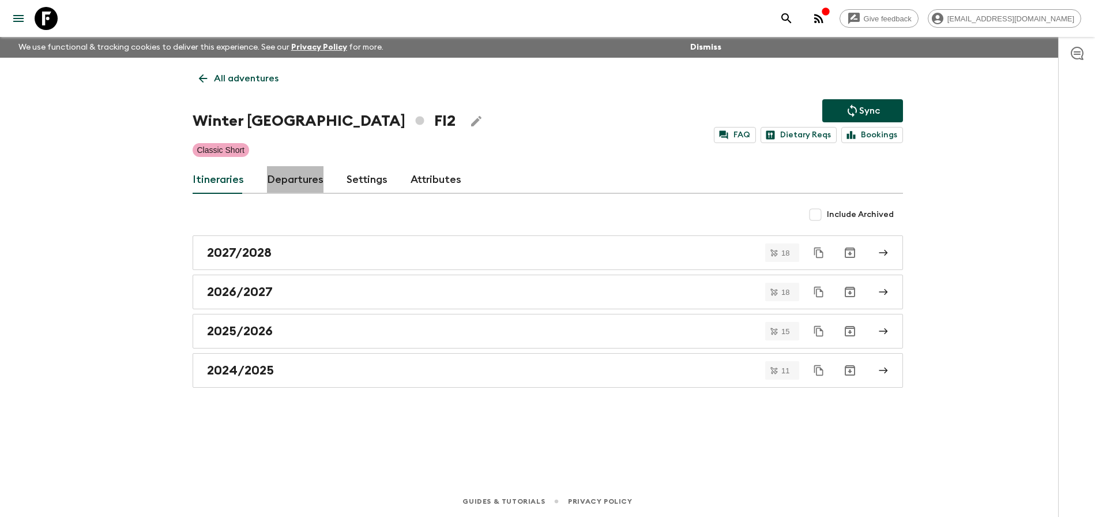
click at [304, 186] on link "Departures" at bounding box center [295, 180] width 57 height 28
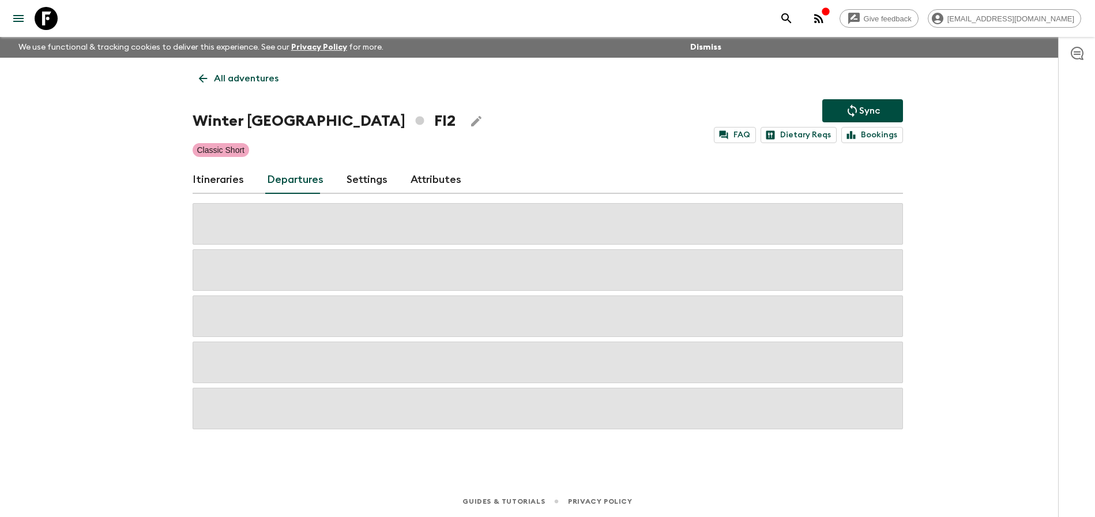
click at [943, 245] on div "Give feedback [PERSON_NAME][EMAIL_ADDRESS][DOMAIN_NAME] We use functional & tra…" at bounding box center [547, 258] width 1095 height 517
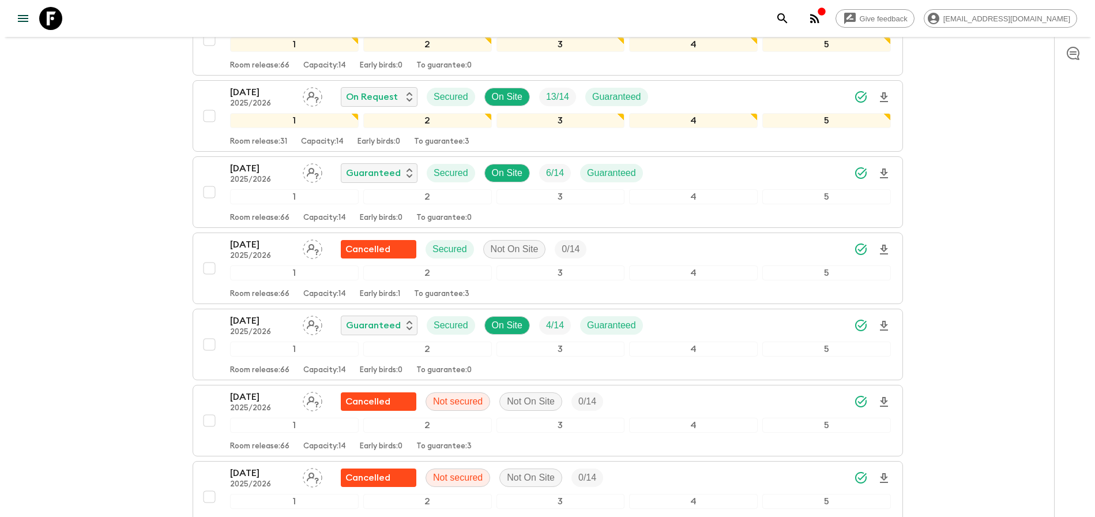
scroll to position [1044, 0]
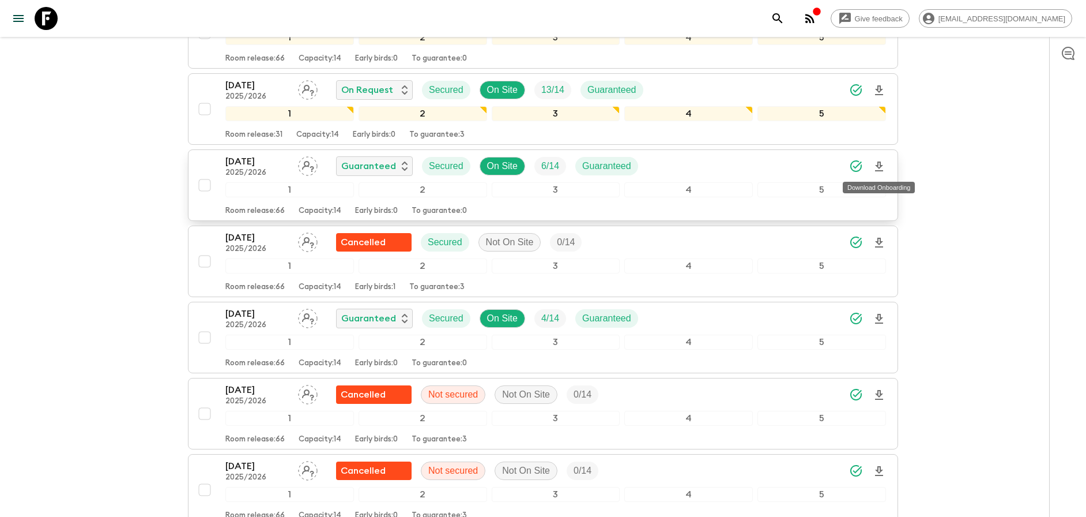
click at [881, 166] on icon "Download Onboarding" at bounding box center [879, 166] width 8 height 10
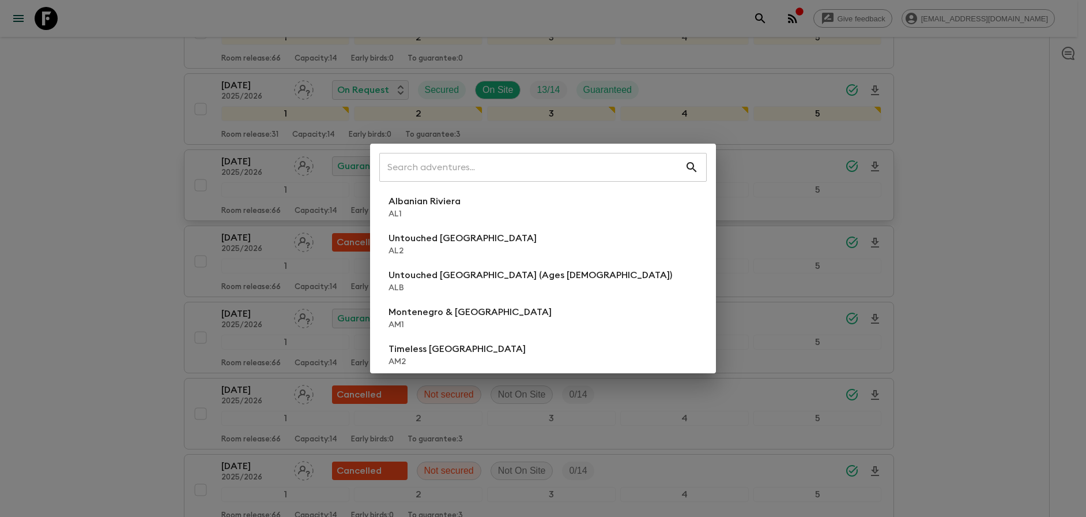
type input "w"
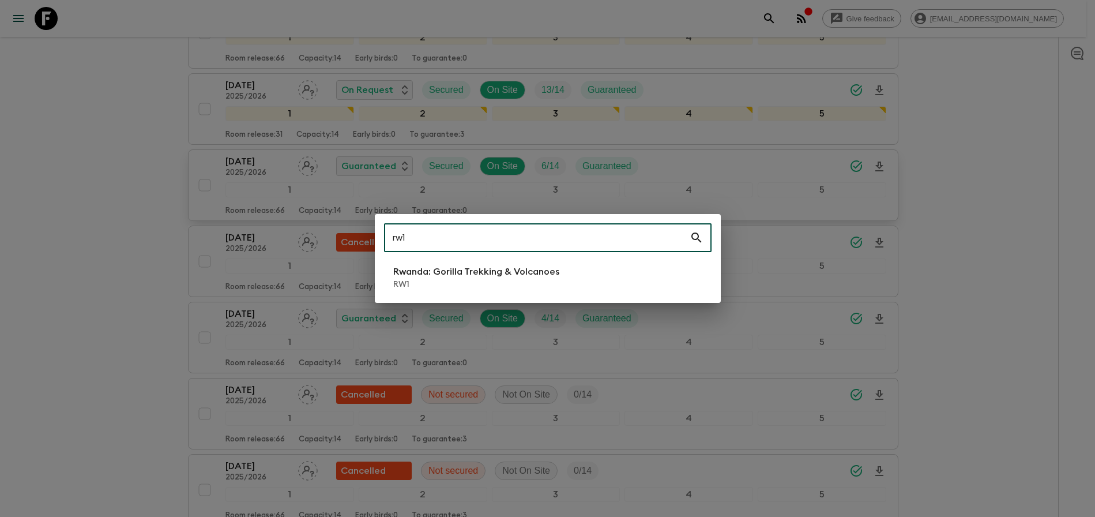
type input "rw1"
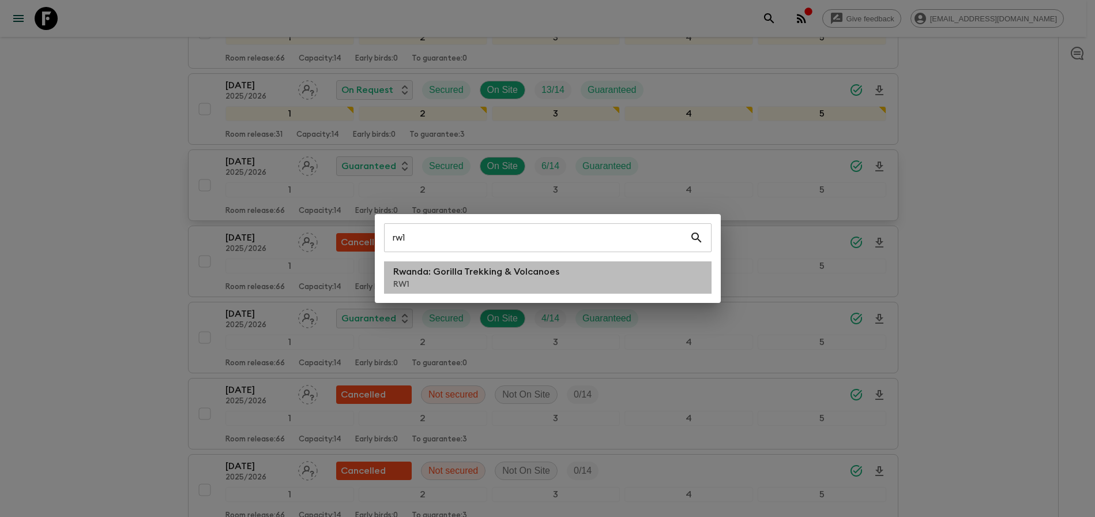
click at [622, 285] on li "[GEOGRAPHIC_DATA]: Gorilla Trekking & Volcanoes RW1" at bounding box center [548, 277] width 328 height 32
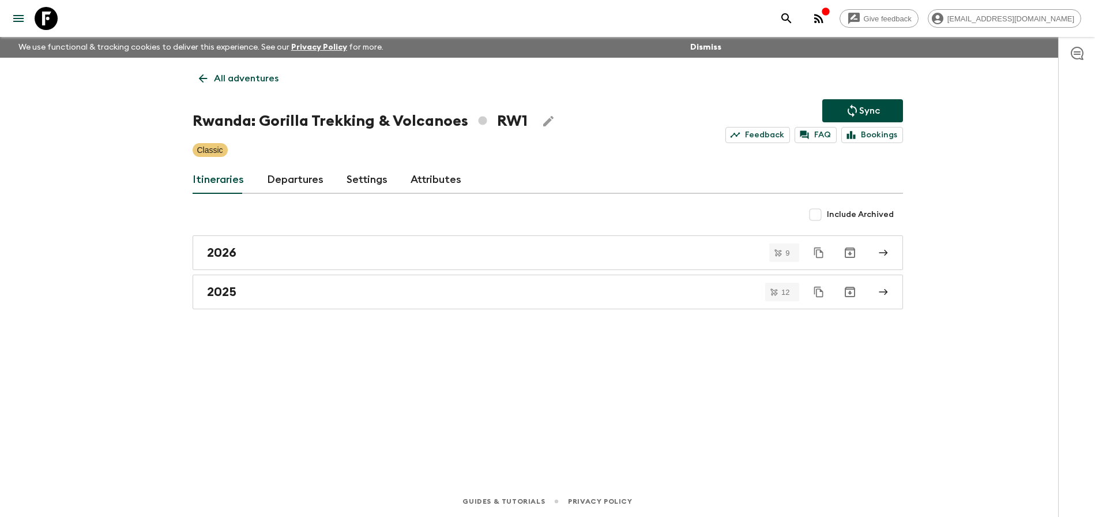
click at [285, 181] on link "Departures" at bounding box center [295, 180] width 57 height 28
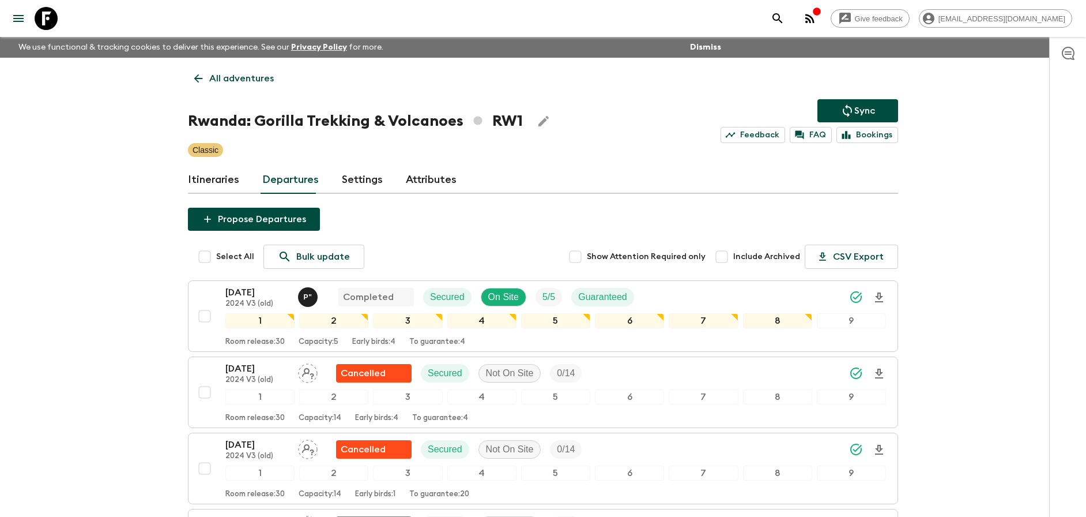
scroll to position [77, 0]
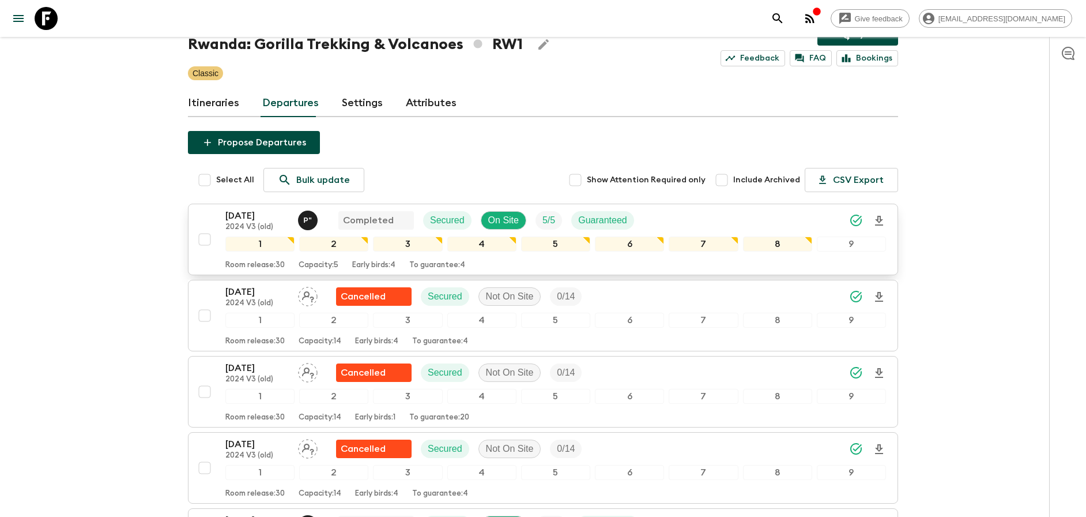
click at [202, 240] on input "checkbox" at bounding box center [204, 239] width 23 height 23
checkbox input "true"
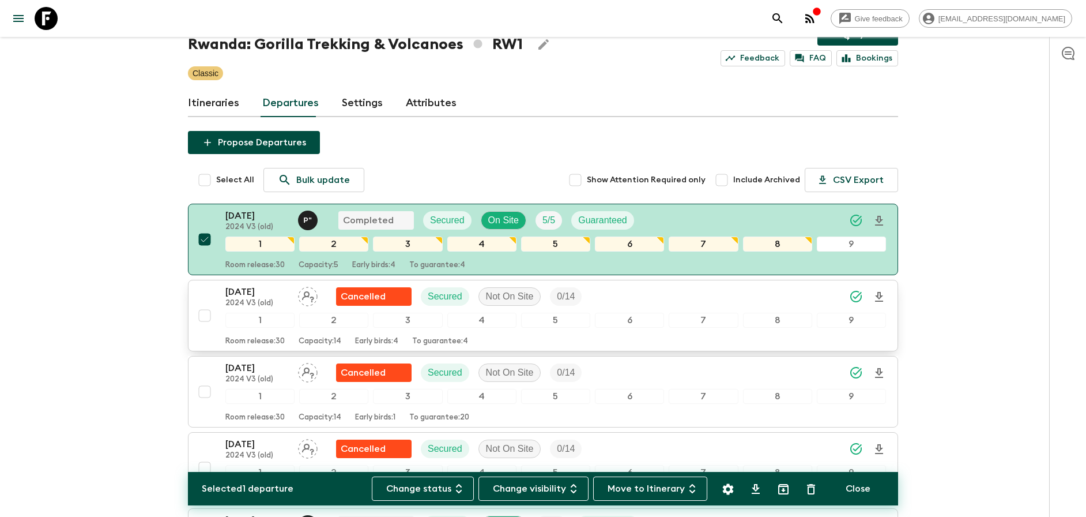
click at [206, 316] on input "checkbox" at bounding box center [204, 315] width 23 height 23
checkbox input "true"
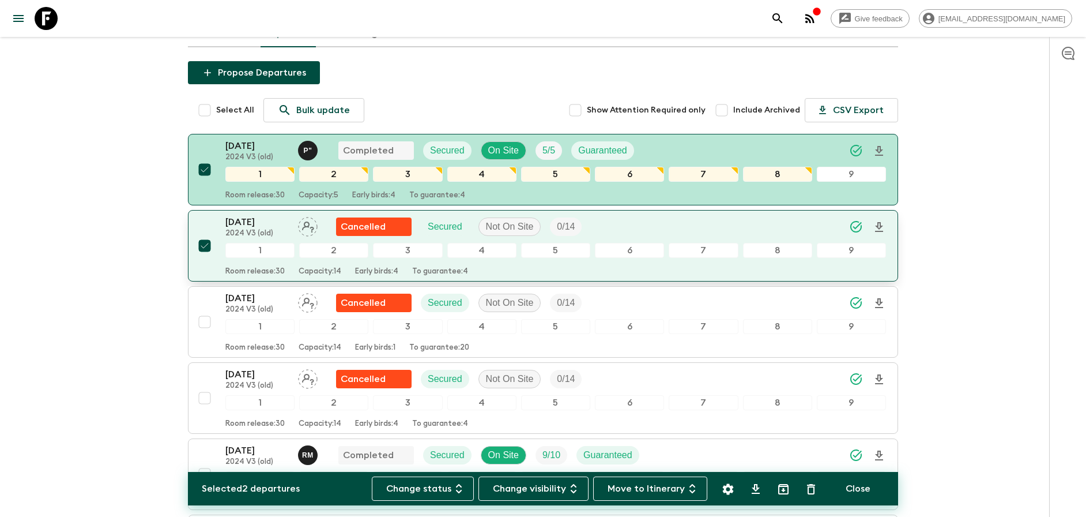
scroll to position [182, 0]
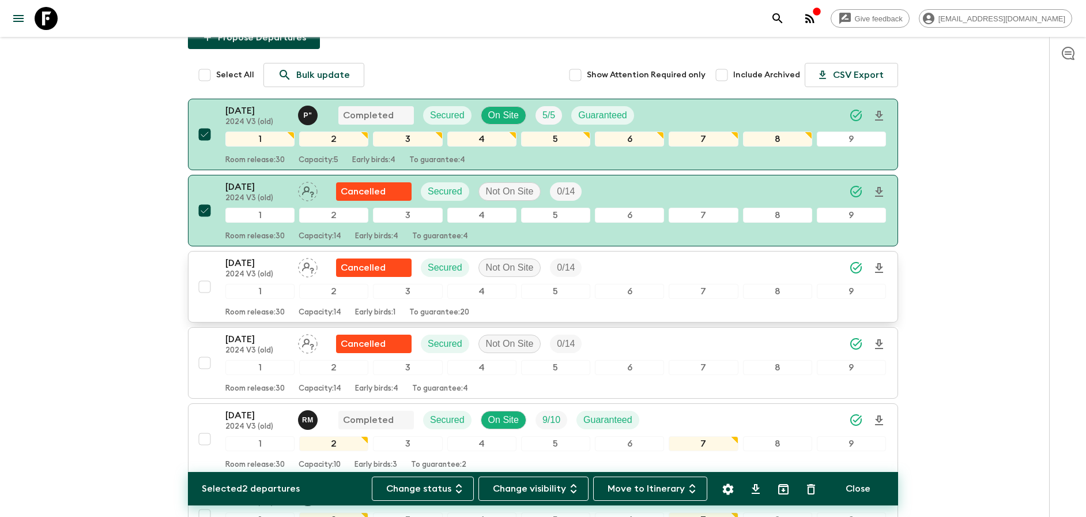
click at [202, 289] on input "checkbox" at bounding box center [204, 286] width 23 height 23
checkbox input "true"
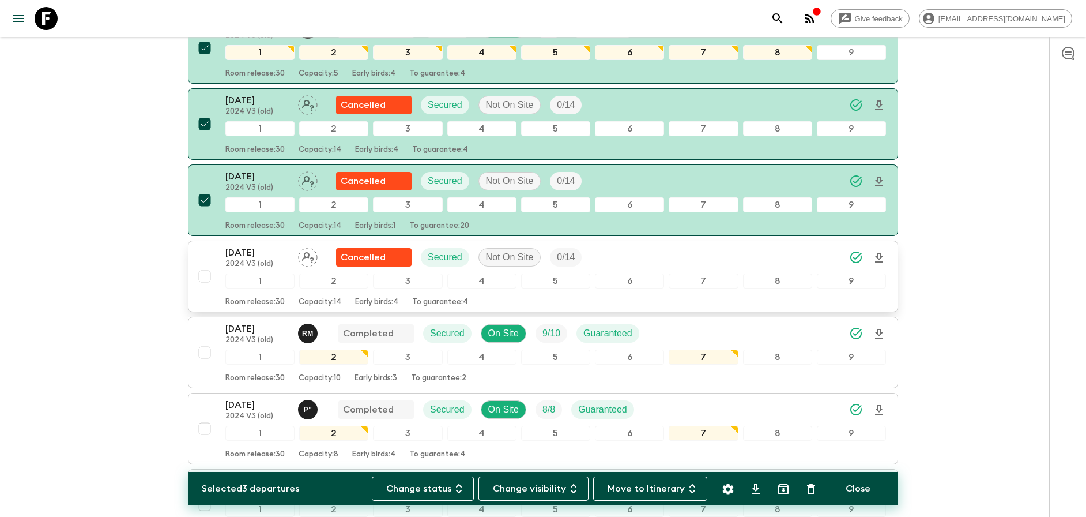
scroll to position [275, 0]
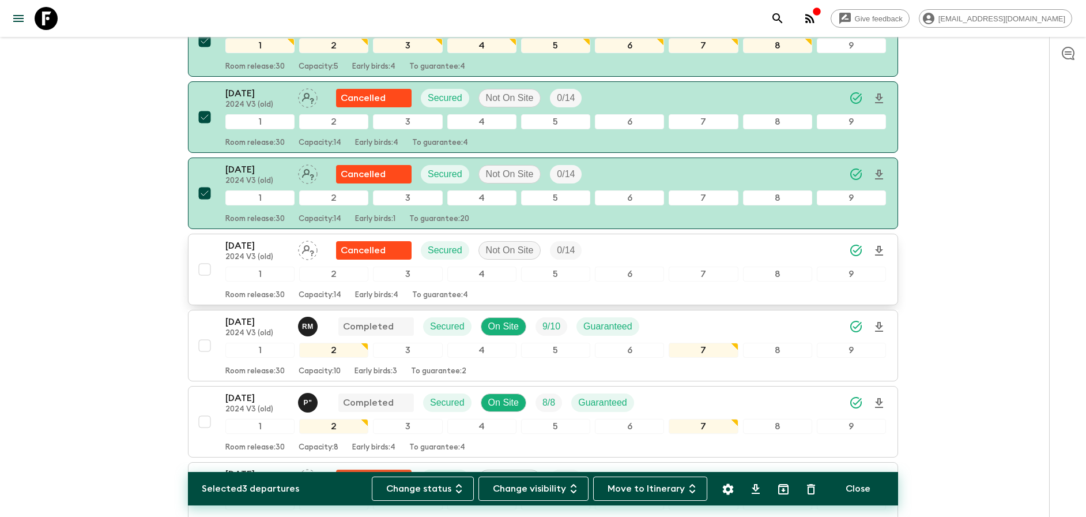
click at [203, 272] on input "checkbox" at bounding box center [204, 269] width 23 height 23
checkbox input "true"
click at [204, 343] on input "checkbox" at bounding box center [204, 345] width 23 height 23
checkbox input "true"
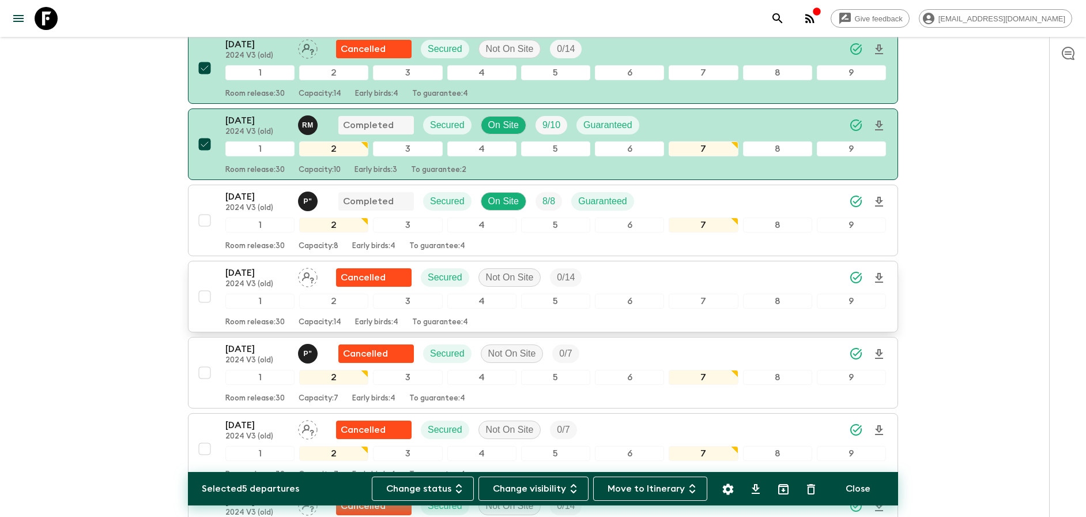
scroll to position [477, 0]
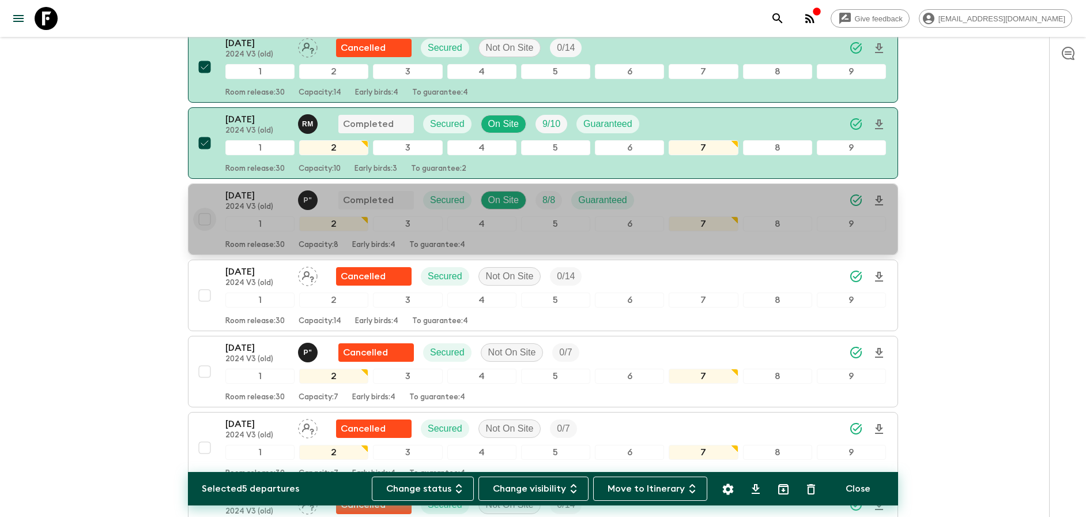
click at [204, 221] on input "checkbox" at bounding box center [204, 219] width 23 height 23
checkbox input "true"
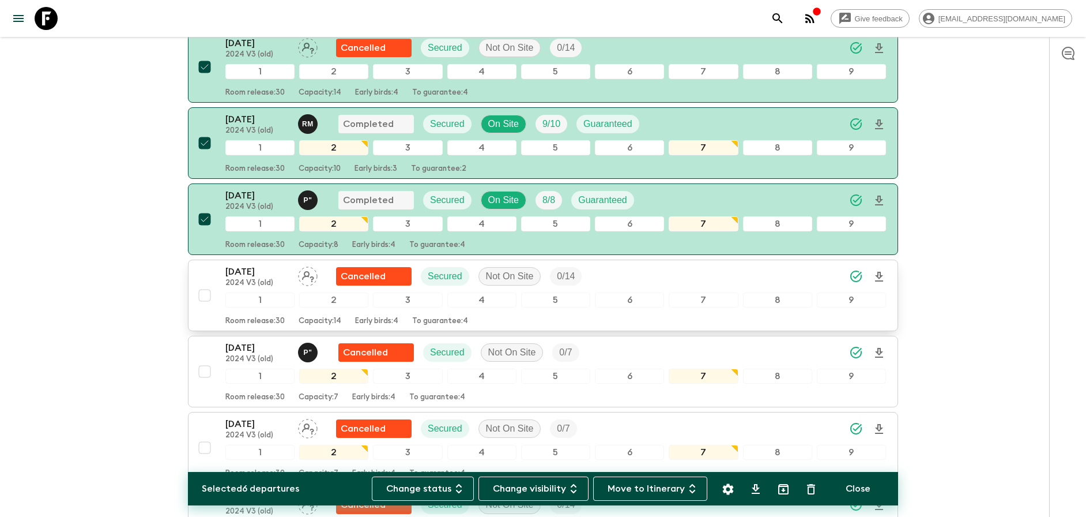
click at [208, 295] on input "checkbox" at bounding box center [204, 295] width 23 height 23
checkbox input "true"
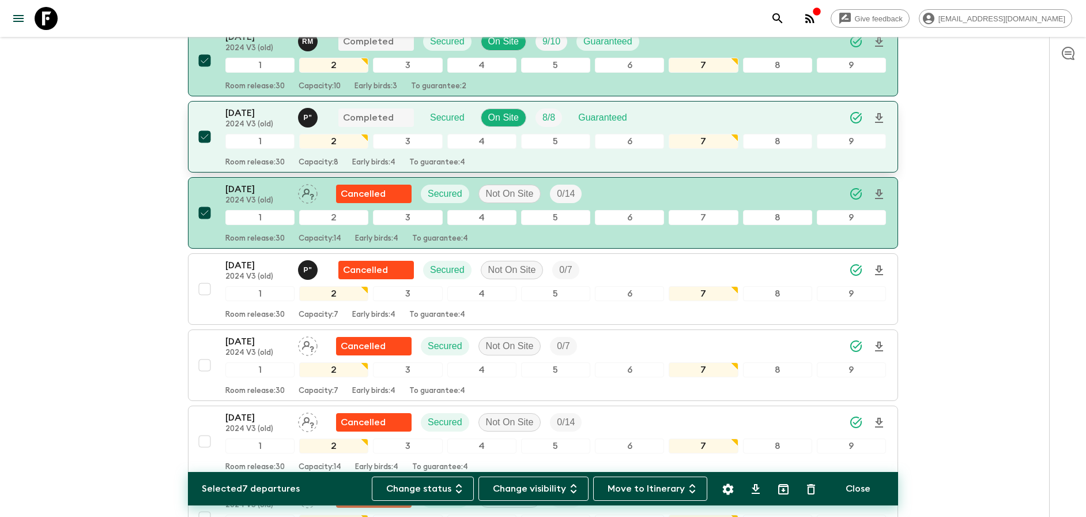
scroll to position [569, 0]
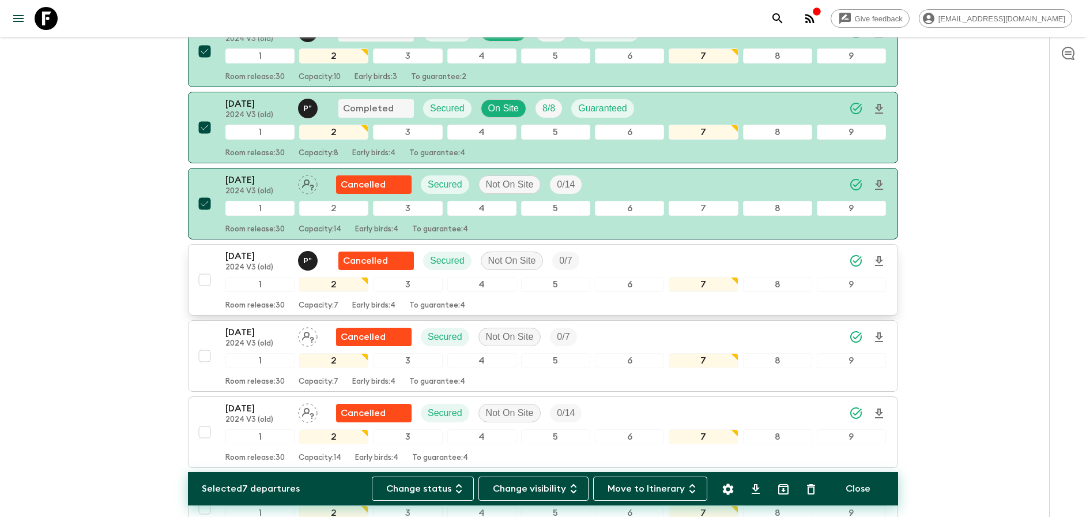
click at [208, 279] on input "checkbox" at bounding box center [204, 279] width 23 height 23
checkbox input "true"
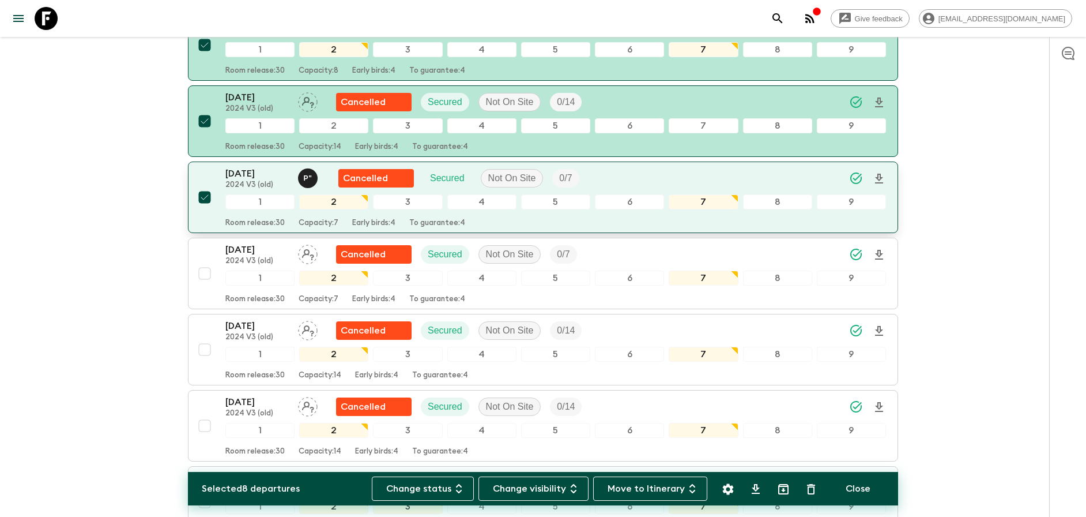
scroll to position [687, 0]
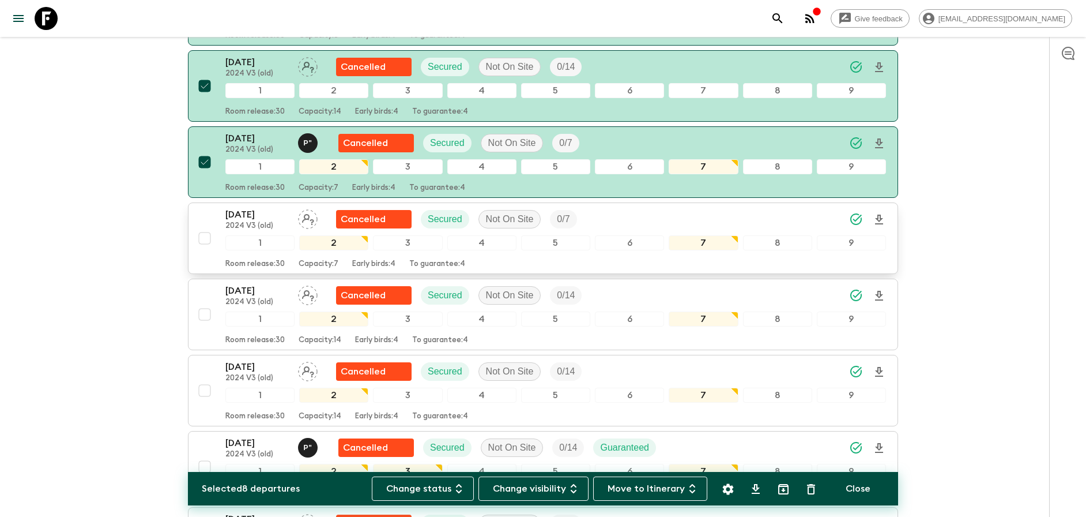
click at [206, 239] on input "checkbox" at bounding box center [204, 238] width 23 height 23
checkbox input "true"
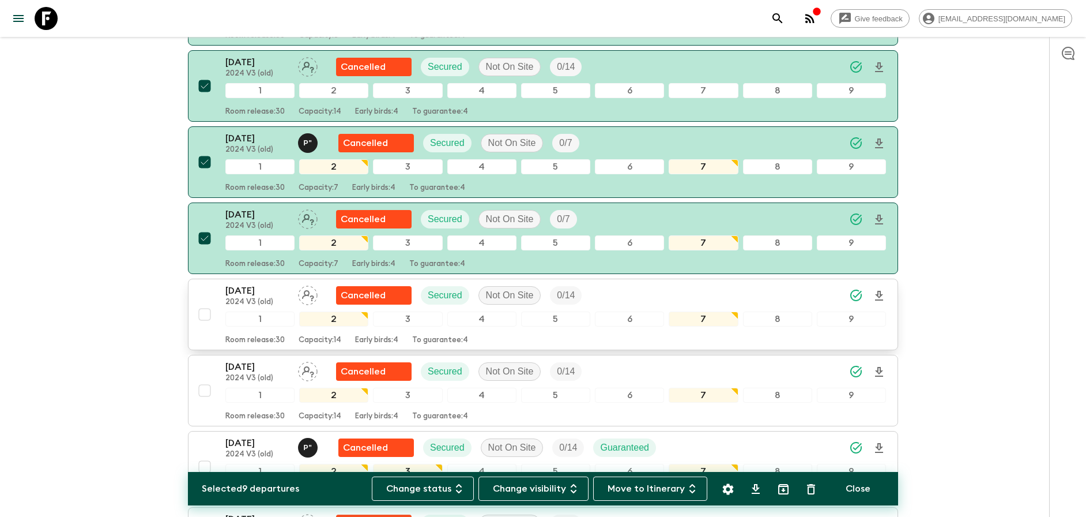
click at [205, 314] on input "checkbox" at bounding box center [204, 314] width 23 height 23
checkbox input "true"
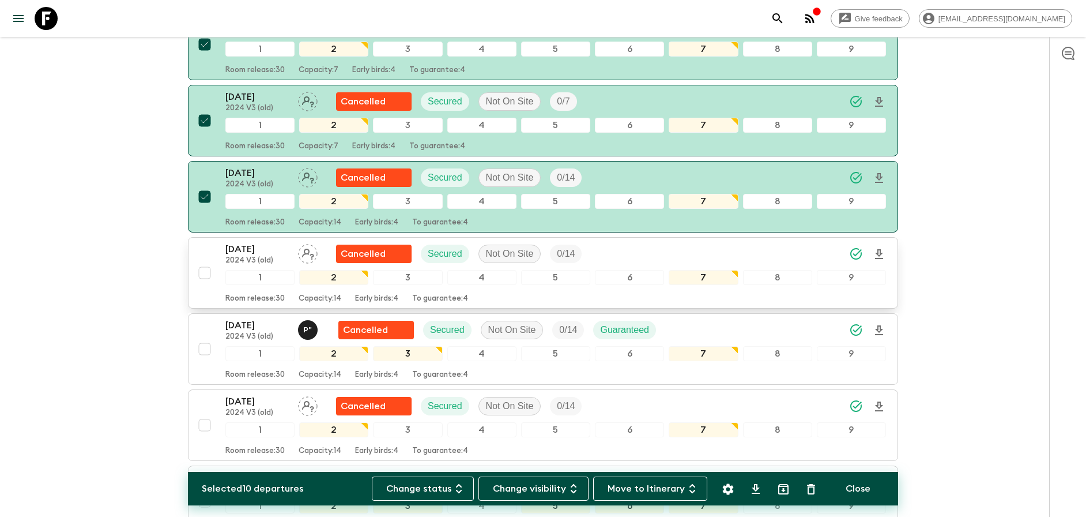
scroll to position [808, 0]
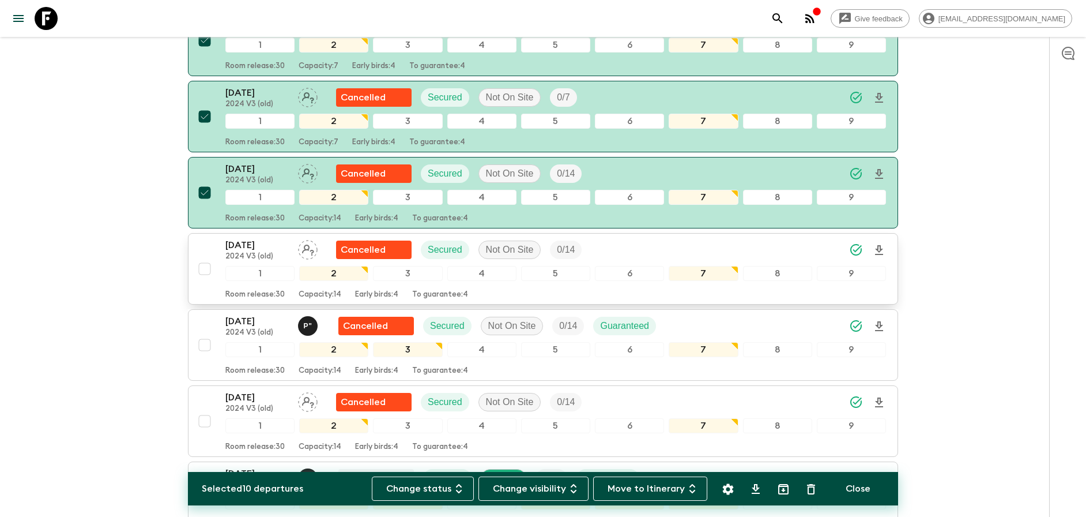
click at [205, 268] on input "checkbox" at bounding box center [204, 268] width 23 height 23
checkbox input "true"
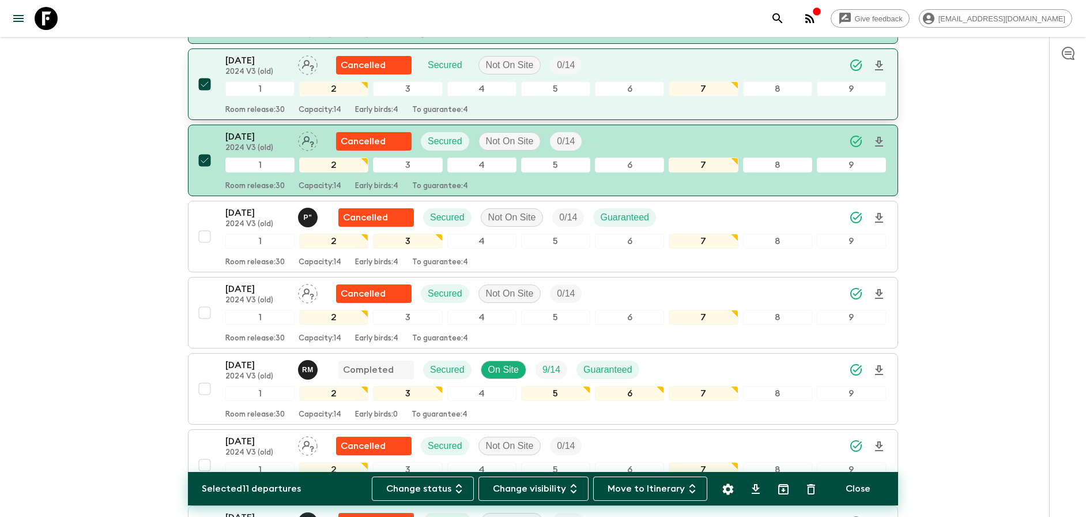
scroll to position [923, 0]
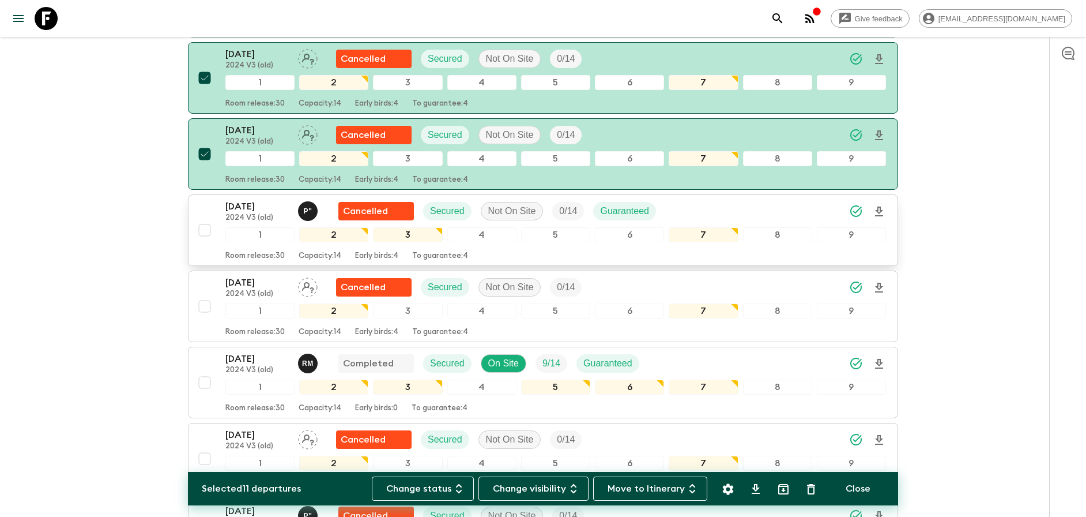
click at [207, 232] on input "checkbox" at bounding box center [204, 230] width 23 height 23
checkbox input "true"
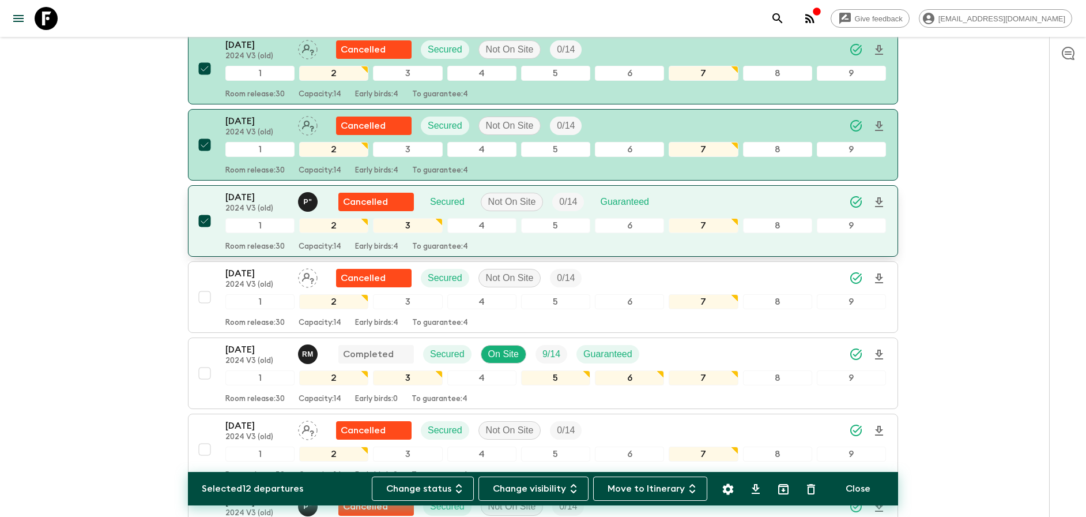
scroll to position [997, 0]
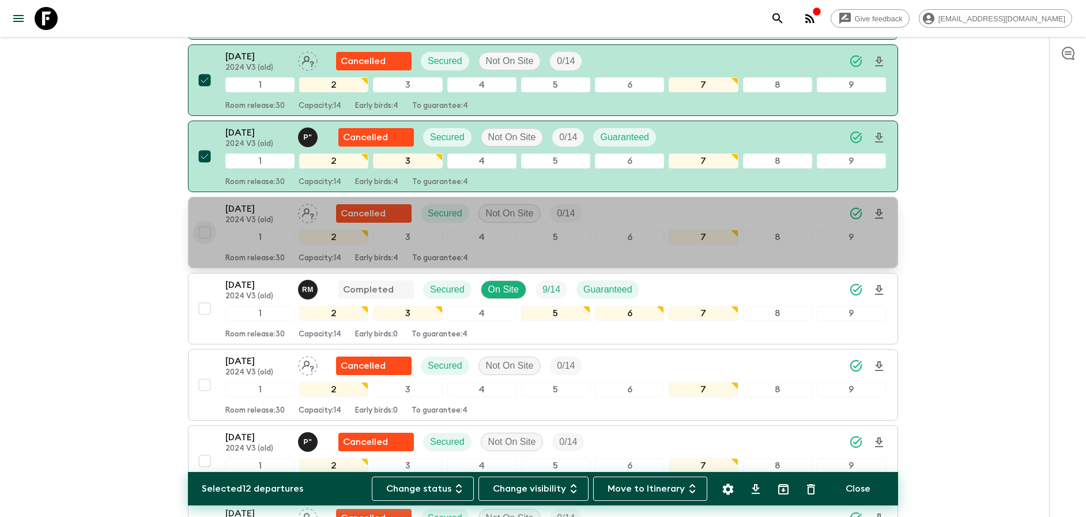
click at [206, 233] on input "checkbox" at bounding box center [204, 232] width 23 height 23
checkbox input "true"
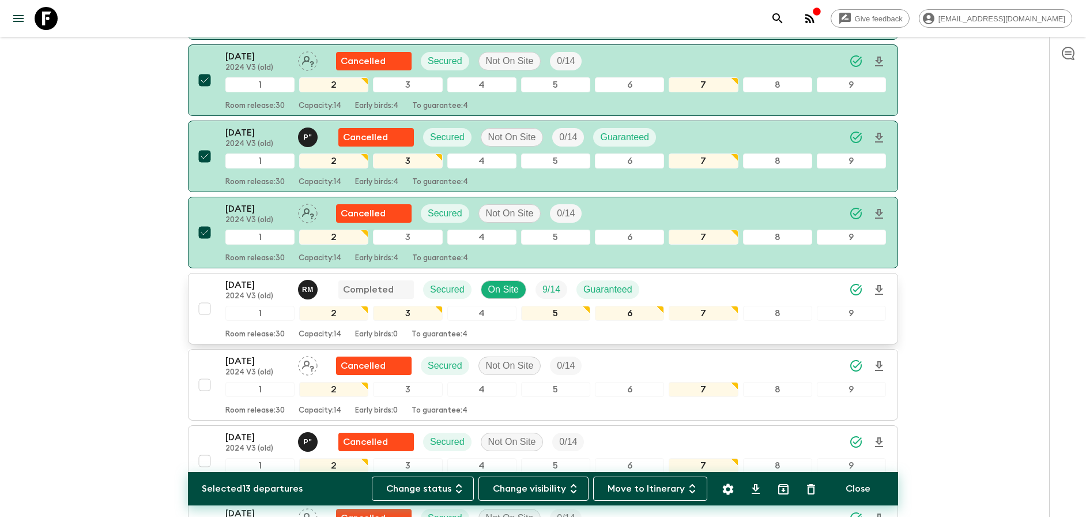
click at [204, 310] on input "checkbox" at bounding box center [204, 308] width 23 height 23
checkbox input "true"
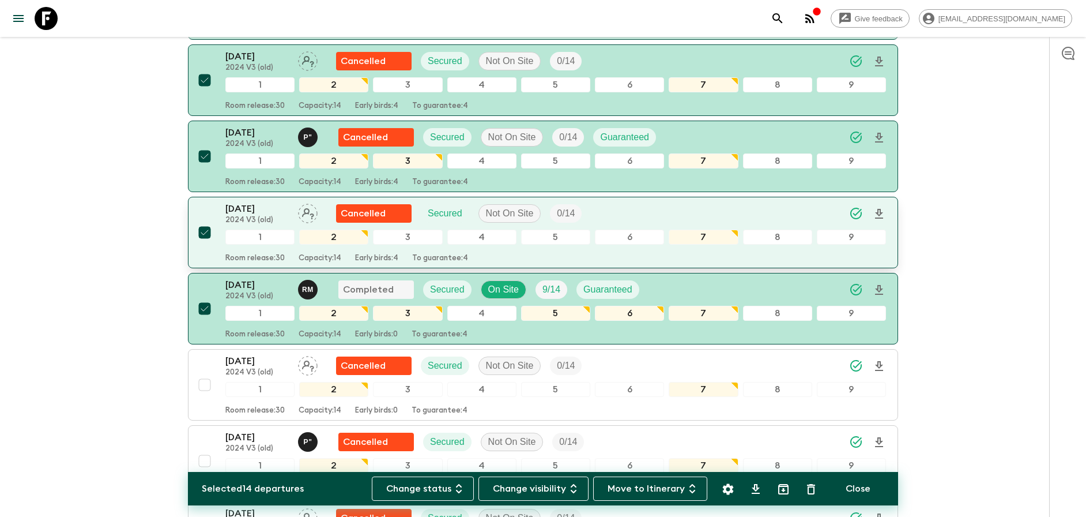
scroll to position [1138, 0]
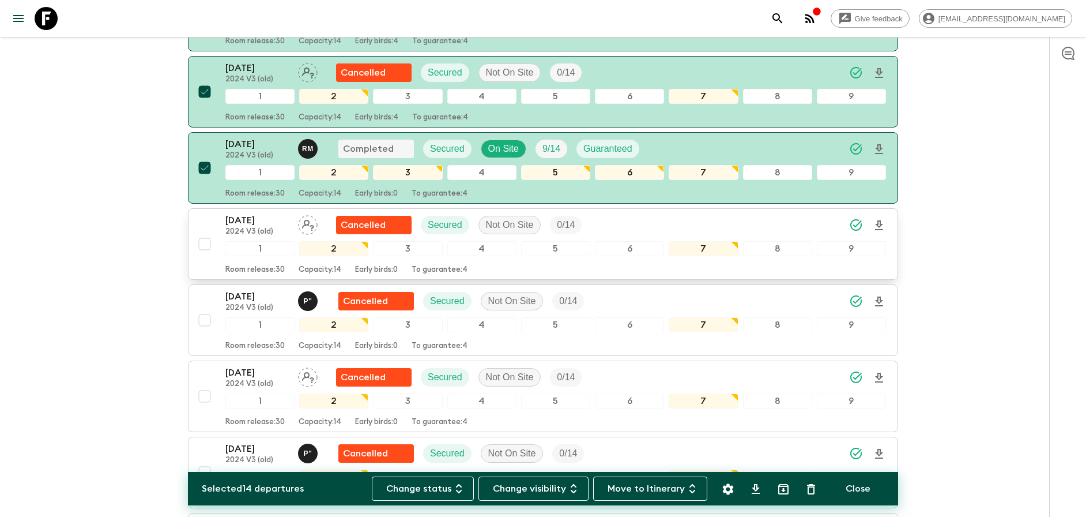
click at [202, 241] on input "checkbox" at bounding box center [204, 243] width 23 height 23
checkbox input "true"
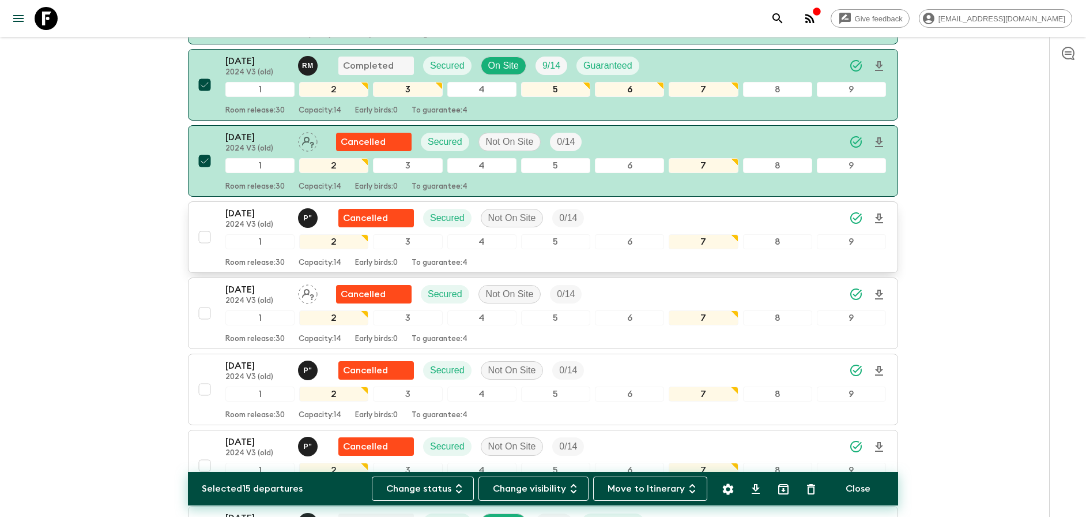
scroll to position [1223, 0]
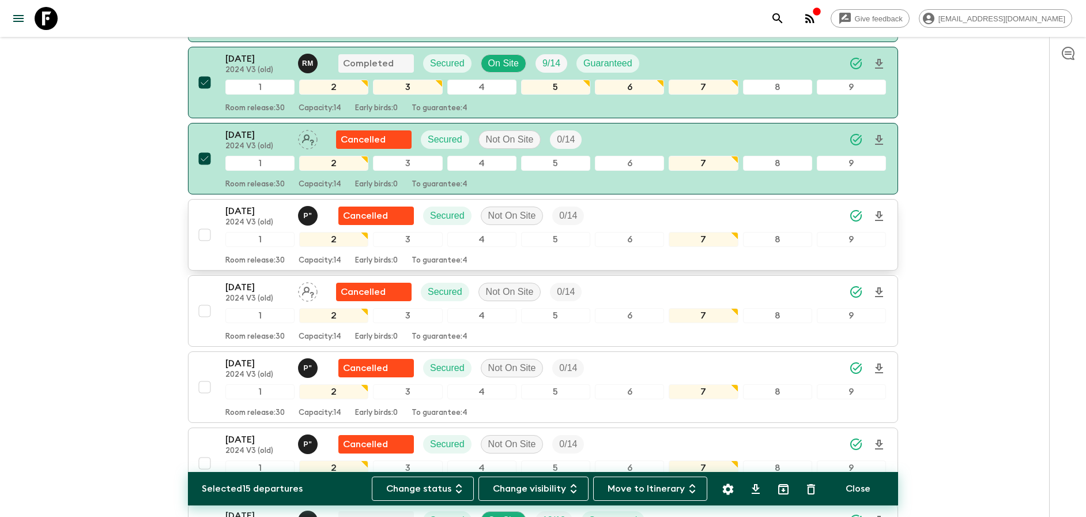
click at [206, 233] on input "checkbox" at bounding box center [204, 234] width 23 height 23
checkbox input "true"
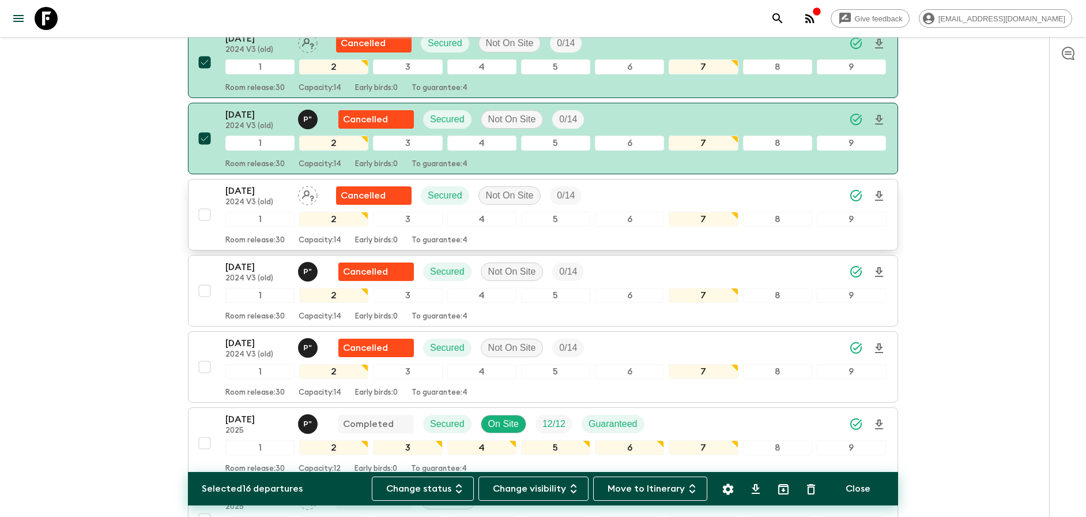
scroll to position [1322, 0]
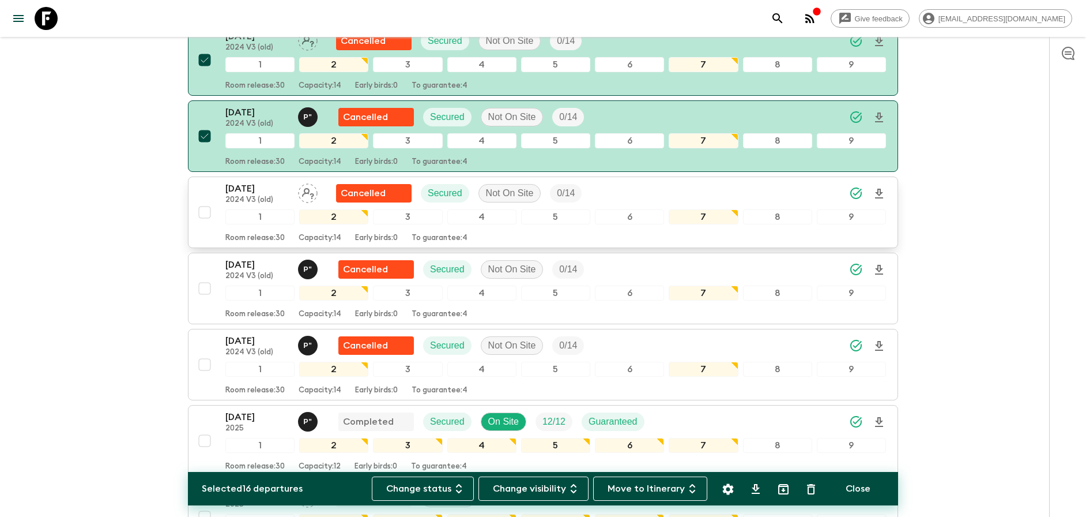
click at [203, 212] on input "checkbox" at bounding box center [204, 212] width 23 height 23
checkbox input "true"
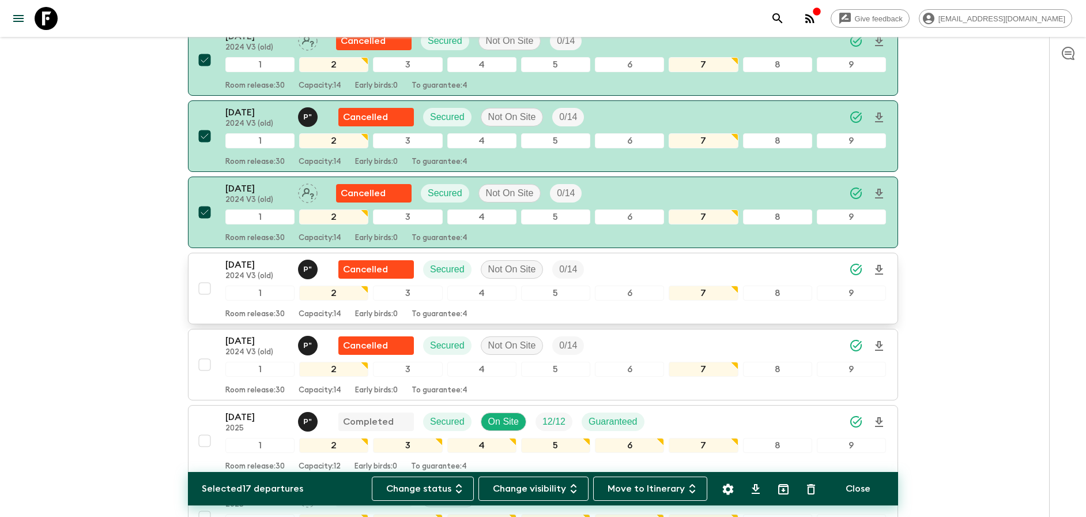
click at [202, 288] on input "checkbox" at bounding box center [204, 288] width 23 height 23
checkbox input "true"
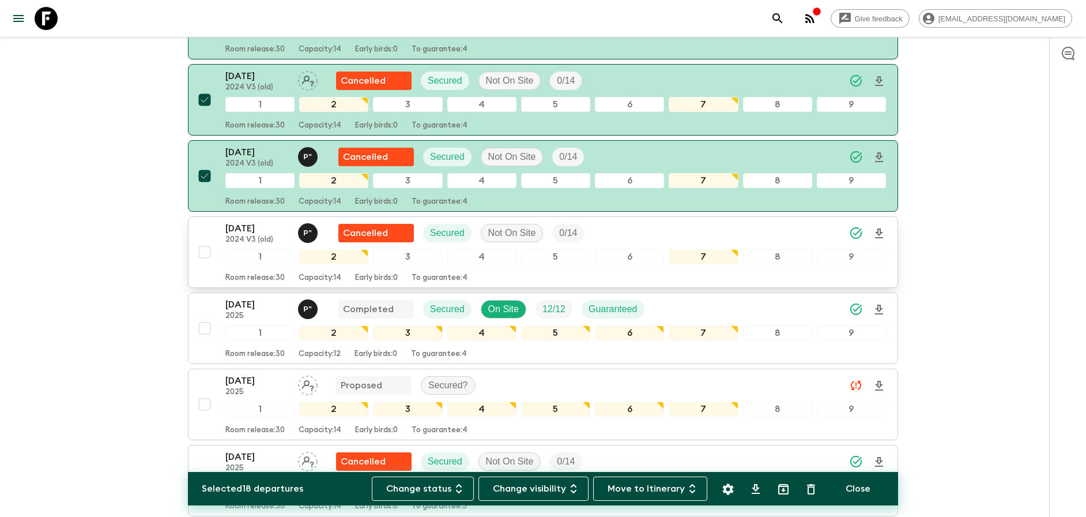
scroll to position [1462, 0]
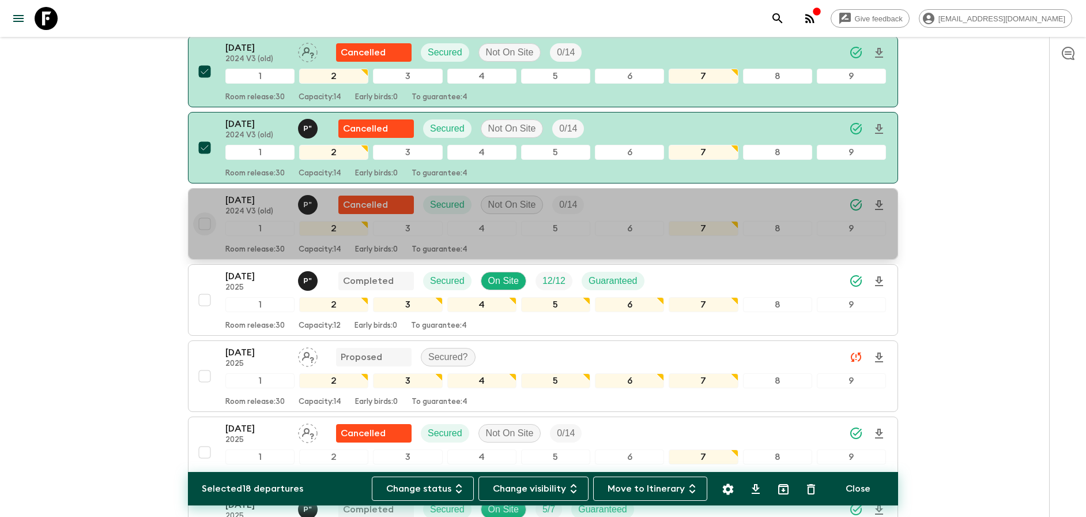
click at [207, 222] on input "checkbox" at bounding box center [204, 223] width 23 height 23
checkbox input "true"
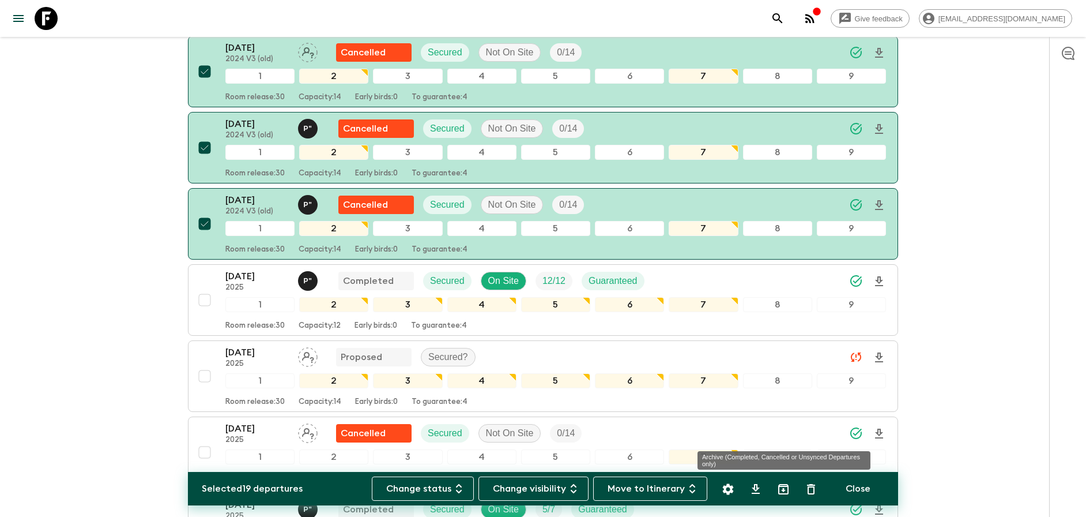
click at [784, 488] on icon "Archive (Completed, Cancelled or Unsynced Departures only)" at bounding box center [783, 489] width 10 height 10
checkbox input "false"
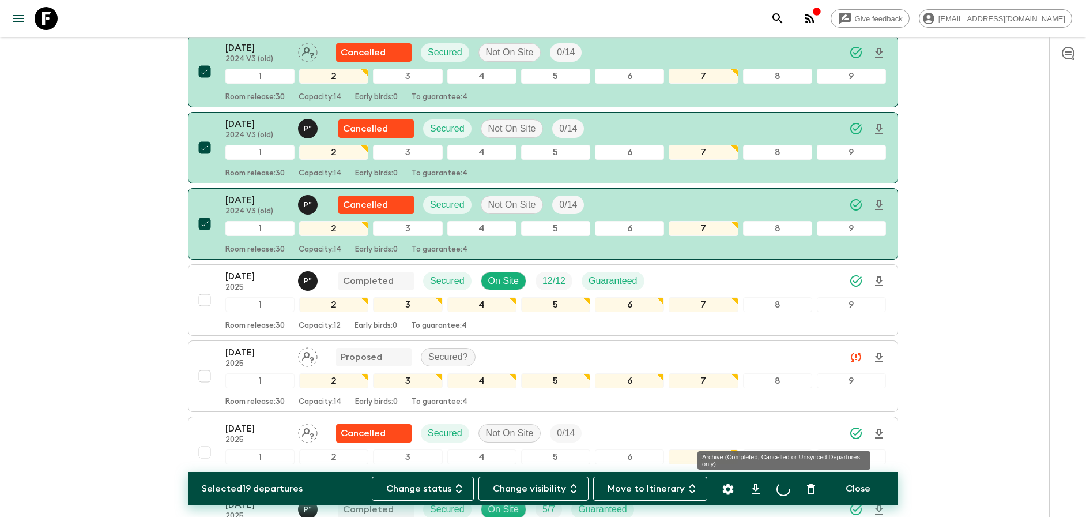
checkbox input "false"
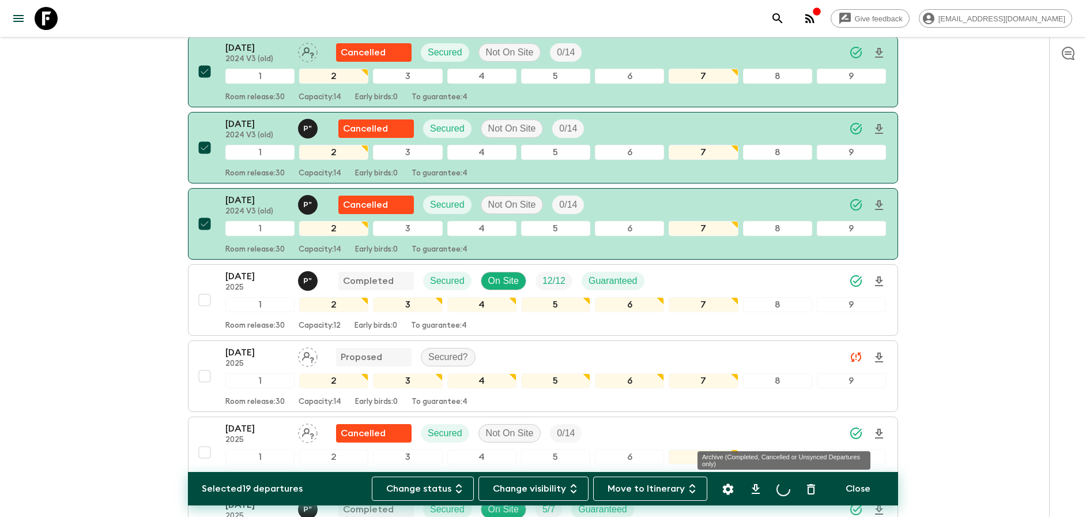
checkbox input "false"
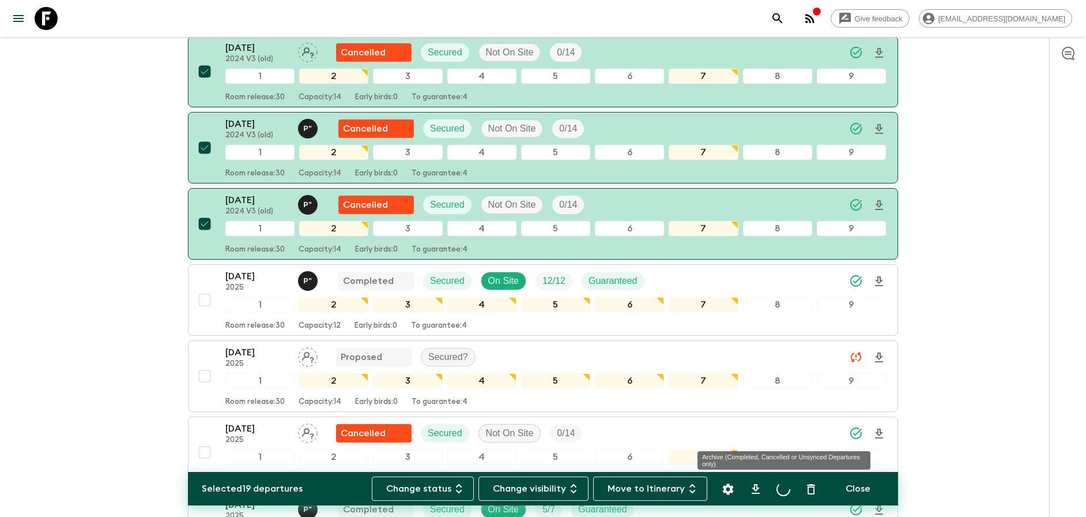
checkbox input "false"
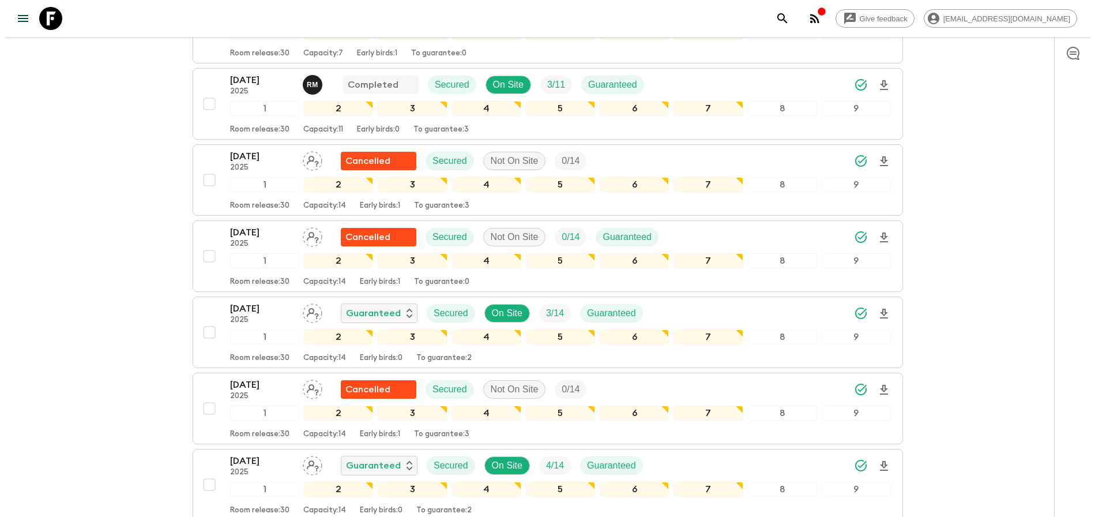
scroll to position [629, 0]
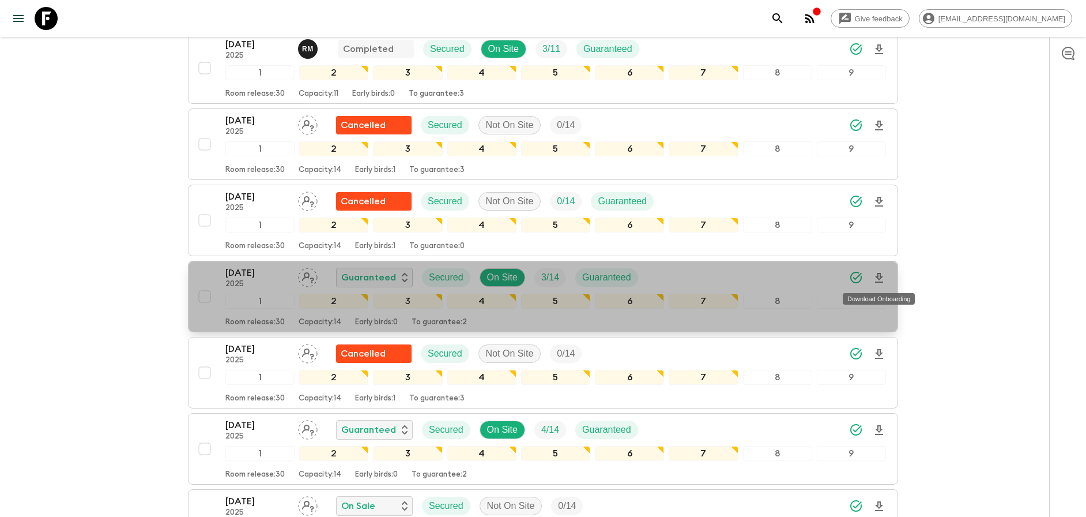
click at [881, 276] on icon "Download Onboarding" at bounding box center [879, 278] width 8 height 10
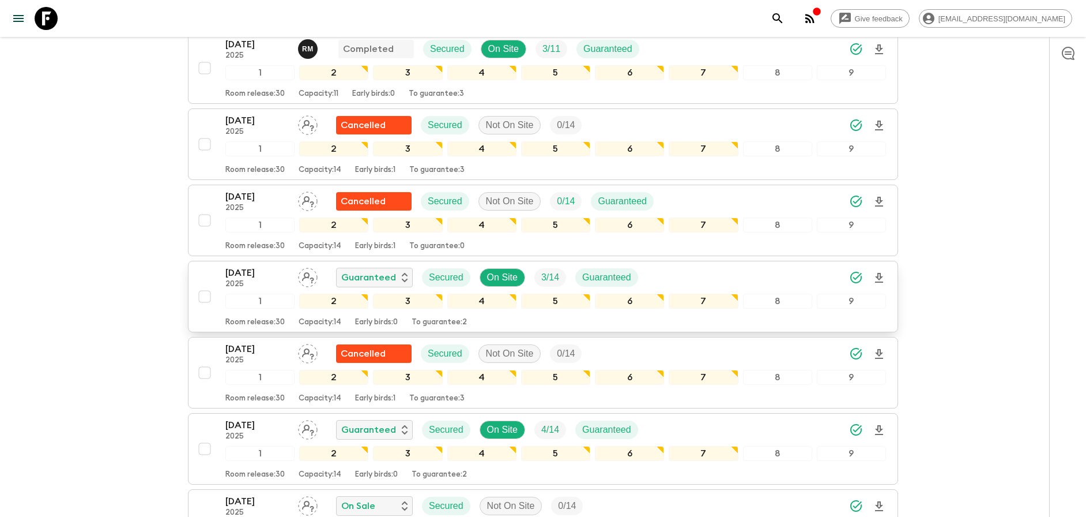
click at [939, 193] on div "Give feedback [PERSON_NAME][EMAIL_ADDRESS][DOMAIN_NAME] We use functional & tra…" at bounding box center [543, 360] width 1086 height 1979
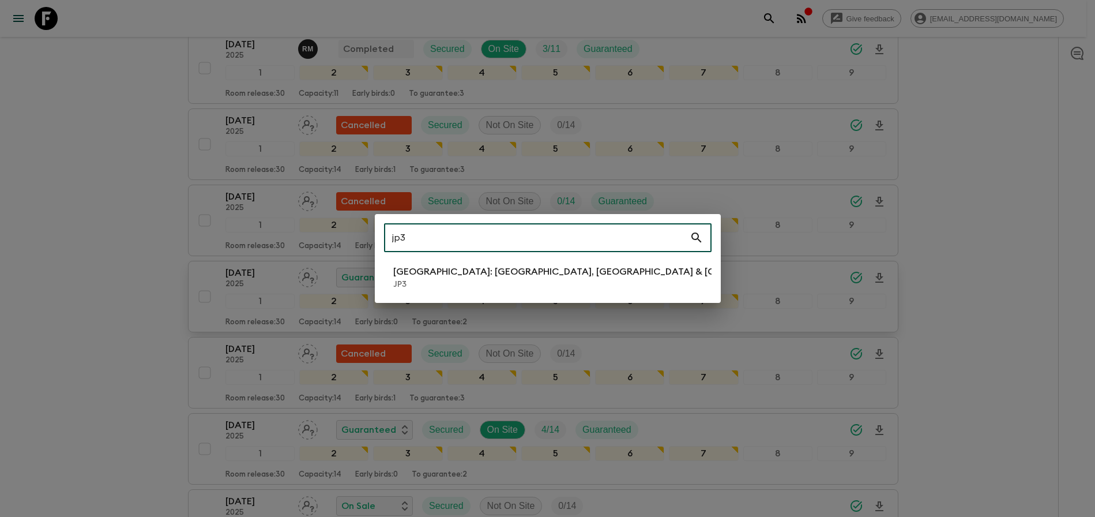
type input "jp3"
click at [605, 269] on li "[GEOGRAPHIC_DATA]: [GEOGRAPHIC_DATA], Kanazawa & Tokyo JP3" at bounding box center [548, 277] width 328 height 32
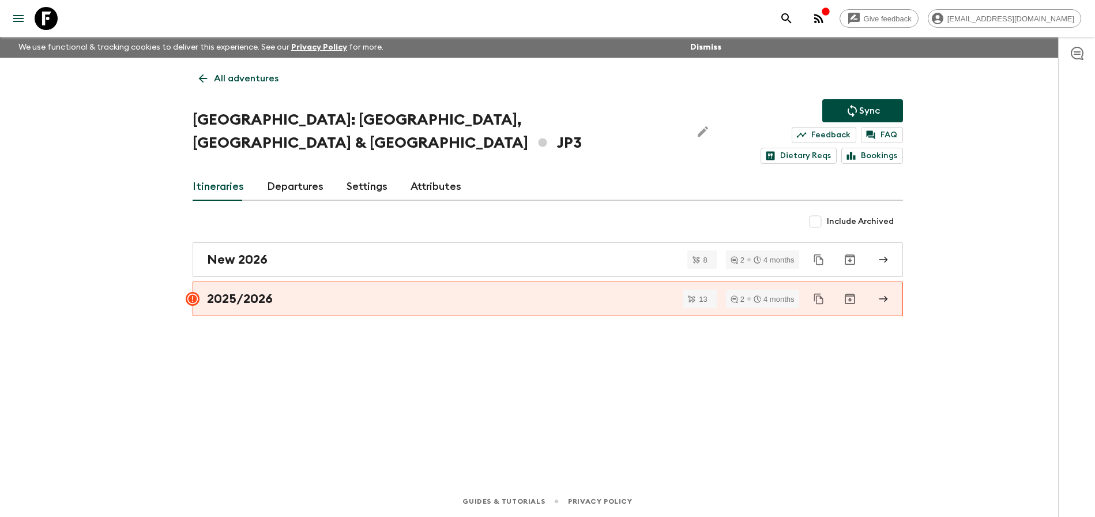
click at [313, 173] on link "Departures" at bounding box center [295, 187] width 57 height 28
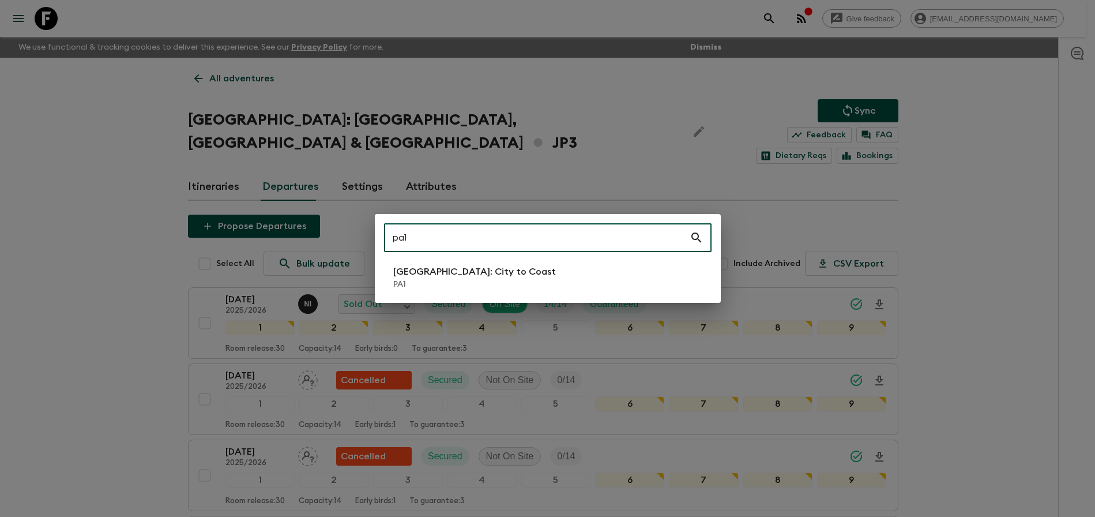
type input "pa1"
click at [404, 281] on p "PA1" at bounding box center [474, 285] width 163 height 12
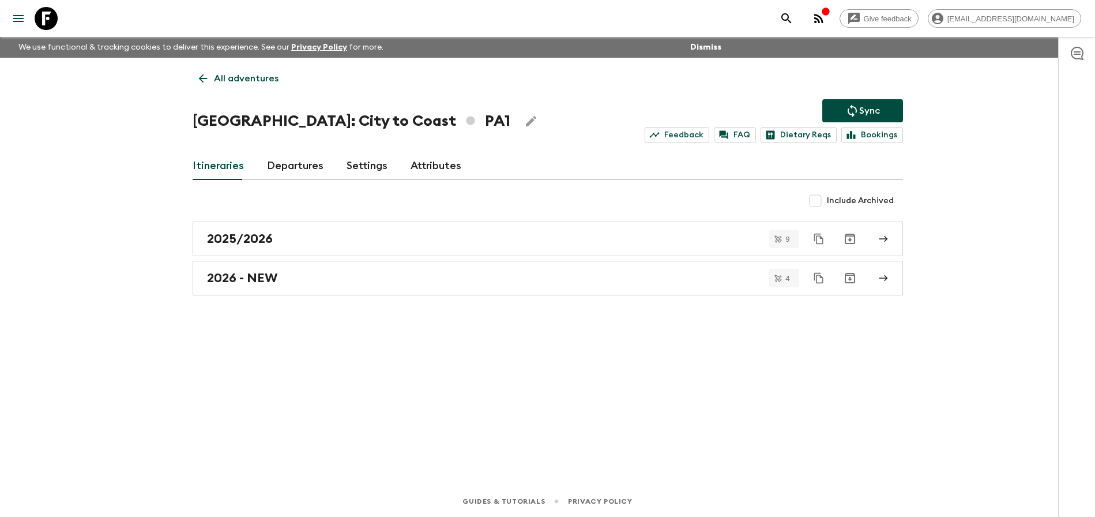
click at [308, 166] on link "Departures" at bounding box center [295, 166] width 57 height 28
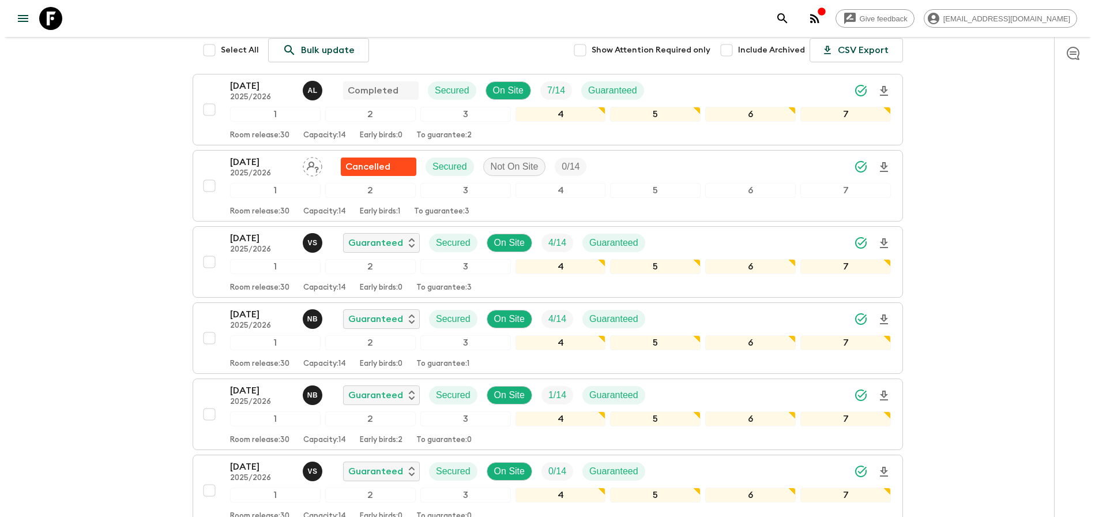
scroll to position [194, 0]
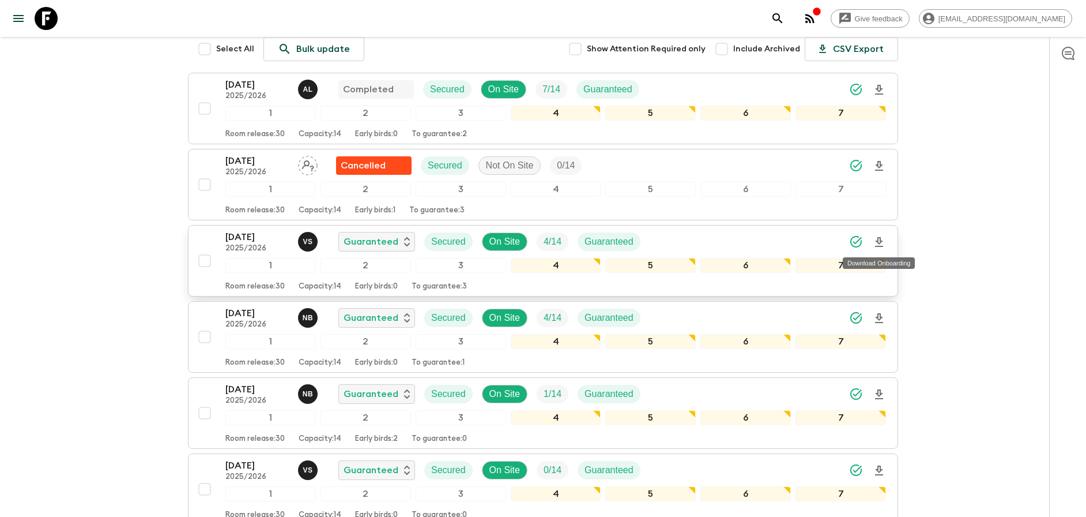
click at [883, 244] on icon "Download Onboarding" at bounding box center [879, 242] width 14 height 14
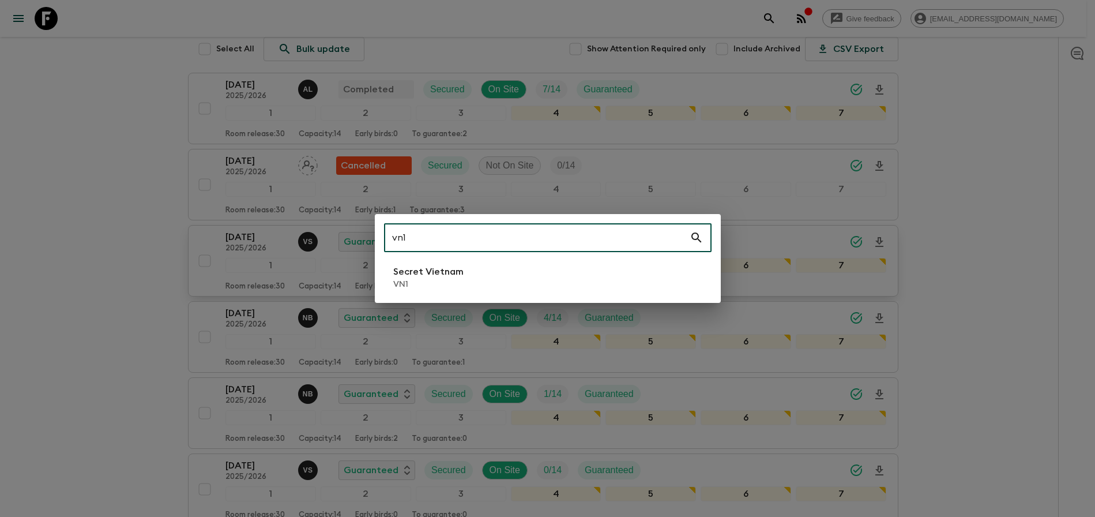
type input "vn1"
click at [497, 291] on li "Secret Vietnam VN1" at bounding box center [548, 277] width 328 height 32
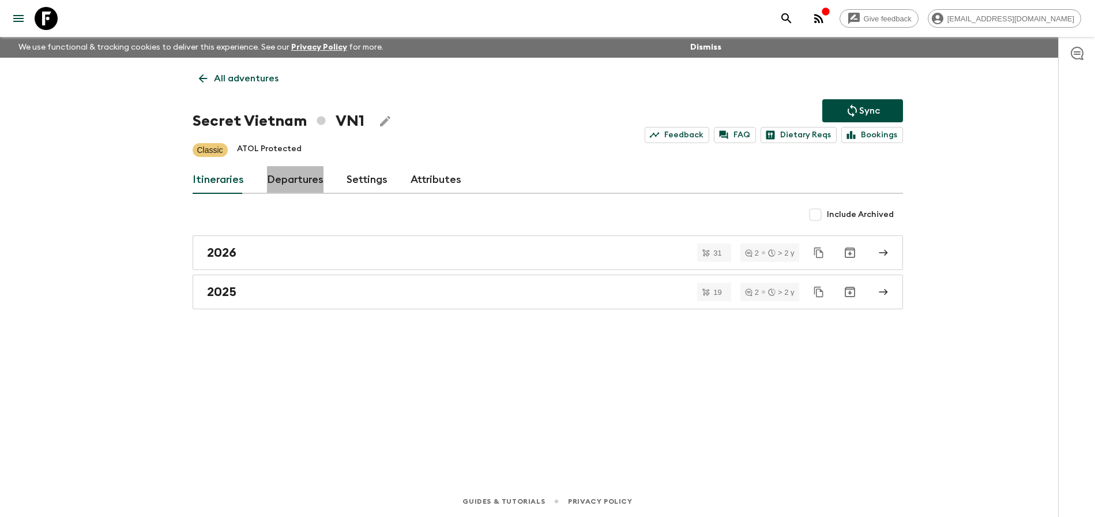
click at [305, 177] on link "Departures" at bounding box center [295, 180] width 57 height 28
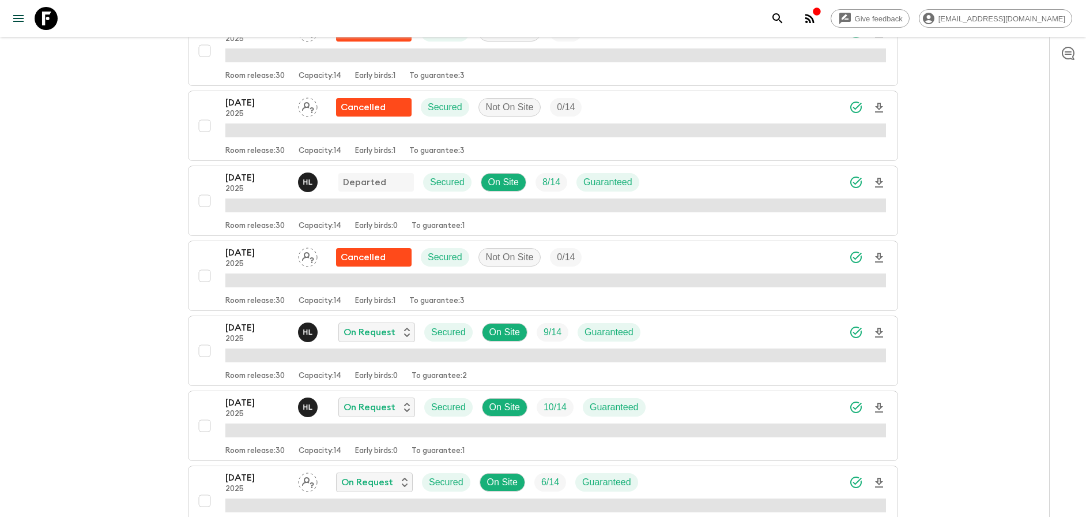
scroll to position [378, 0]
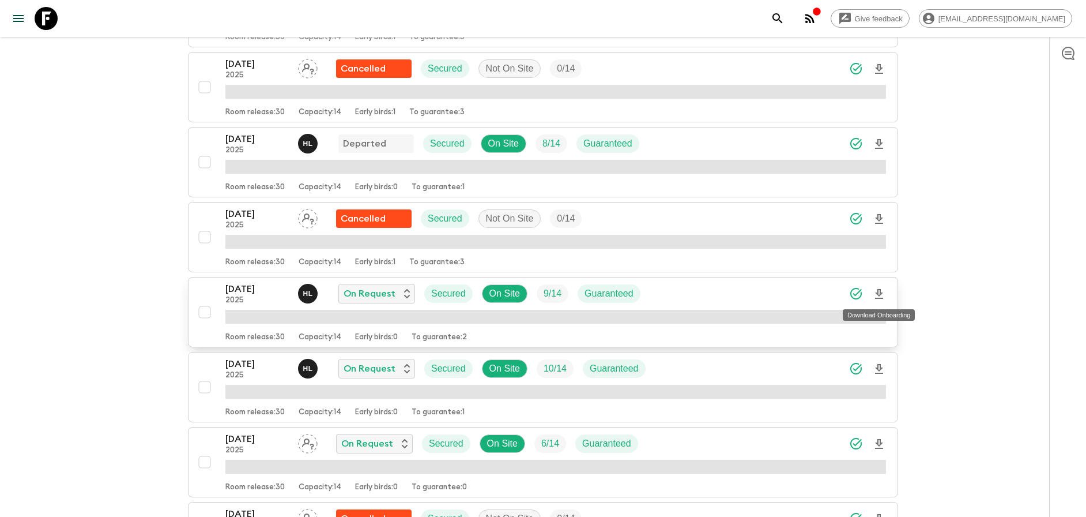
click at [881, 292] on span "button" at bounding box center [879, 294] width 14 height 22
click at [880, 291] on span "button" at bounding box center [879, 294] width 14 height 22
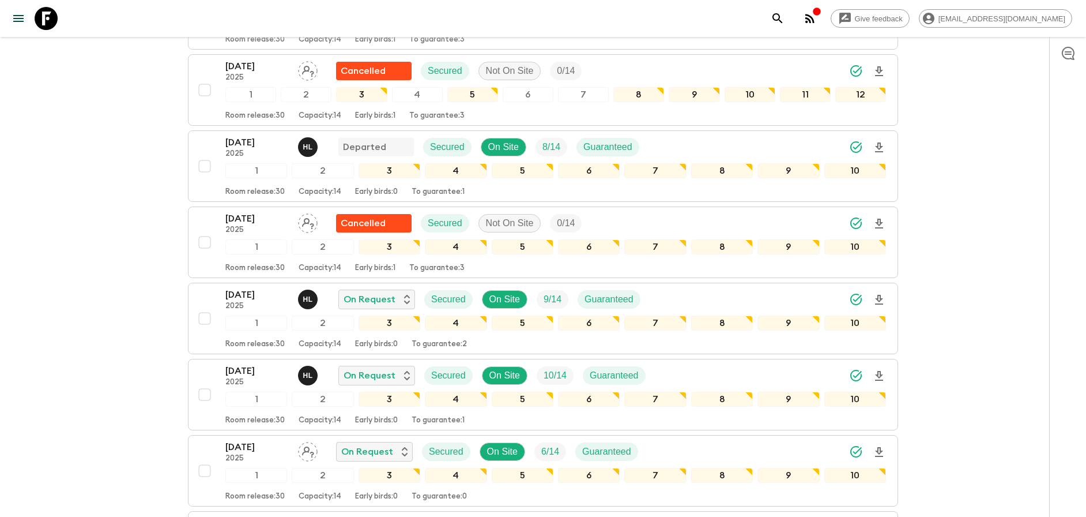
click at [879, 299] on icon "Download Onboarding" at bounding box center [879, 300] width 14 height 14
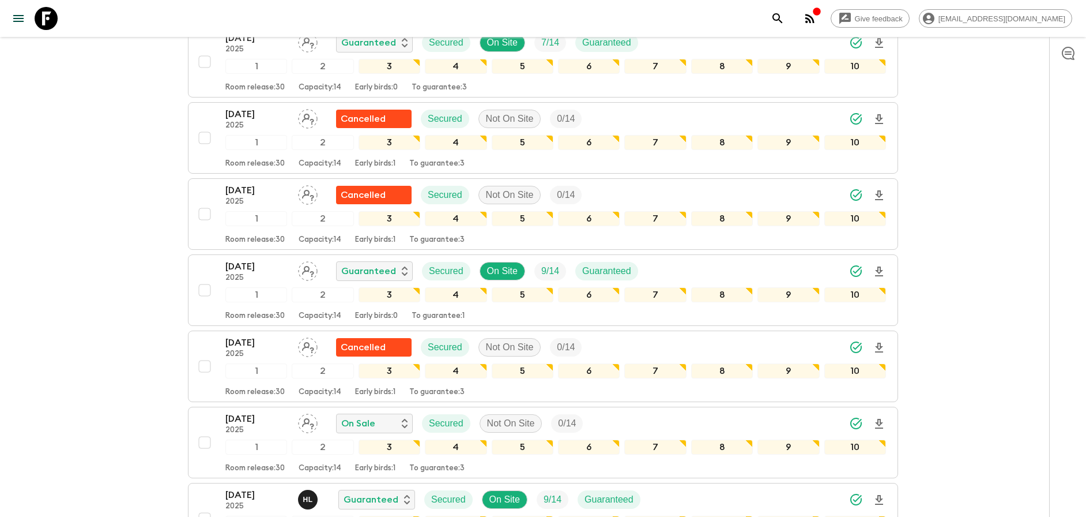
scroll to position [946, 0]
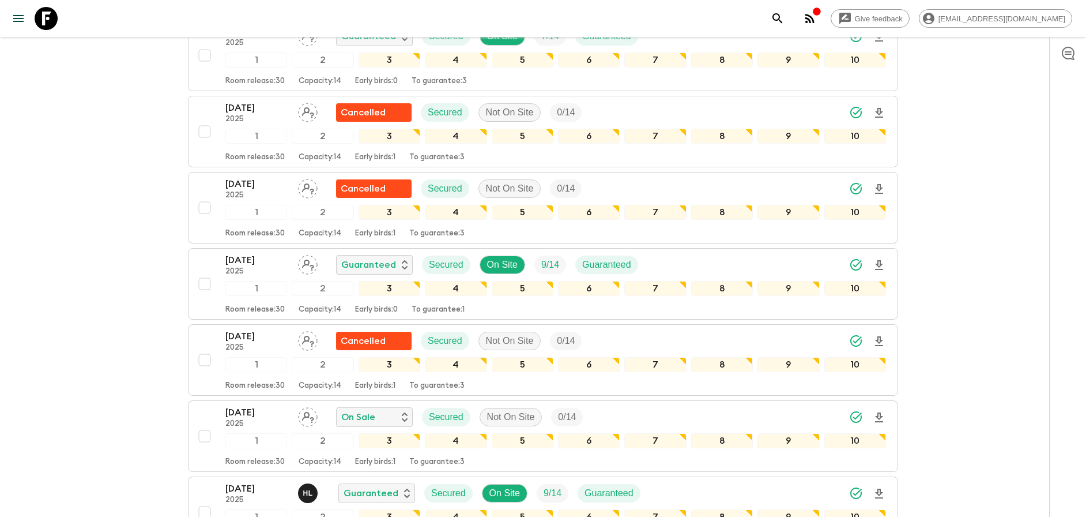
click at [880, 262] on icon "Download Onboarding" at bounding box center [879, 265] width 8 height 10
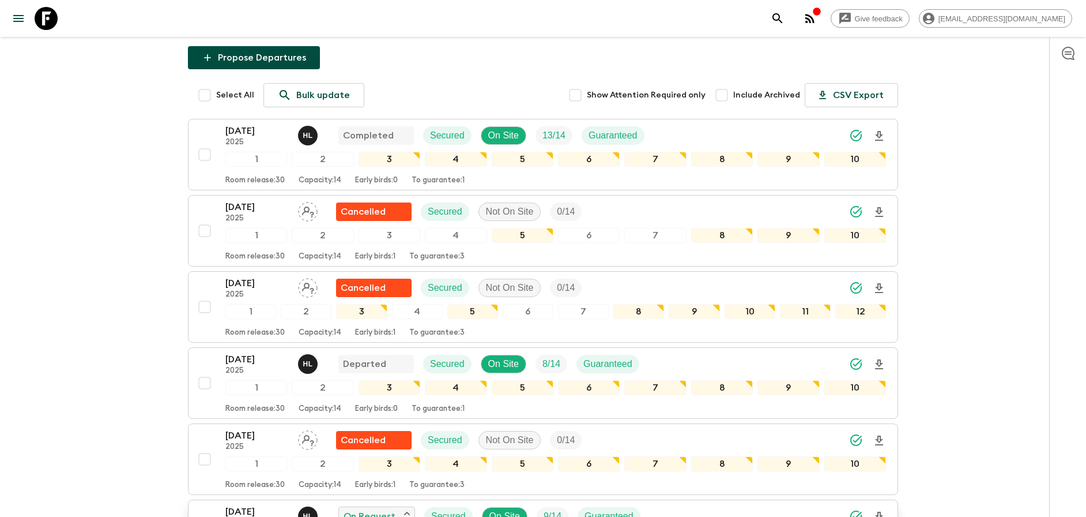
scroll to position [0, 0]
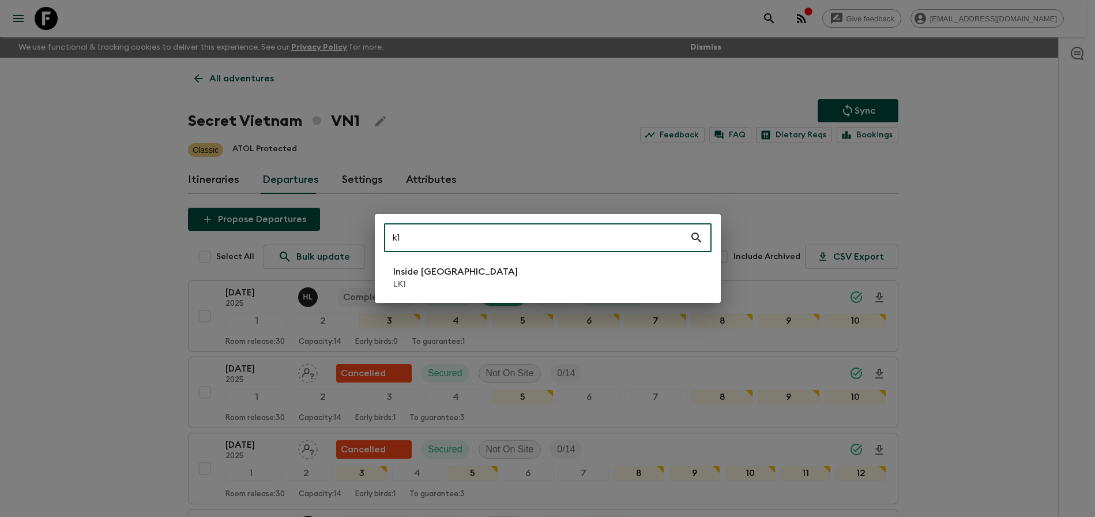
type input "k"
type input "lk1"
click at [603, 267] on li "Inside [GEOGRAPHIC_DATA] LK1" at bounding box center [548, 277] width 328 height 32
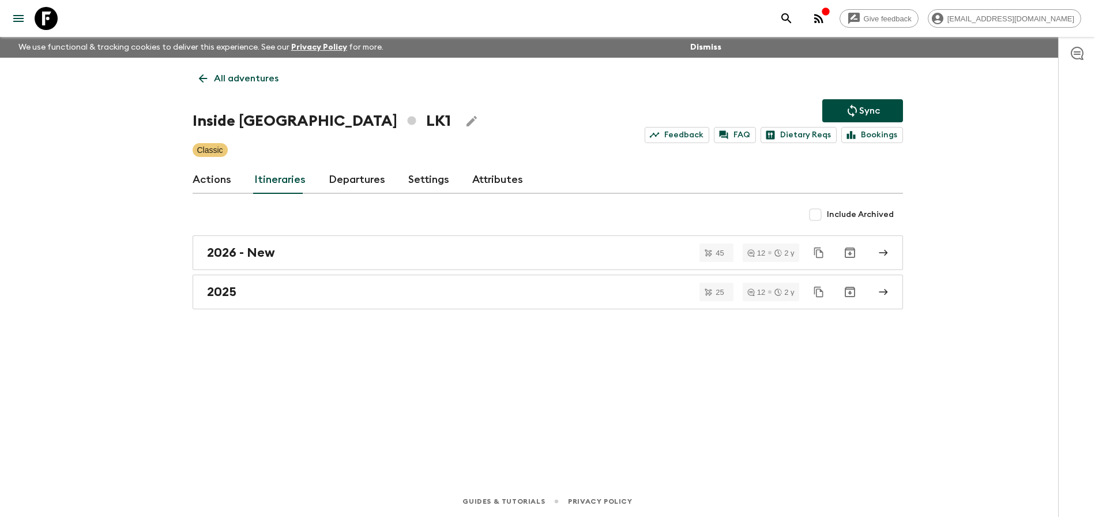
click at [332, 179] on link "Departures" at bounding box center [357, 180] width 57 height 28
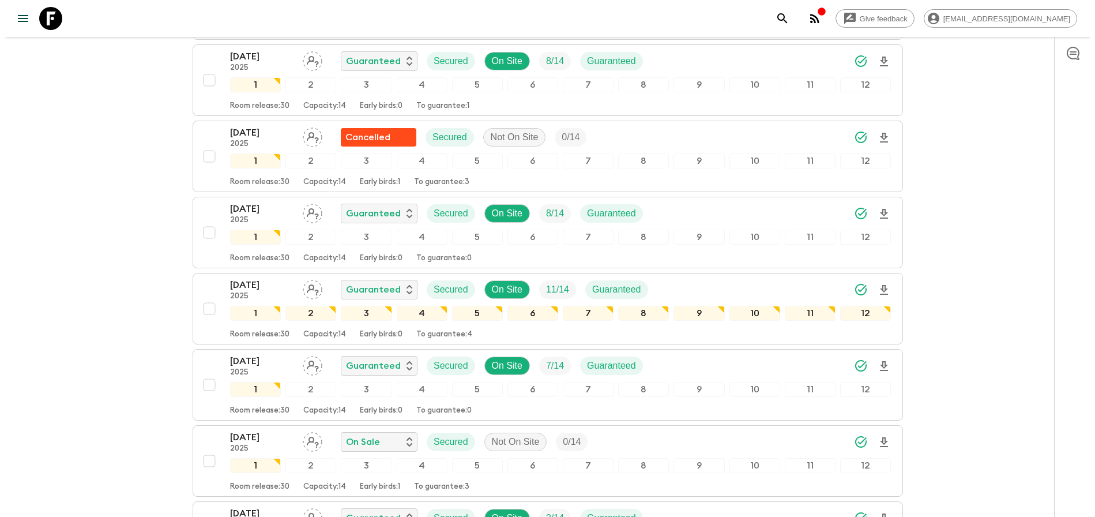
scroll to position [1227, 0]
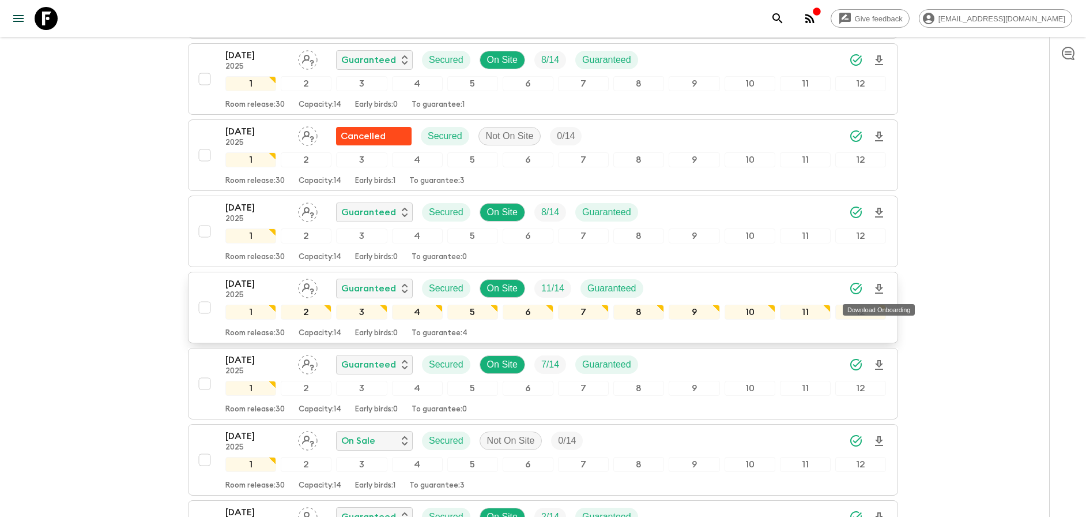
click at [882, 289] on icon "Download Onboarding" at bounding box center [879, 289] width 14 height 14
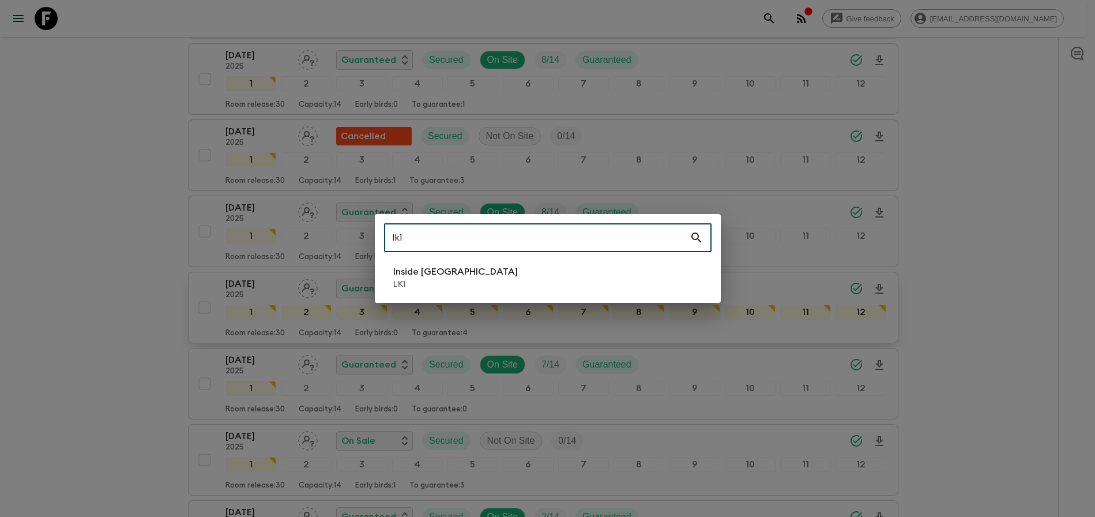
type input "lk1"
click at [439, 287] on p "LK1" at bounding box center [455, 285] width 125 height 12
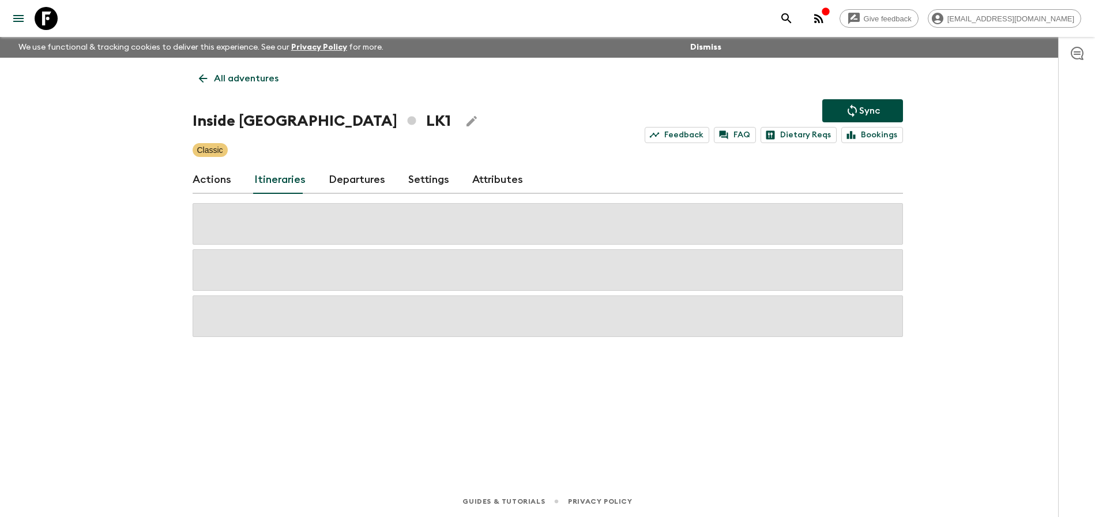
click at [332, 179] on link "Departures" at bounding box center [357, 180] width 57 height 28
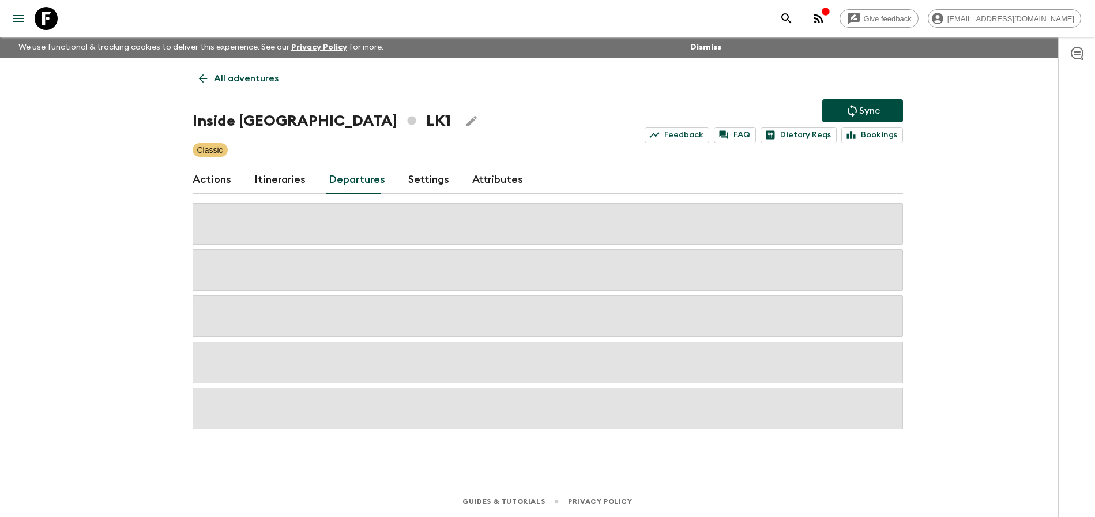
click at [336, 179] on link "Departures" at bounding box center [357, 180] width 57 height 28
click at [950, 220] on div "Give feedback [PERSON_NAME][EMAIL_ADDRESS][DOMAIN_NAME] We use functional & tra…" at bounding box center [547, 258] width 1095 height 517
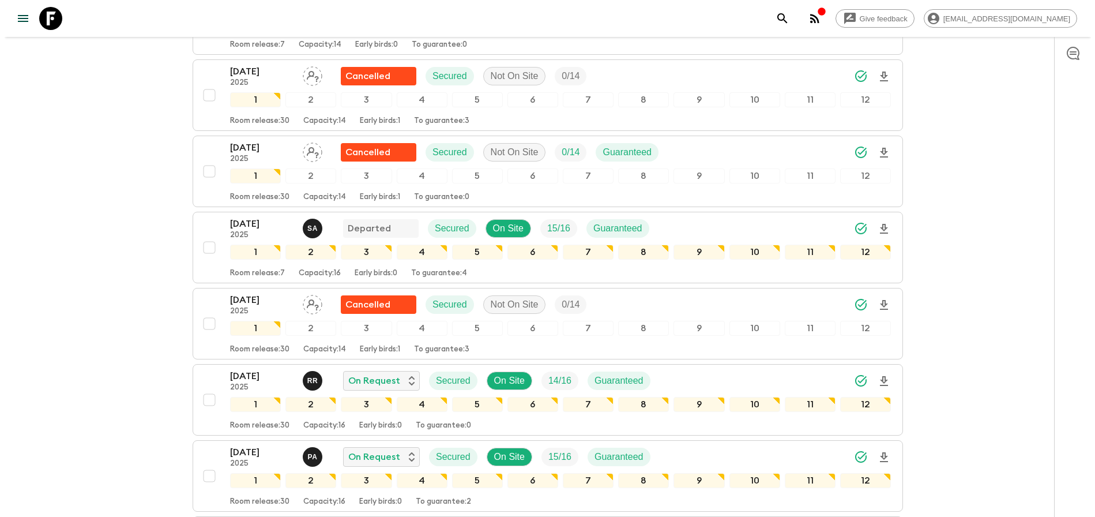
scroll to position [655, 0]
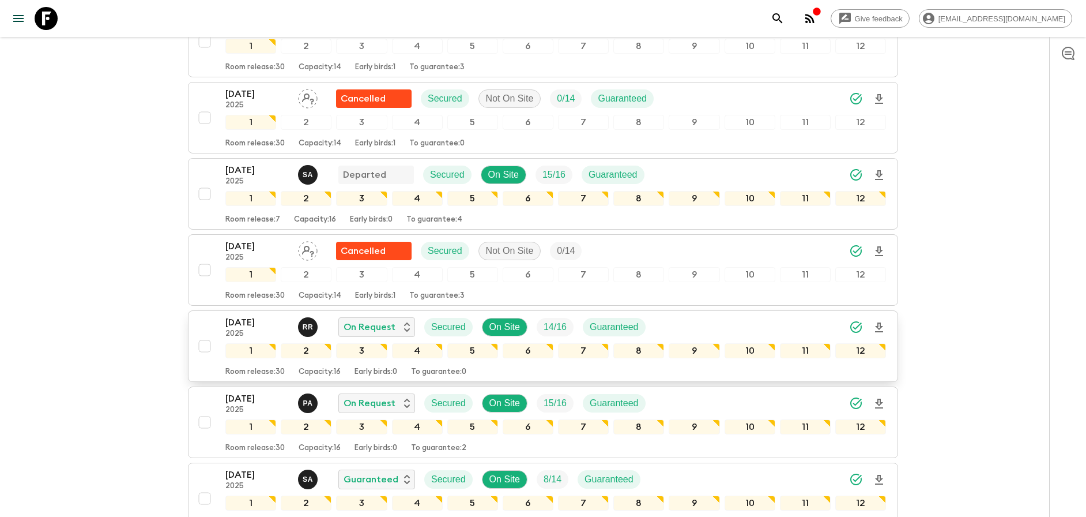
click at [882, 329] on icon "Download Onboarding" at bounding box center [879, 328] width 14 height 14
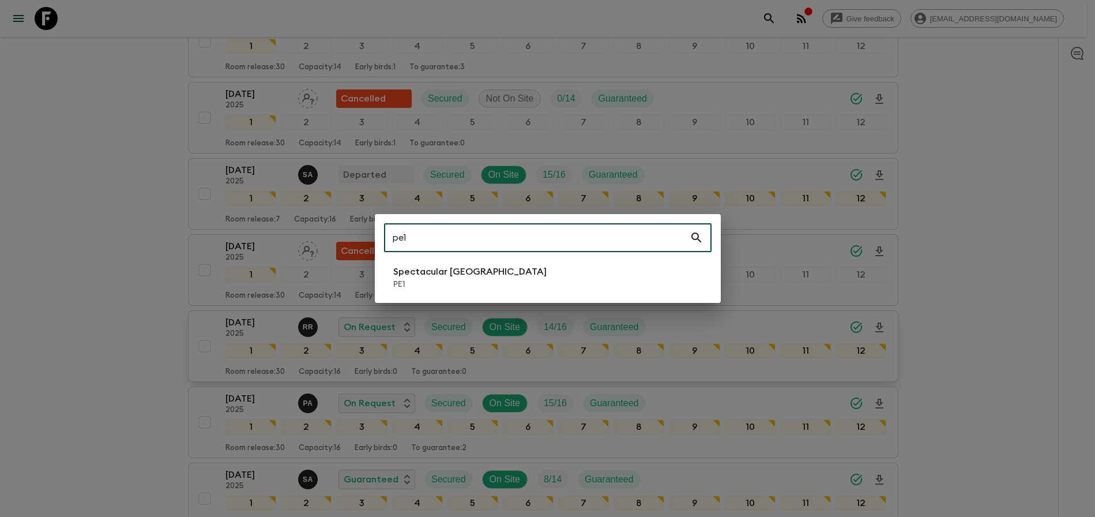
type input "pe1"
click at [506, 289] on li "Spectacular Peru PE1" at bounding box center [548, 277] width 328 height 32
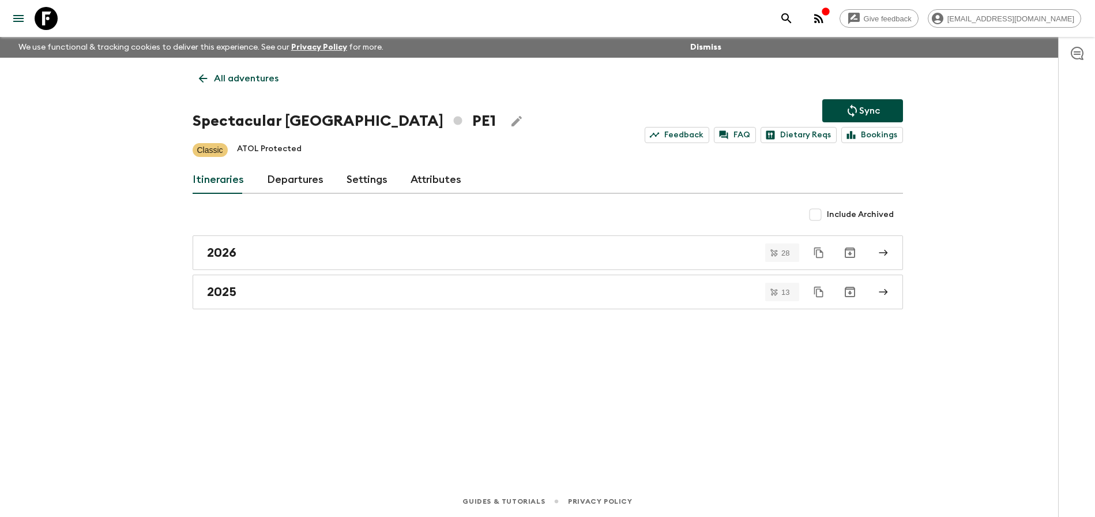
click at [299, 176] on link "Departures" at bounding box center [295, 180] width 57 height 28
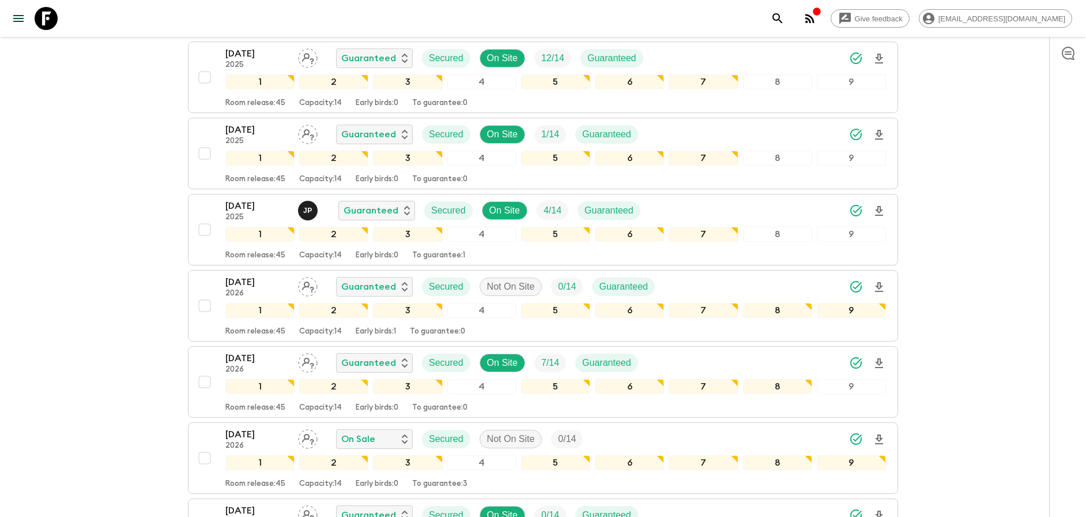
scroll to position [1005, 0]
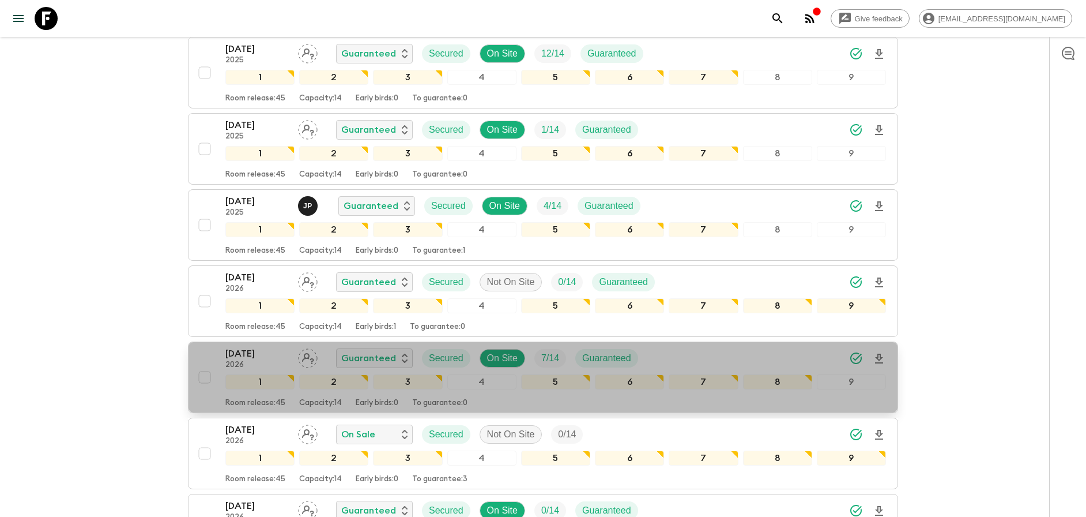
click at [773, 357] on div "[DATE] 2026 Guaranteed Secured On Site 7 / 14 Guaranteed" at bounding box center [555, 358] width 661 height 23
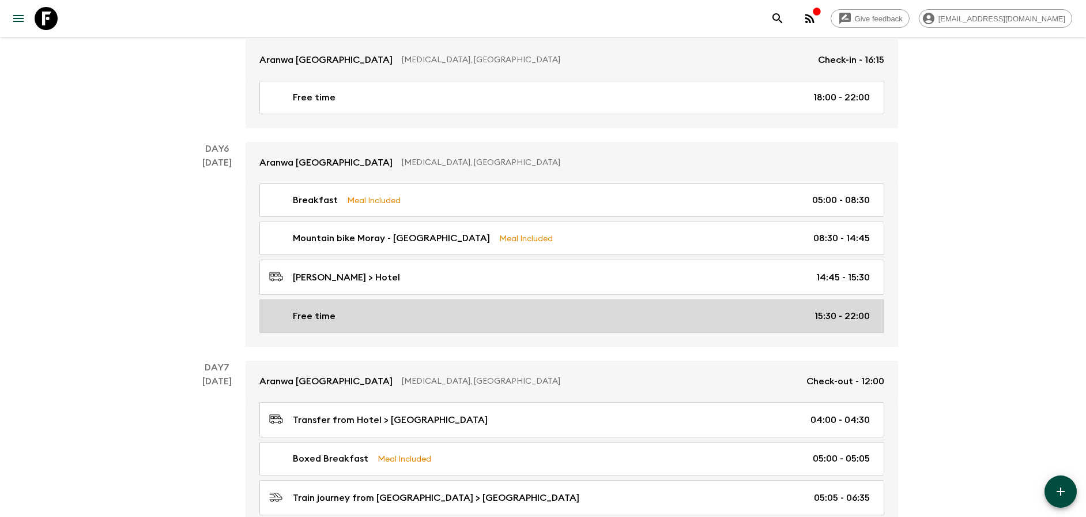
scroll to position [1379, 0]
click at [819, 308] on p "15:30 - 22:00" at bounding box center [842, 315] width 55 height 14
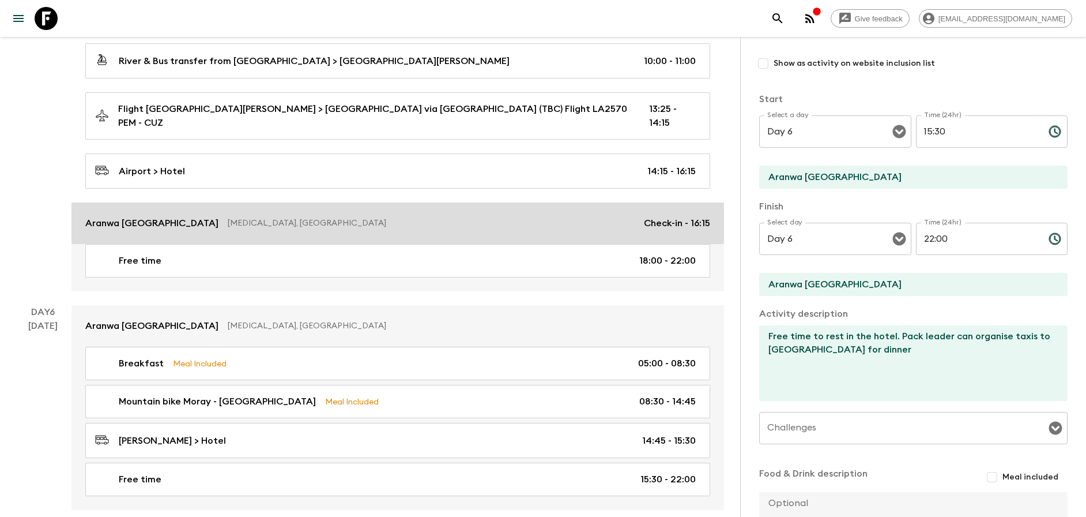
scroll to position [1228, 0]
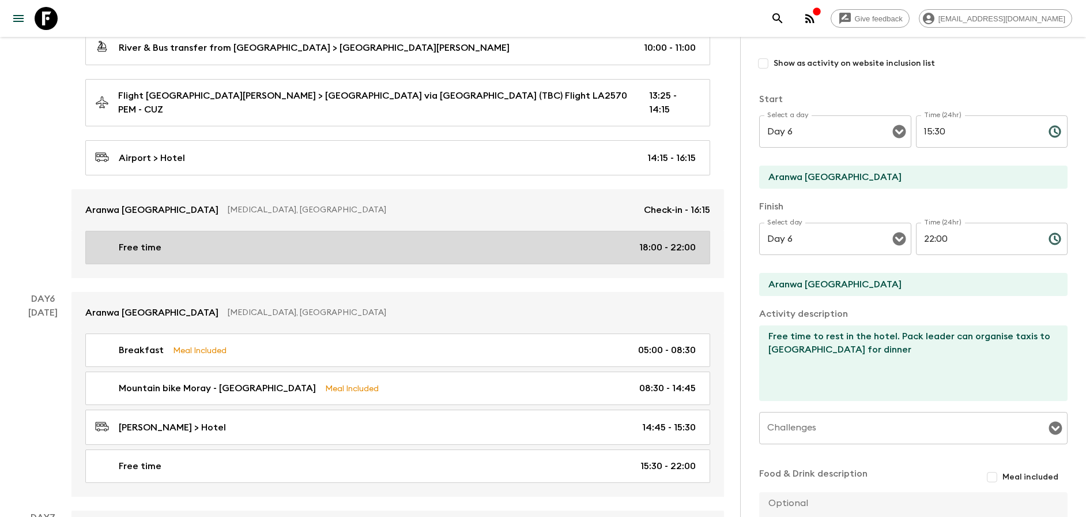
click at [364, 240] on div "Free time 18:00 - 22:00" at bounding box center [395, 247] width 601 height 14
type textarea "Free time to enjoy the hotel - will need to eat at the hotel restaurant"
type input "Day 5"
type input "18:00"
type input "Day 5"
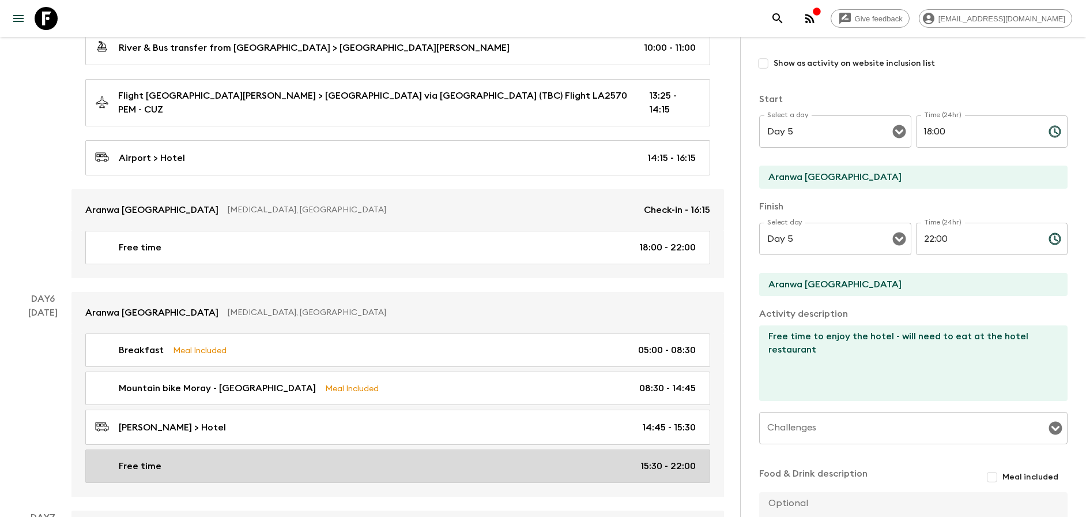
click at [397, 459] on div "Free time 15:30 - 22:00" at bounding box center [395, 466] width 601 height 14
type textarea "Free time to rest in the hotel. Pack leader can organise taxis to [GEOGRAPHIC_D…"
type input "Day 6"
type input "15:30"
type input "Day 6"
